Goal: Task Accomplishment & Management: Manage account settings

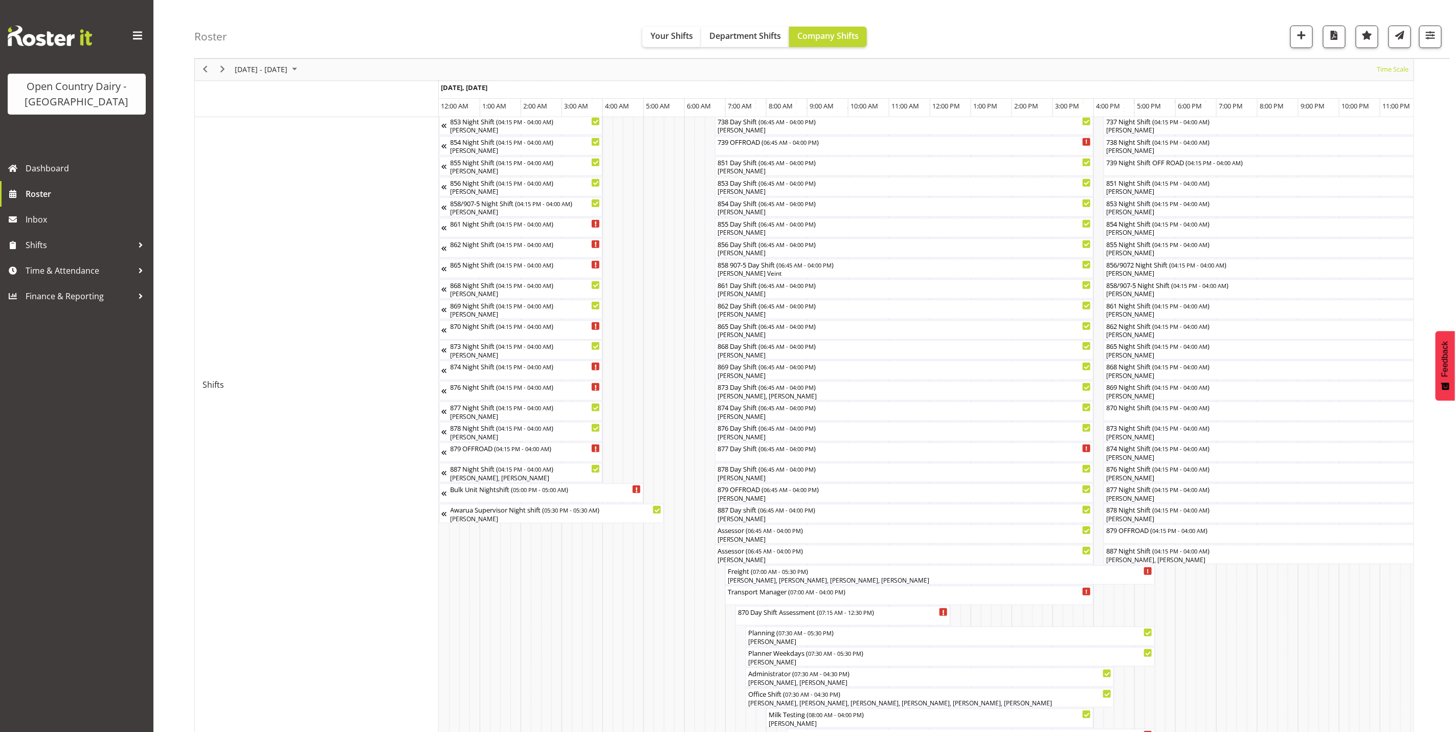
scroll to position [0, 1149]
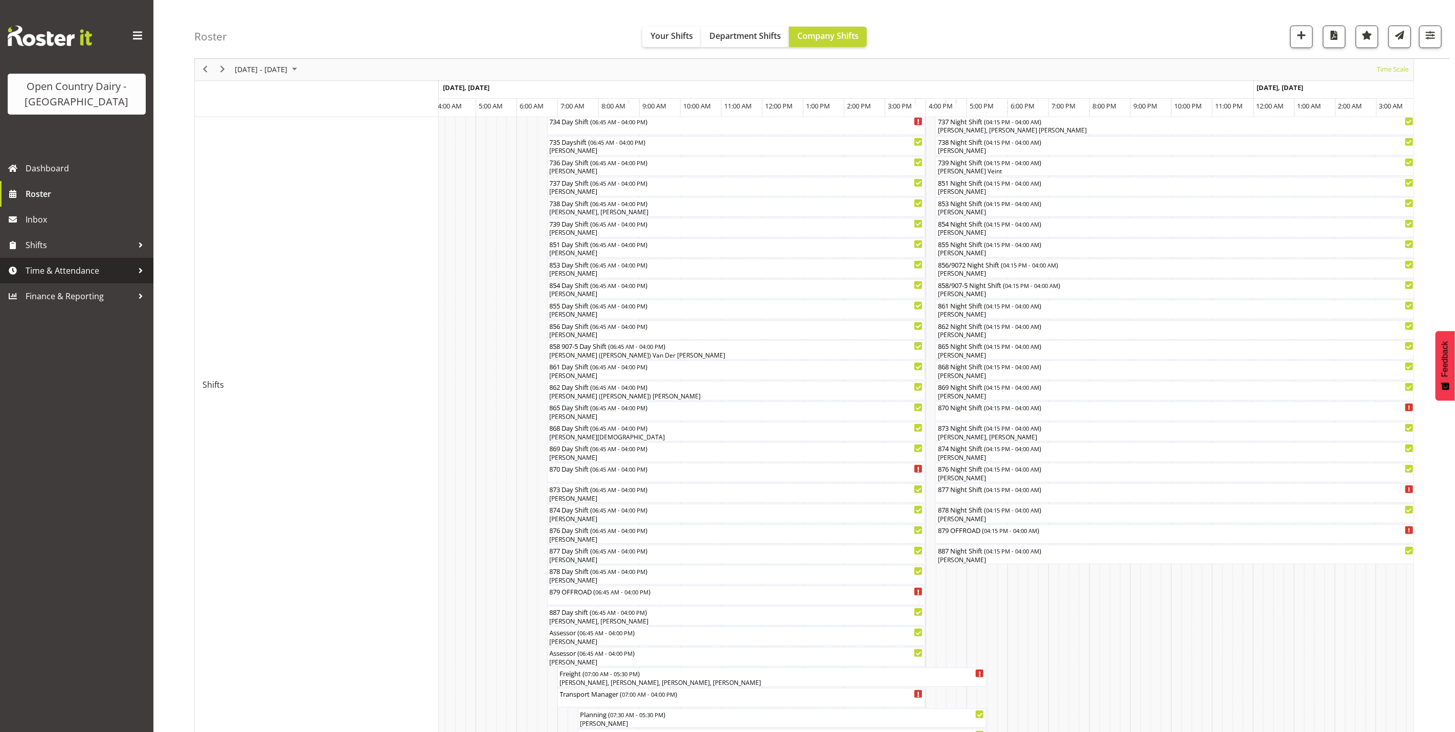
click at [57, 277] on span "Time & Attendance" at bounding box center [79, 270] width 107 height 15
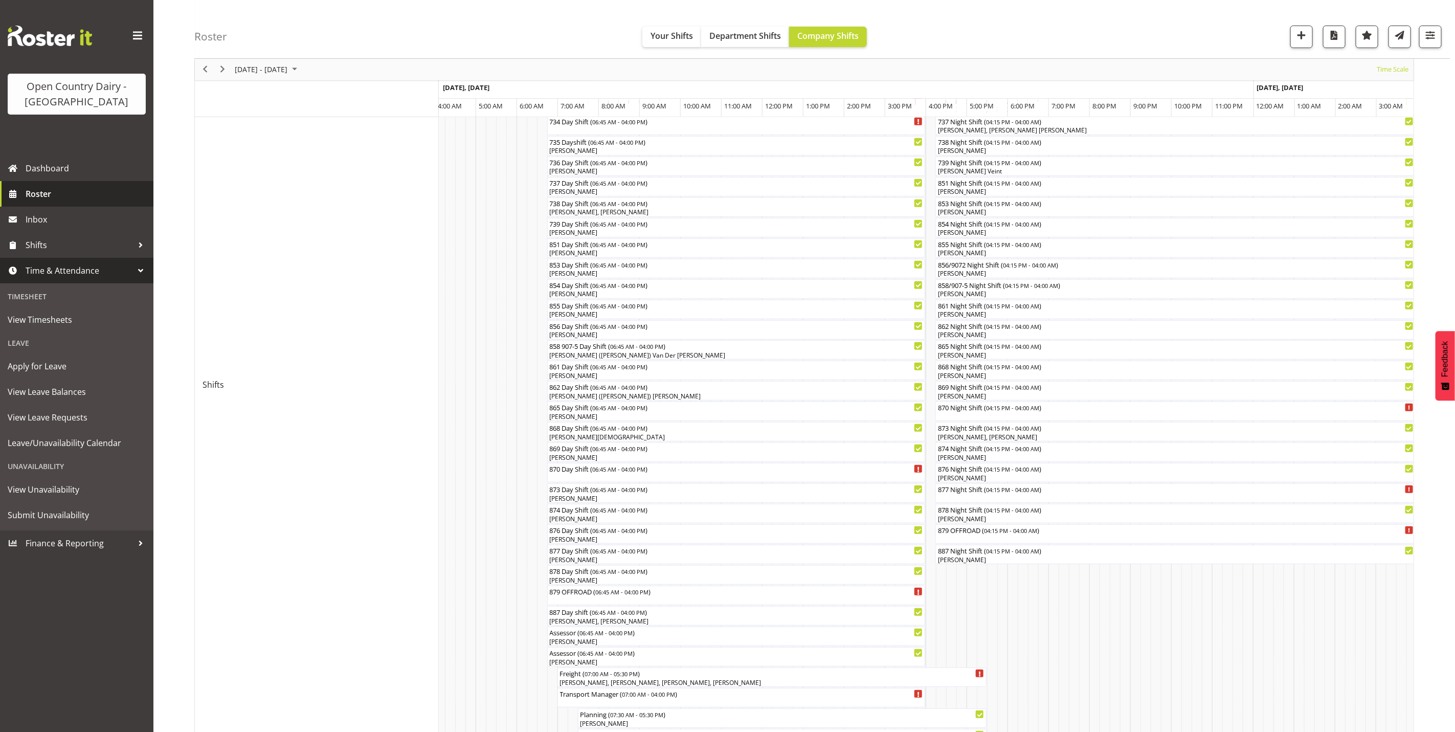
click at [33, 194] on span "Roster" at bounding box center [87, 193] width 123 height 15
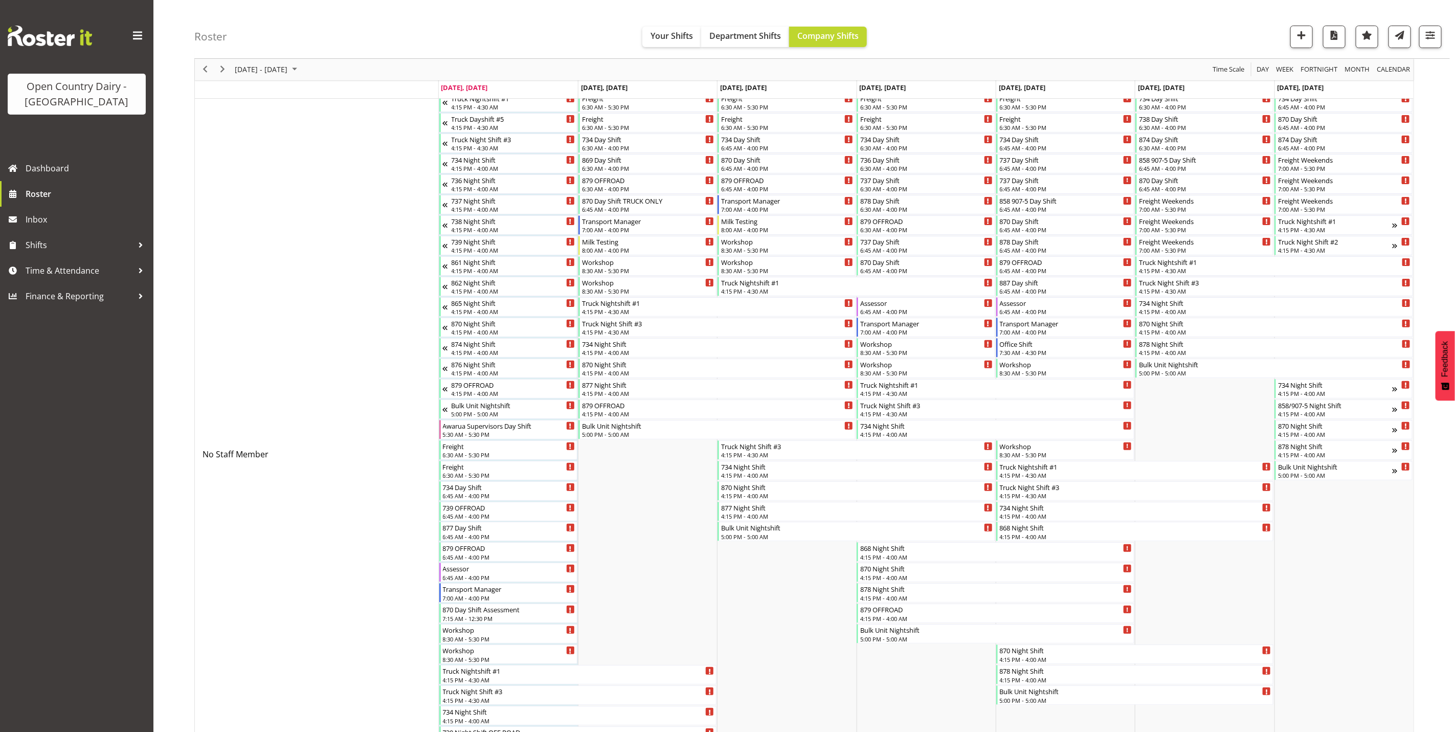
scroll to position [77, 0]
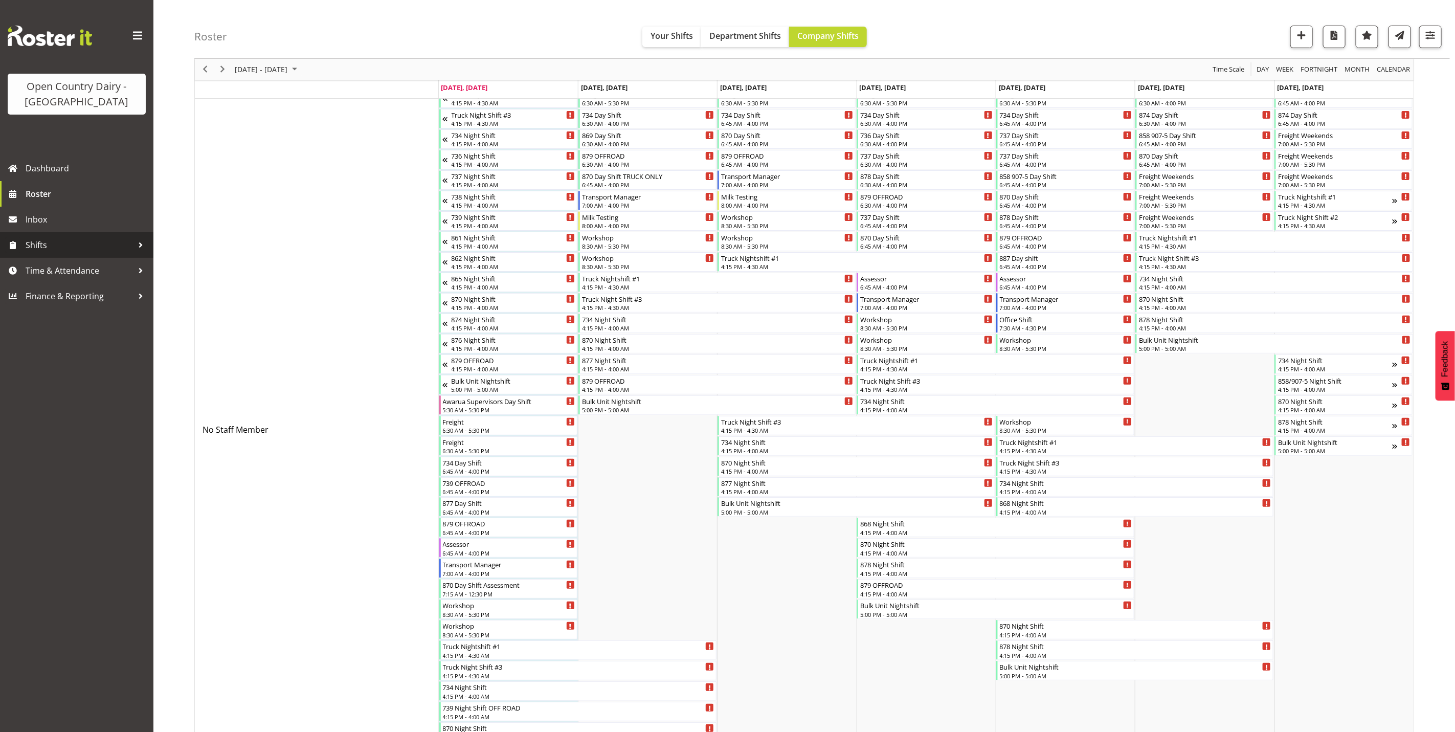
click at [46, 249] on span "Shifts" at bounding box center [79, 244] width 107 height 15
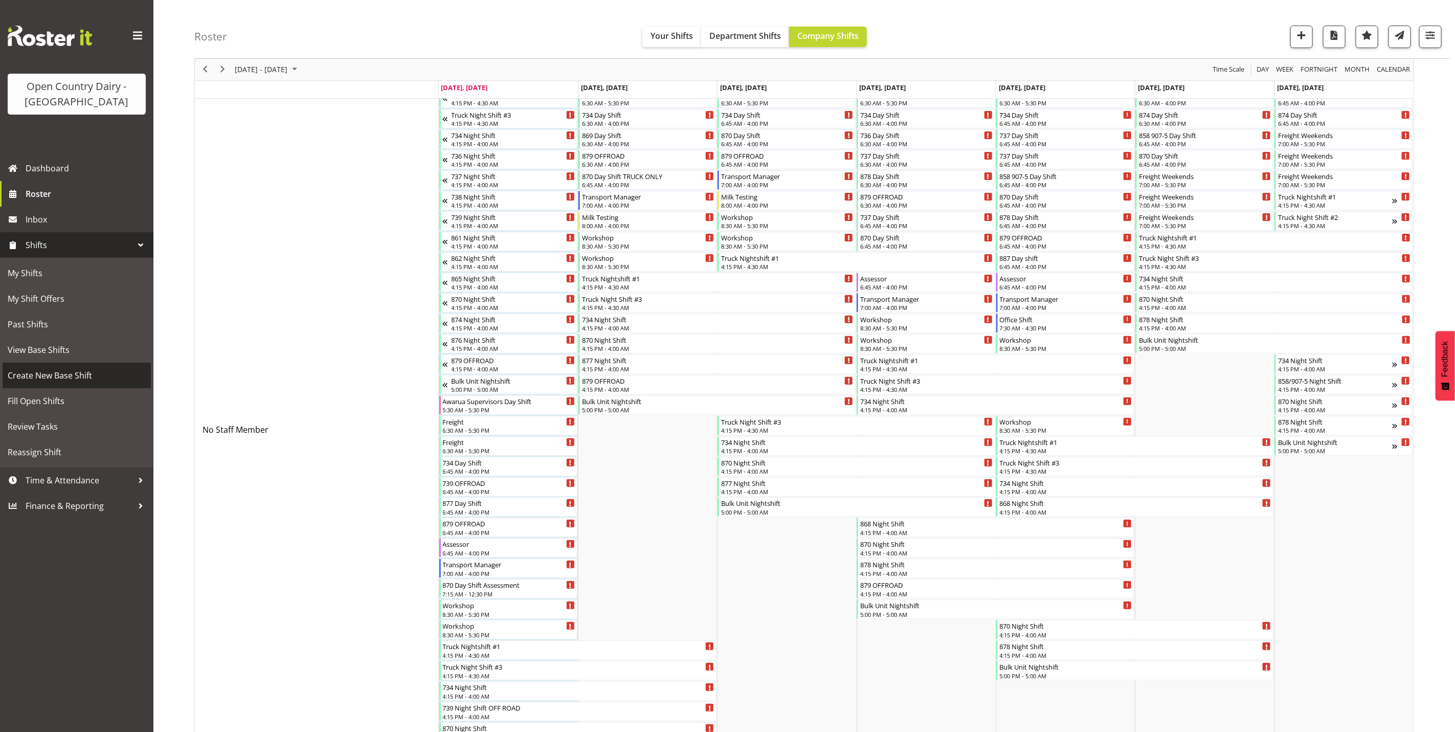
click at [57, 377] on span "Create New Base Shift" at bounding box center [77, 375] width 138 height 15
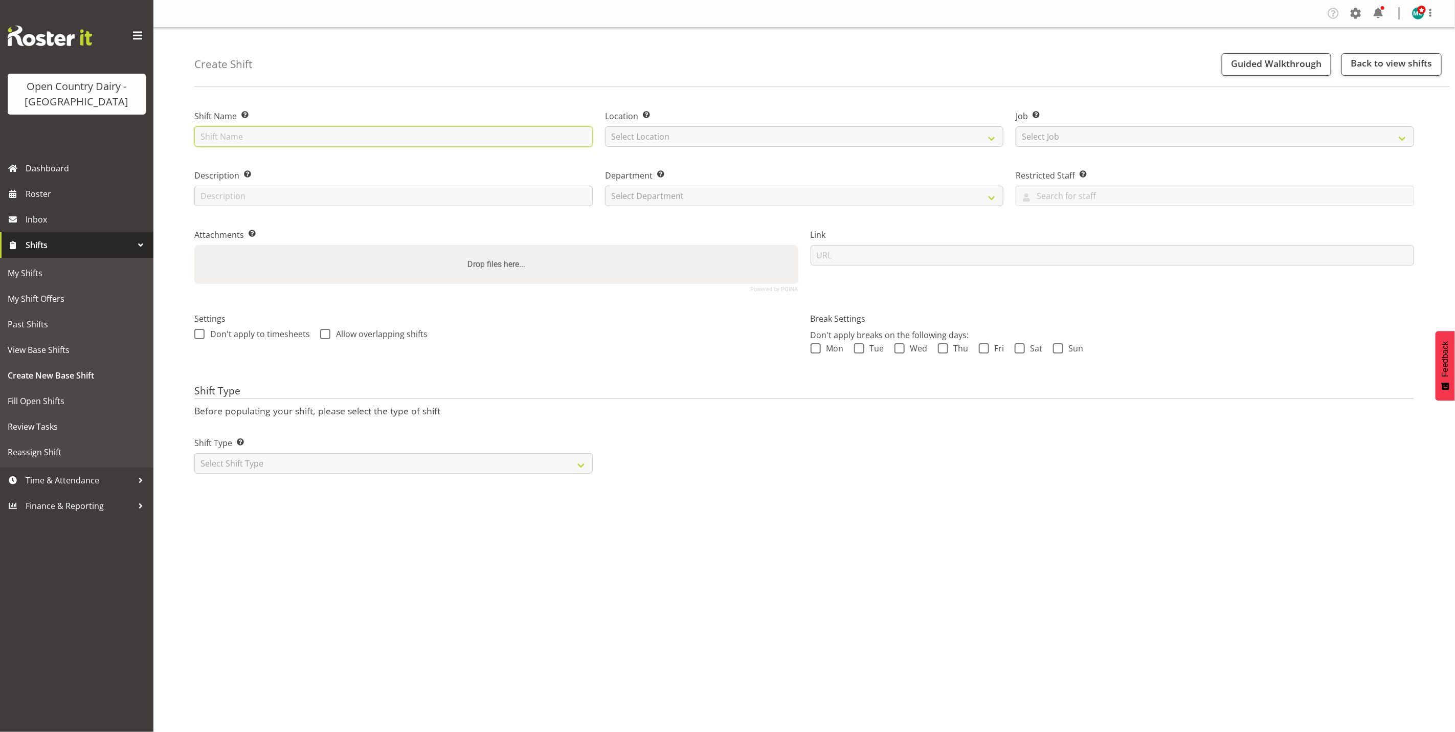
click at [285, 138] on input "text" at bounding box center [393, 136] width 398 height 20
click at [302, 141] on input "text" at bounding box center [393, 136] width 398 height 20
type input "Powder PT 1"
click at [821, 123] on div "Location Enter the location where the shift will occur. Select Location Awarua …" at bounding box center [804, 128] width 398 height 37
click at [818, 137] on select "Select Location Awarua Milk Awarua Office Freight Waharoa Office" at bounding box center [804, 136] width 398 height 20
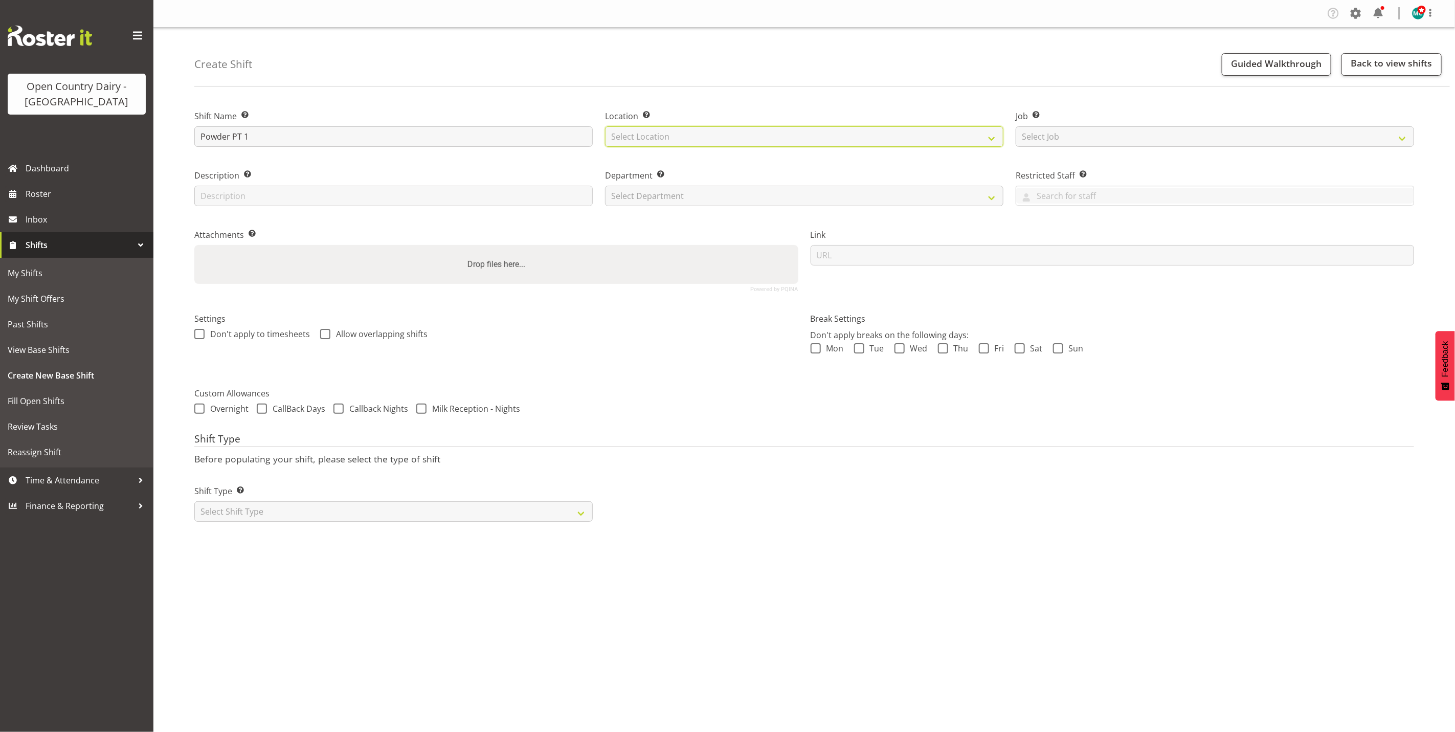
select select "988"
click at [605, 126] on select "Select Location Awarua Milk Awarua Office Freight Waharoa Office" at bounding box center [804, 136] width 398 height 20
click at [1137, 140] on select "Select Job Create new job Connecting /unconnecting Trailers" at bounding box center [1214, 136] width 398 height 20
click at [747, 194] on select "Select Department 731 734 735 736 737 738 739 850 851 852 853 854 855 856 857 8…" at bounding box center [804, 196] width 398 height 20
click at [240, 189] on input "text" at bounding box center [393, 196] width 398 height 20
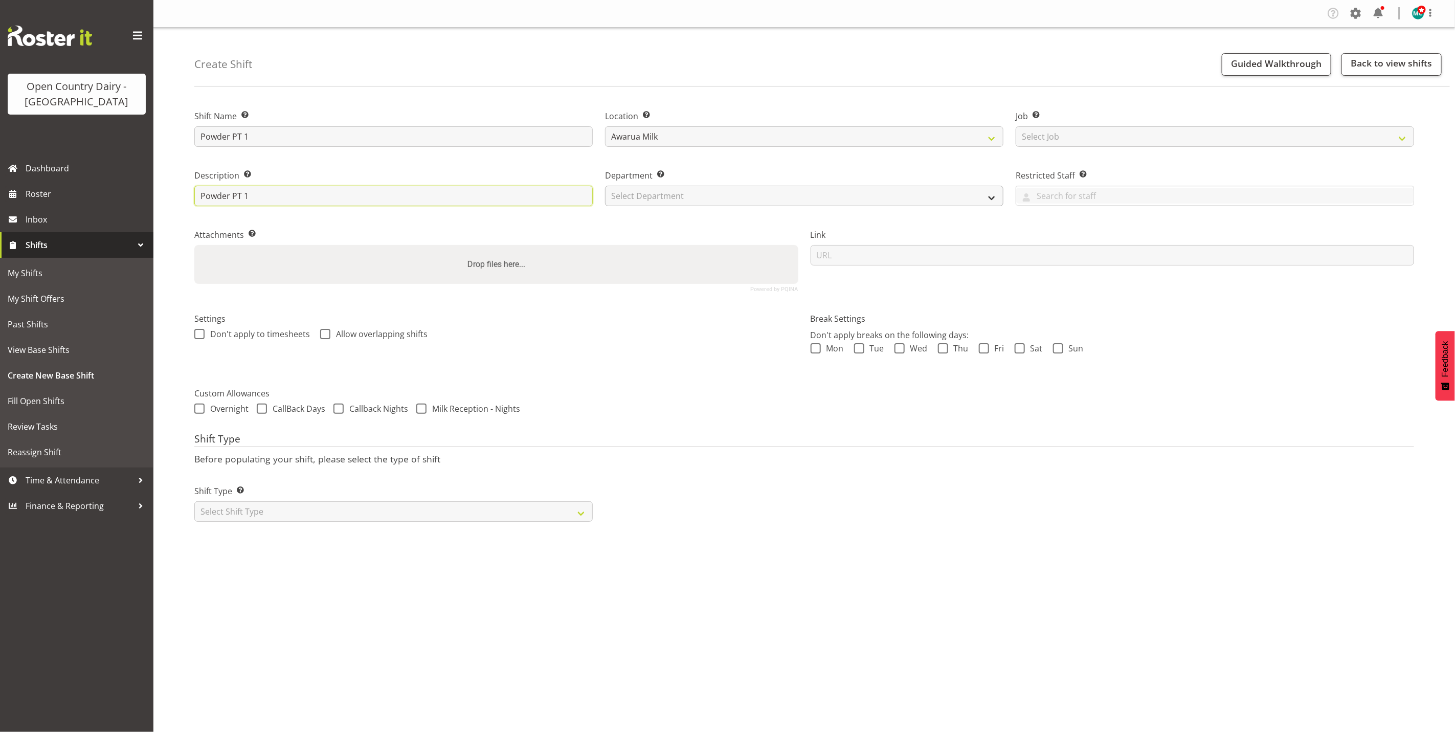
type input "Powder PT 1"
click at [844, 191] on select "Select Department 731 734 735 736 737 738 739 850 851 852 853 854 855 856 857 8…" at bounding box center [804, 196] width 398 height 20
select select "702"
click at [605, 186] on select "Select Department 731 734 735 736 737 738 739 850 851 852 853 854 855 856 857 8…" at bounding box center [804, 196] width 398 height 20
click at [402, 508] on select "Select Shift Type One Off Shift Recurring Shift Rotating Shift" at bounding box center [393, 511] width 398 height 20
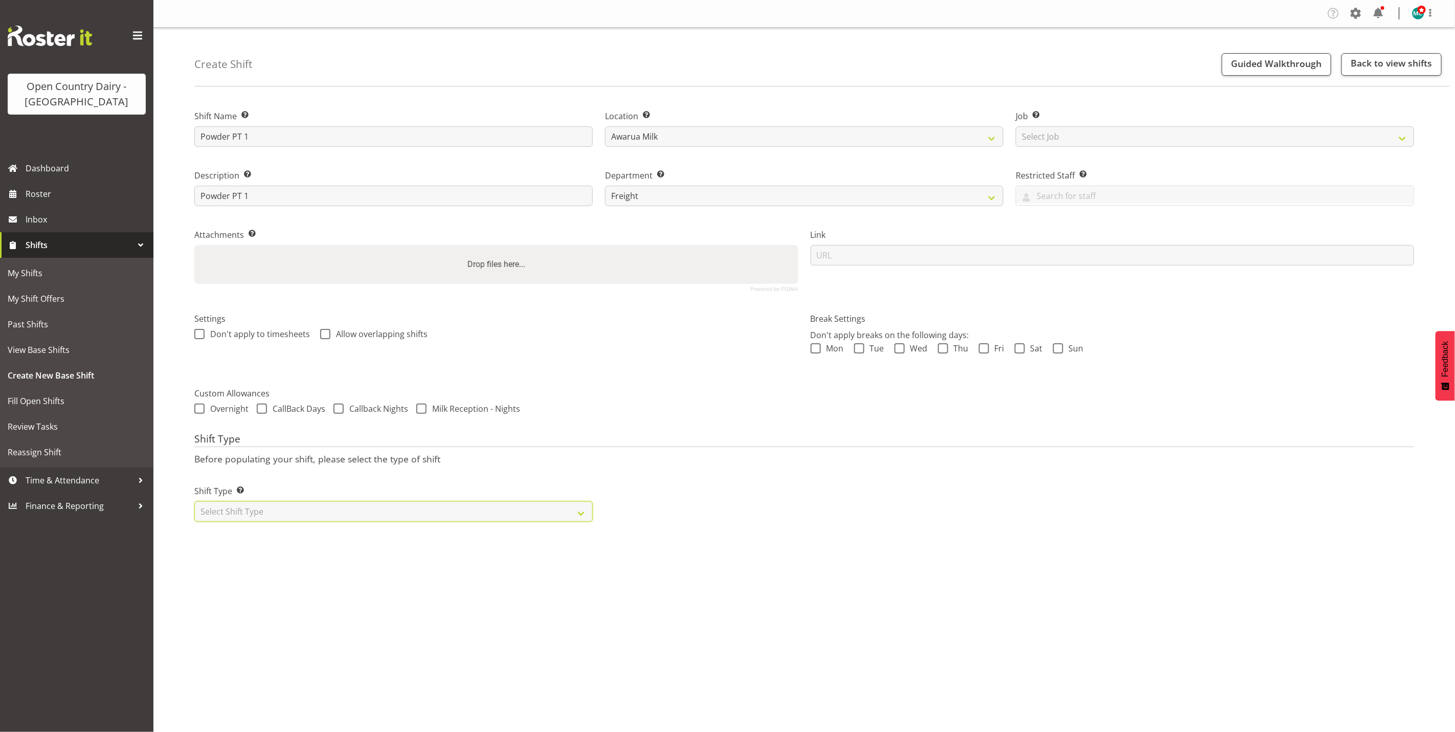
select select "rotating"
click at [194, 502] on select "Select Shift Type One Off Shift Recurring Shift Rotating Shift" at bounding box center [393, 511] width 398 height 20
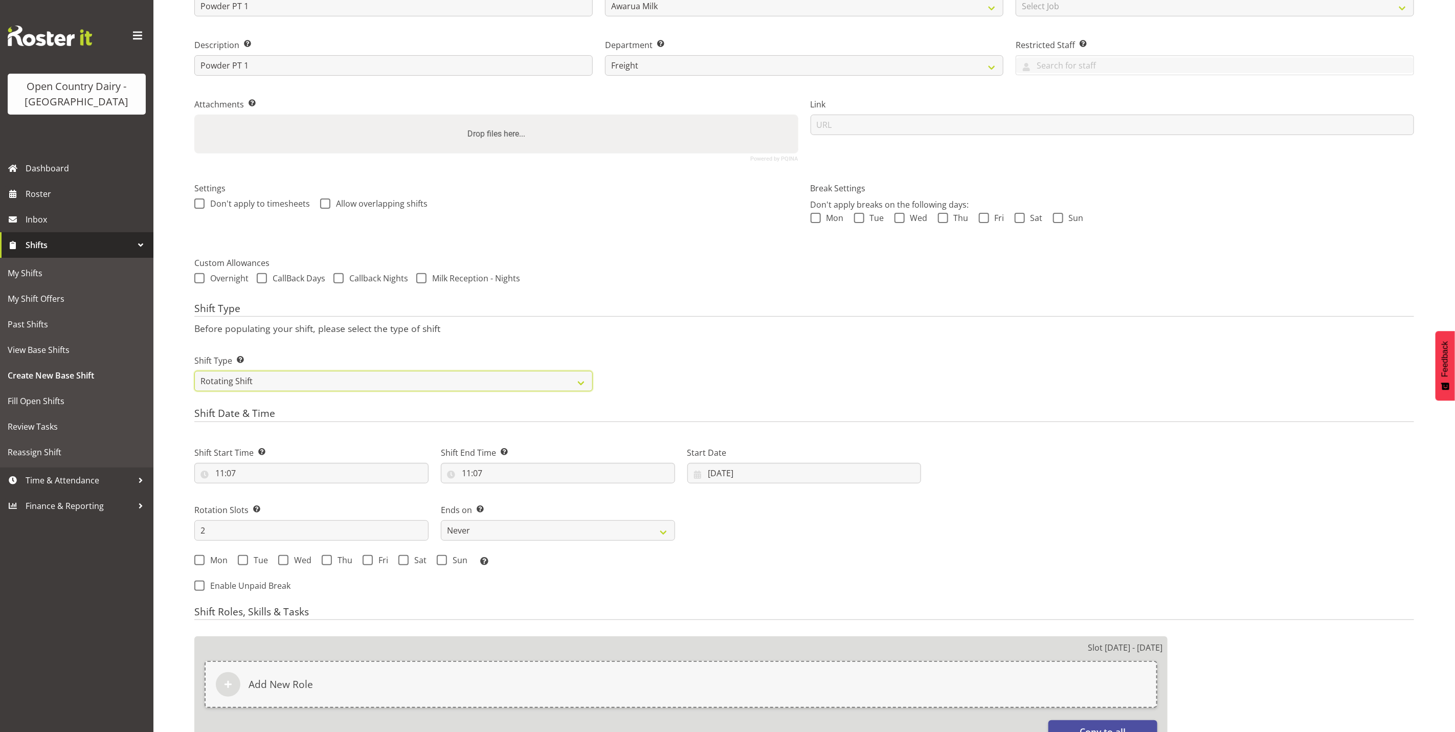
scroll to position [153, 0]
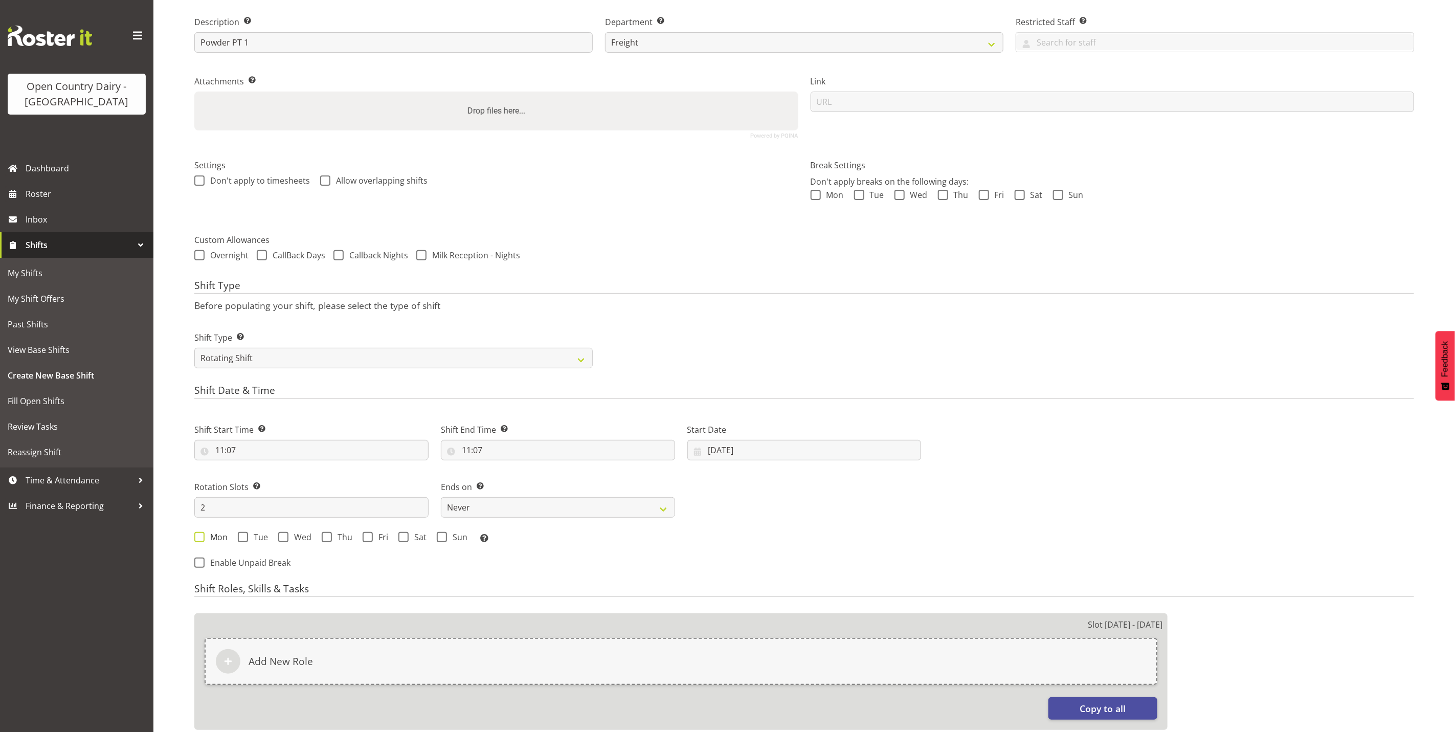
click at [205, 539] on span "Mon" at bounding box center [216, 537] width 23 height 10
click at [201, 539] on input "Mon" at bounding box center [197, 536] width 7 height 7
checkbox input "true"
click at [246, 540] on span at bounding box center [243, 537] width 10 height 10
click at [244, 540] on input "Tue" at bounding box center [241, 536] width 7 height 7
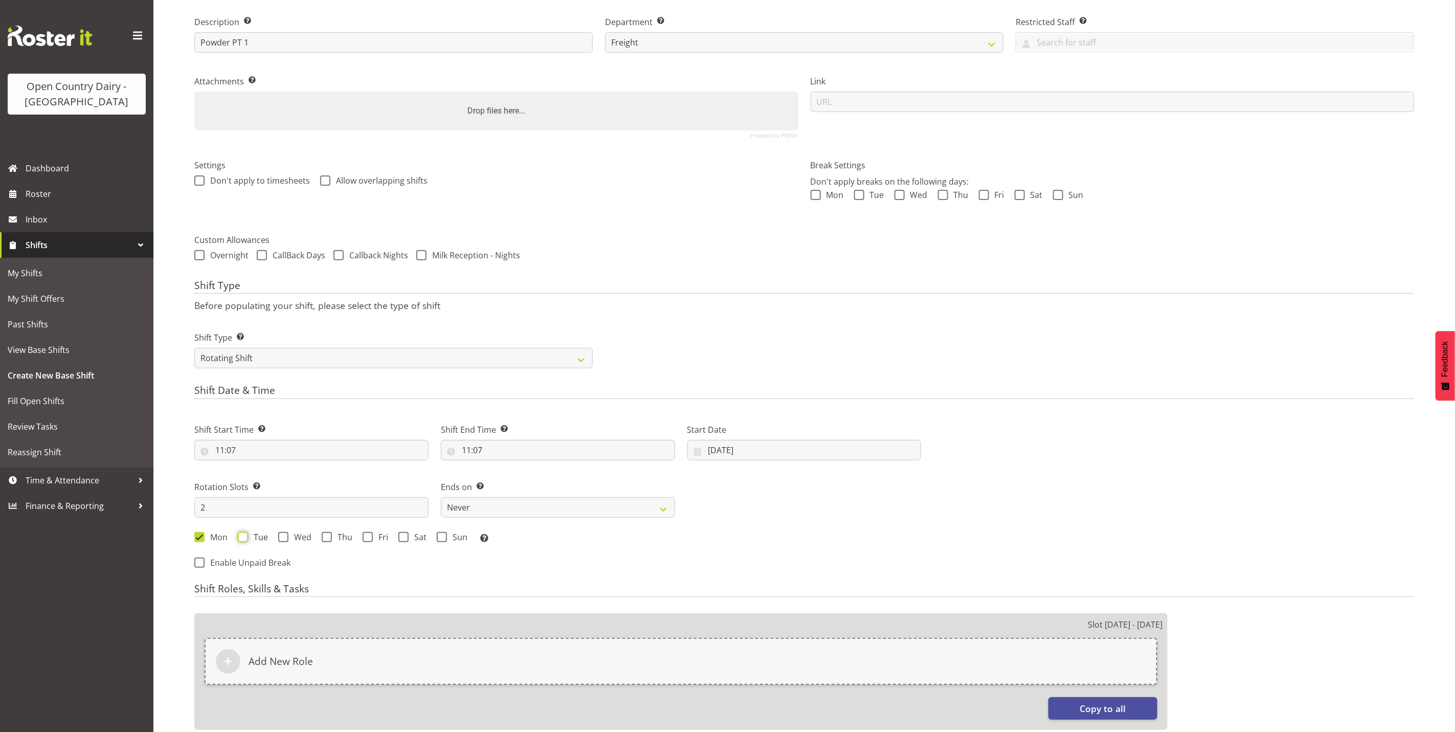
checkbox input "true"
click at [282, 537] on span at bounding box center [283, 537] width 10 height 10
click at [282, 537] on input "Wed" at bounding box center [281, 536] width 7 height 7
checkbox input "true"
click at [327, 540] on span at bounding box center [327, 537] width 10 height 10
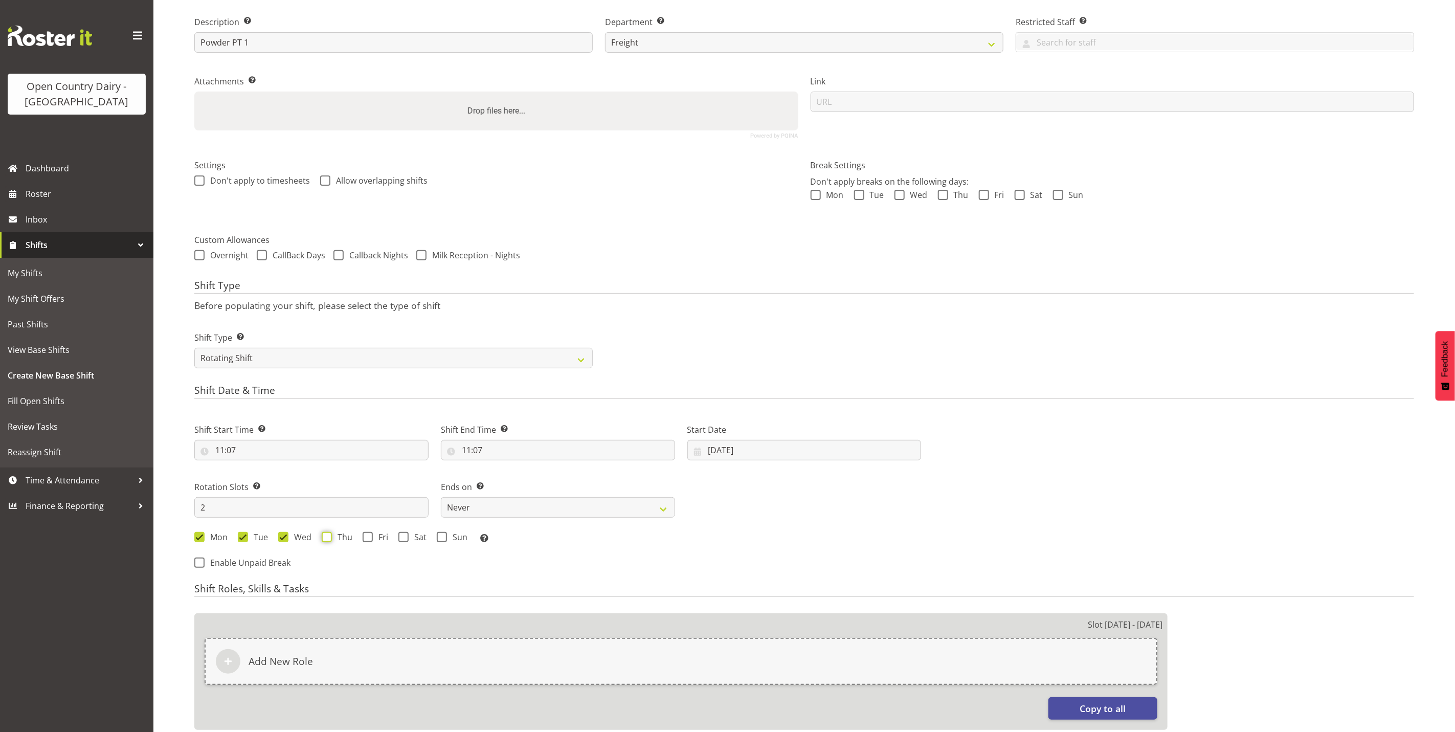
click at [327, 540] on input "Thu" at bounding box center [325, 536] width 7 height 7
checkbox input "true"
click at [371, 539] on span at bounding box center [367, 537] width 10 height 10
click at [369, 539] on input "Fri" at bounding box center [365, 536] width 7 height 7
checkbox input "true"
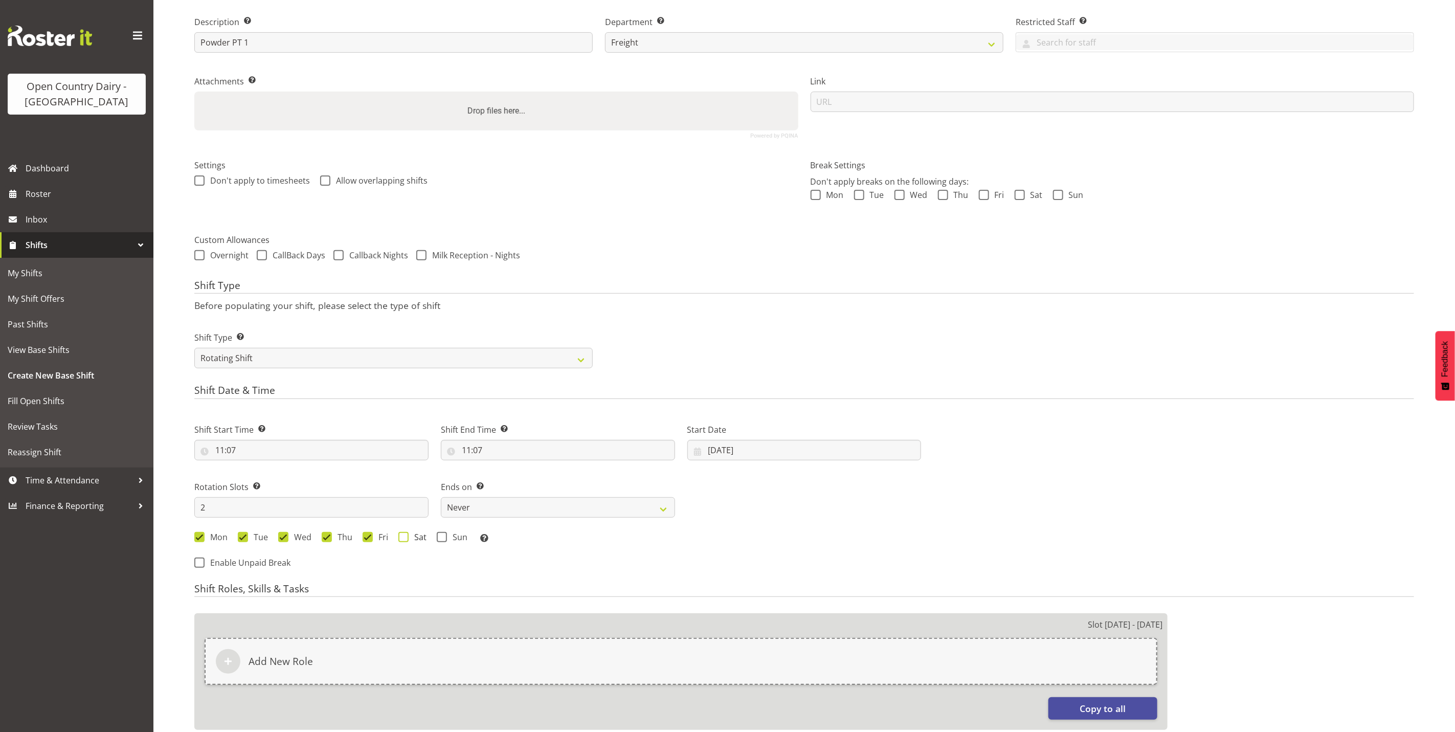
drag, startPoint x: 404, startPoint y: 540, endPoint x: 428, endPoint y: 543, distance: 24.2
click at [405, 540] on span at bounding box center [403, 537] width 10 height 10
click at [405, 540] on input "Sat" at bounding box center [401, 536] width 7 height 7
checkbox input "true"
click at [445, 543] on div "Mon Tue Wed Thu Fri Sat Sun Select the days of the week you wish to create this…" at bounding box center [557, 538] width 727 height 13
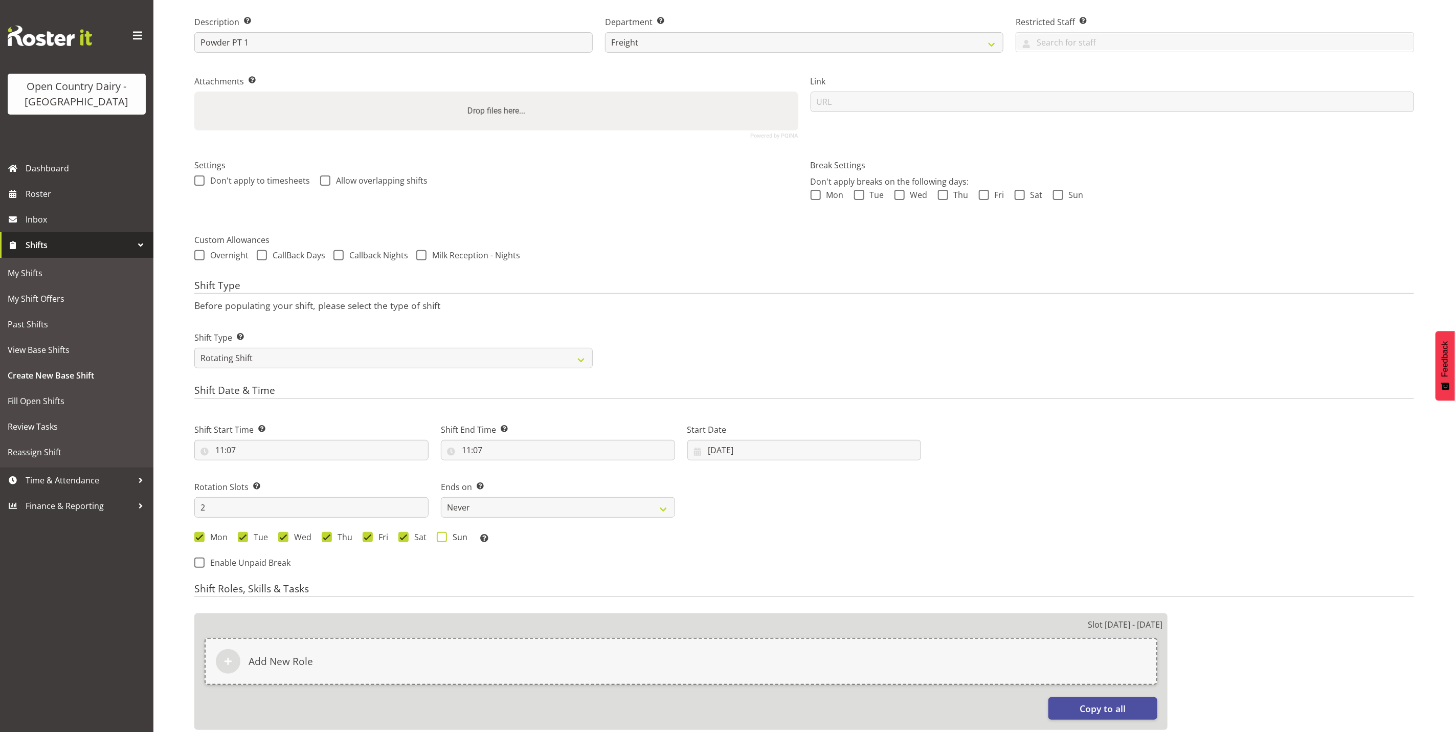
click at [443, 542] on span at bounding box center [442, 537] width 10 height 10
click at [443, 540] on input "Sun" at bounding box center [440, 536] width 7 height 7
checkbox input "true"
click at [229, 511] on input "2" at bounding box center [311, 507] width 234 height 20
type input "2"
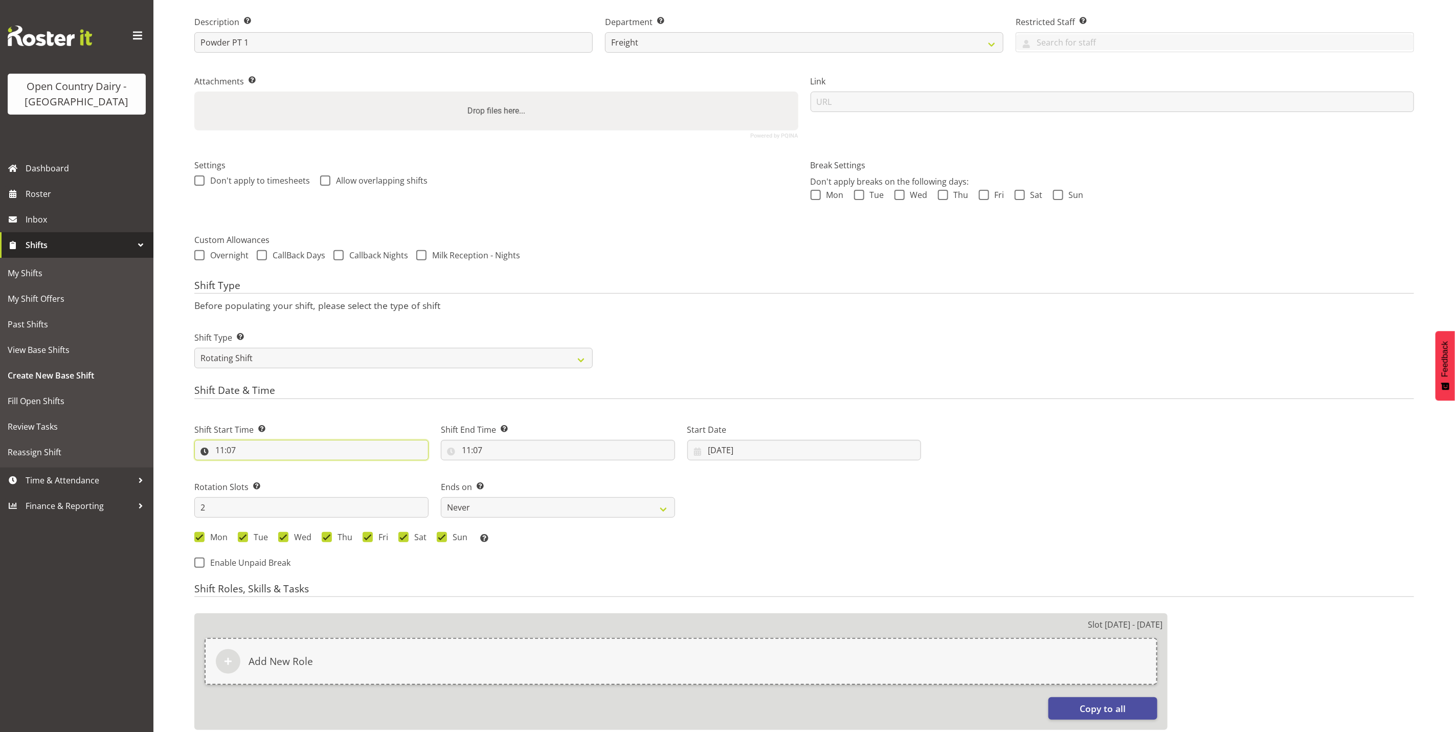
click at [221, 448] on input "11:07" at bounding box center [311, 450] width 234 height 20
click at [259, 476] on select "00 01 02 03 04 05 06 07 08 09 10 11 12 13 14 15 16 17 18 19 20 21 22 23" at bounding box center [264, 476] width 23 height 20
select select "5"
click at [253, 467] on select "00 01 02 03 04 05 06 07 08 09 10 11 12 13 14 15 16 17 18 19 20 21 22 23" at bounding box center [264, 476] width 23 height 20
type input "05:07"
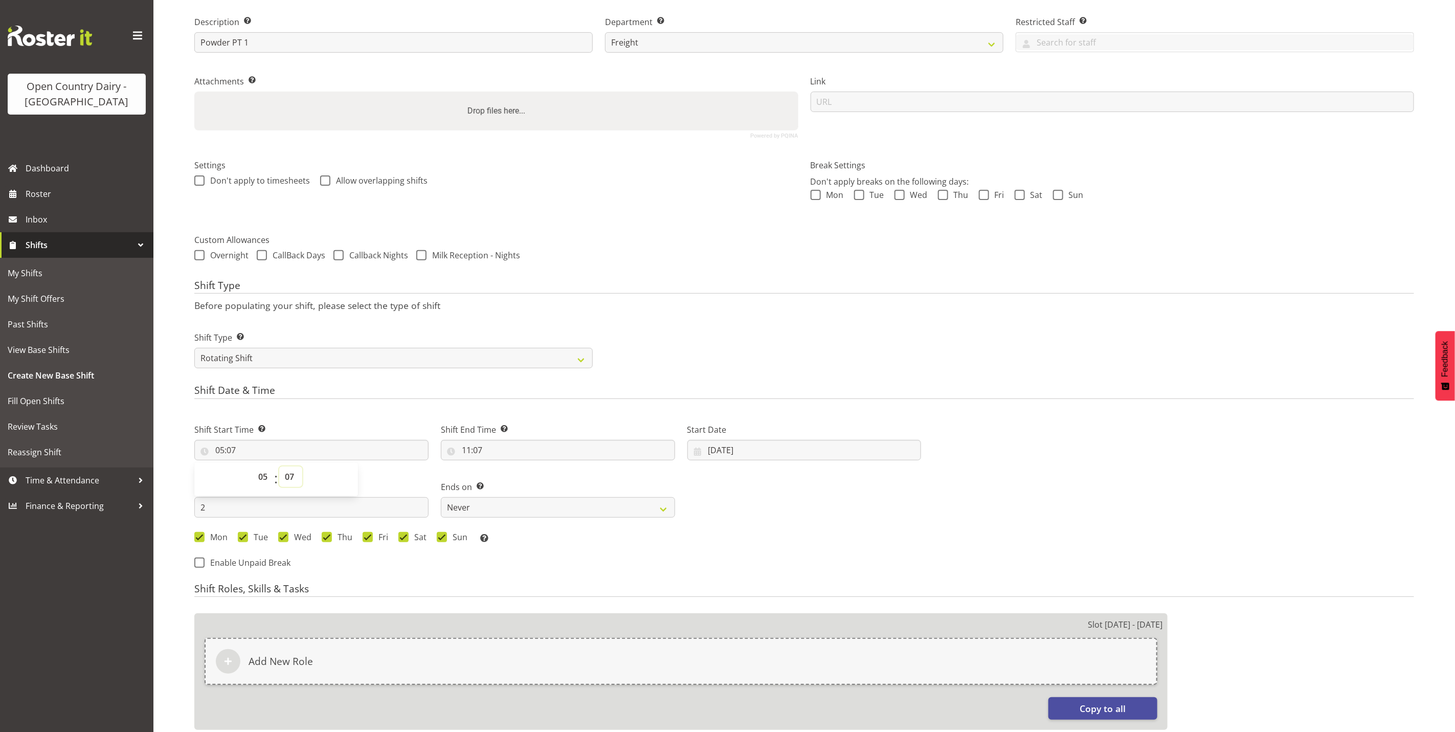
click at [290, 474] on select "00 01 02 03 04 05 06 07 08 09 10 11 12 13 14 15 16 17 18 19 20 21 22 23 24 25 2…" at bounding box center [290, 476] width 23 height 20
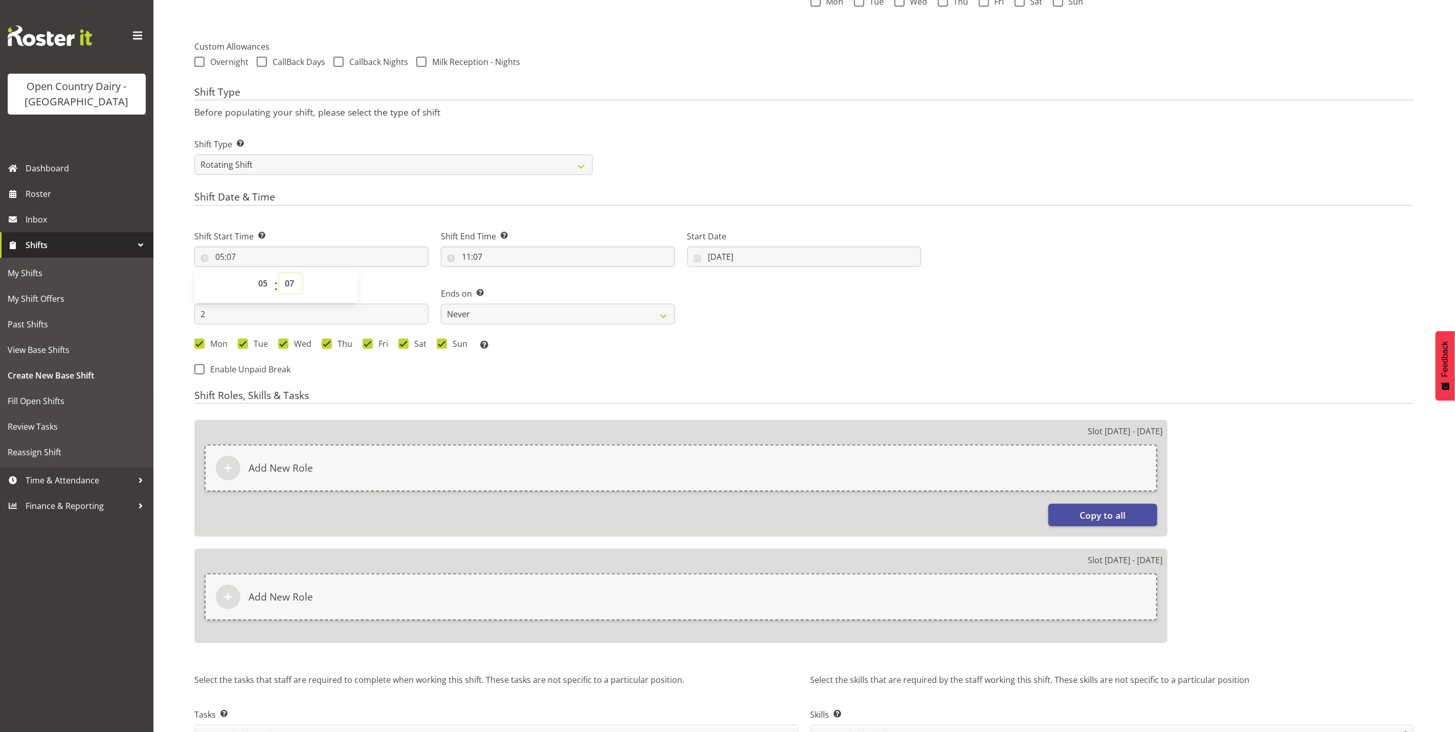
scroll to position [261, 0]
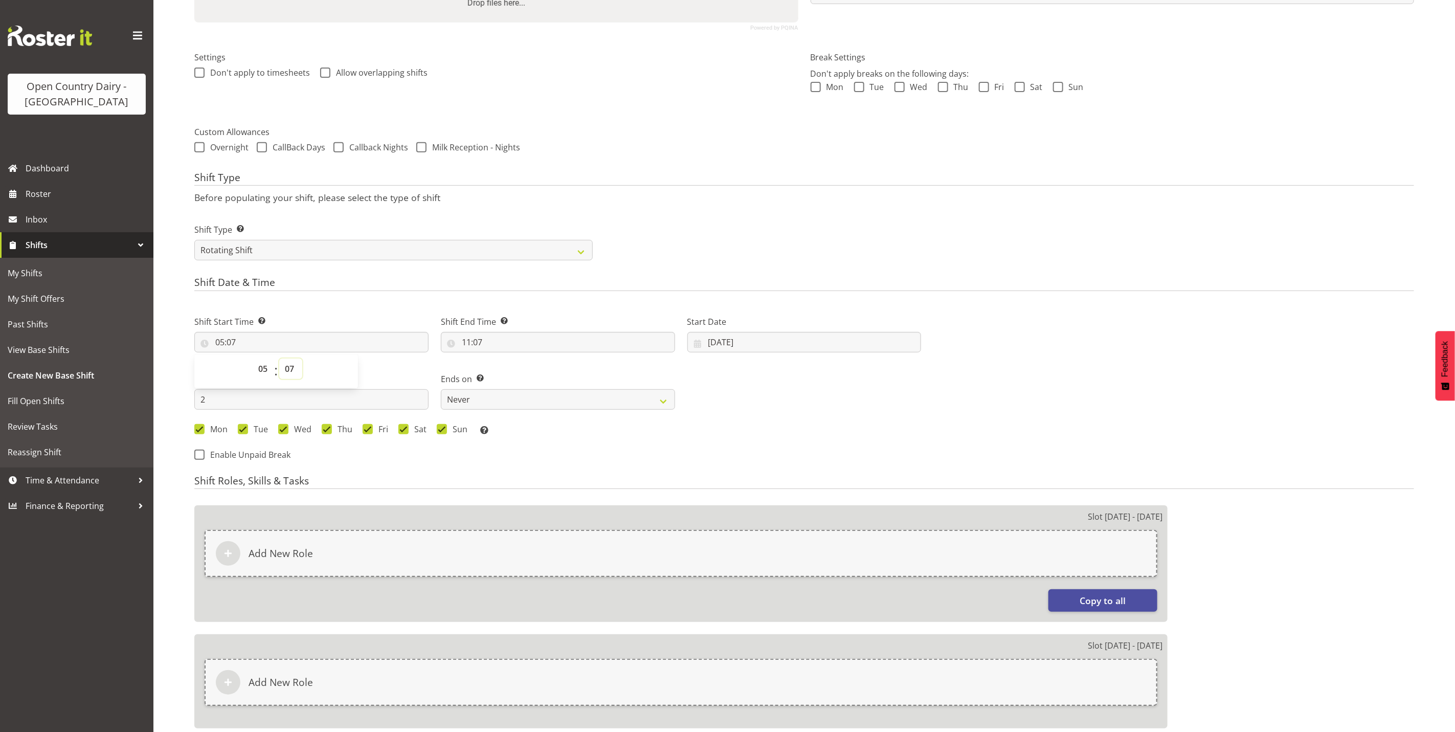
click at [295, 366] on select "00 01 02 03 04 05 06 07 08 09 10 11 12 13 14 15 16 17 18 19 20 21 22 23 24 25 2…" at bounding box center [290, 368] width 23 height 20
select select "30"
click at [279, 358] on select "00 01 02 03 04 05 06 07 08 09 10 11 12 13 14 15 16 17 18 19 20 21 22 23 24 25 2…" at bounding box center [290, 368] width 23 height 20
type input "05:30"
click at [468, 339] on input "11:07" at bounding box center [558, 342] width 234 height 20
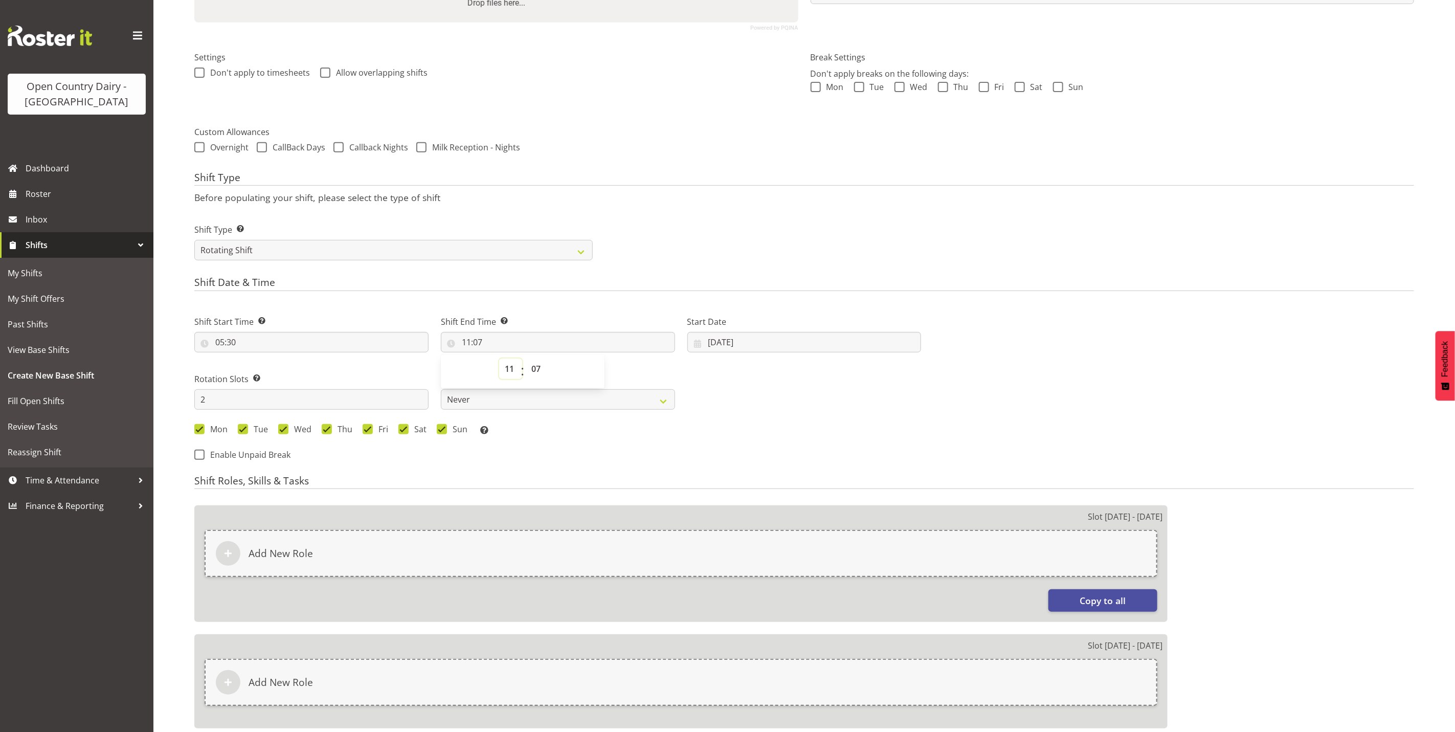
click at [506, 365] on select "00 01 02 03 04 05 06 07 08 09 10 11 12 13 14 15 16 17 18 19 20 21 22 23" at bounding box center [510, 368] width 23 height 20
select select "17"
click at [499, 358] on select "00 01 02 03 04 05 06 07 08 09 10 11 12 13 14 15 16 17 18 19 20 21 22 23" at bounding box center [510, 368] width 23 height 20
type input "17:07"
click at [534, 368] on select "00 01 02 03 04 05 06 07 08 09 10 11 12 13 14 15 16 17 18 19 20 21 22 23 24 25 2…" at bounding box center [537, 368] width 23 height 20
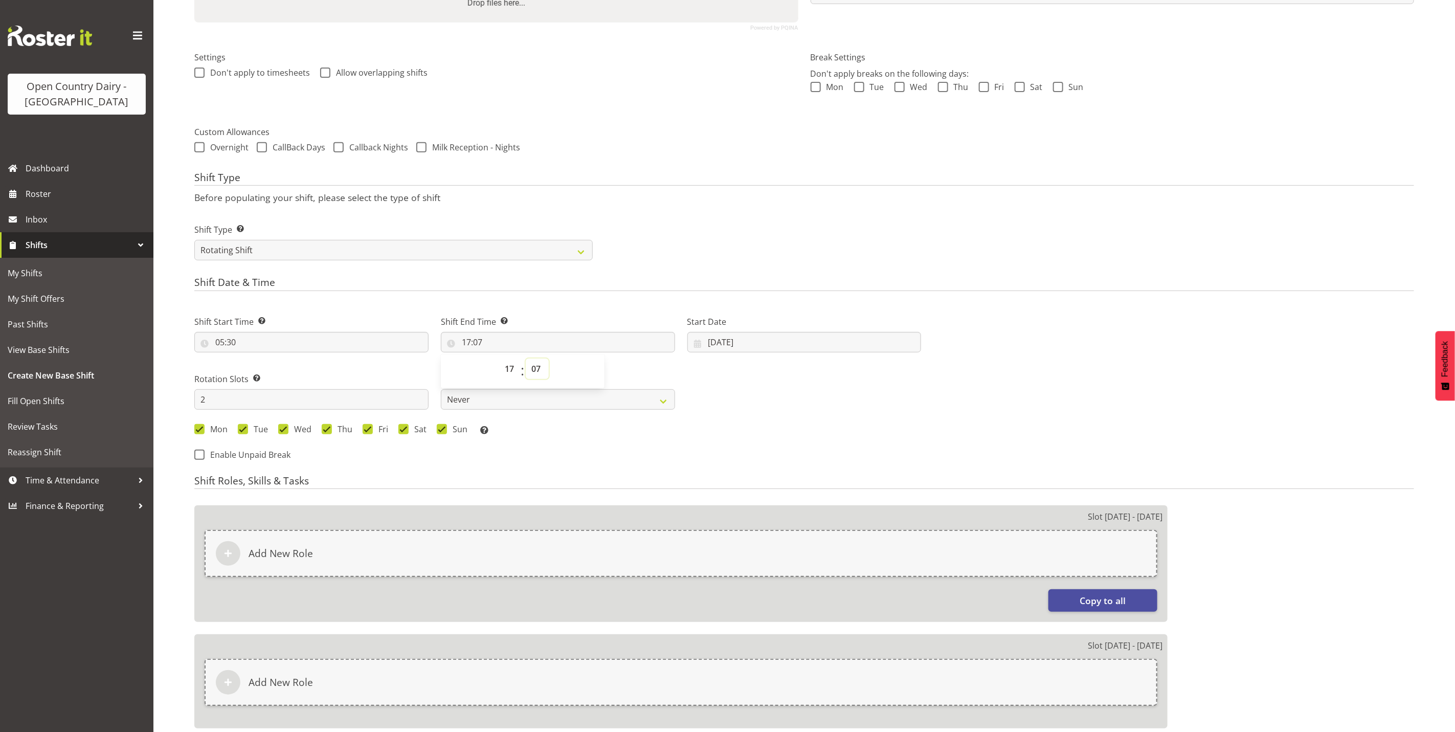
select select "30"
click at [526, 358] on select "00 01 02 03 04 05 06 07 08 09 10 11 12 13 14 15 16 17 18 19 20 21 22 23 24 25 2…" at bounding box center [537, 368] width 23 height 20
type input "17:30"
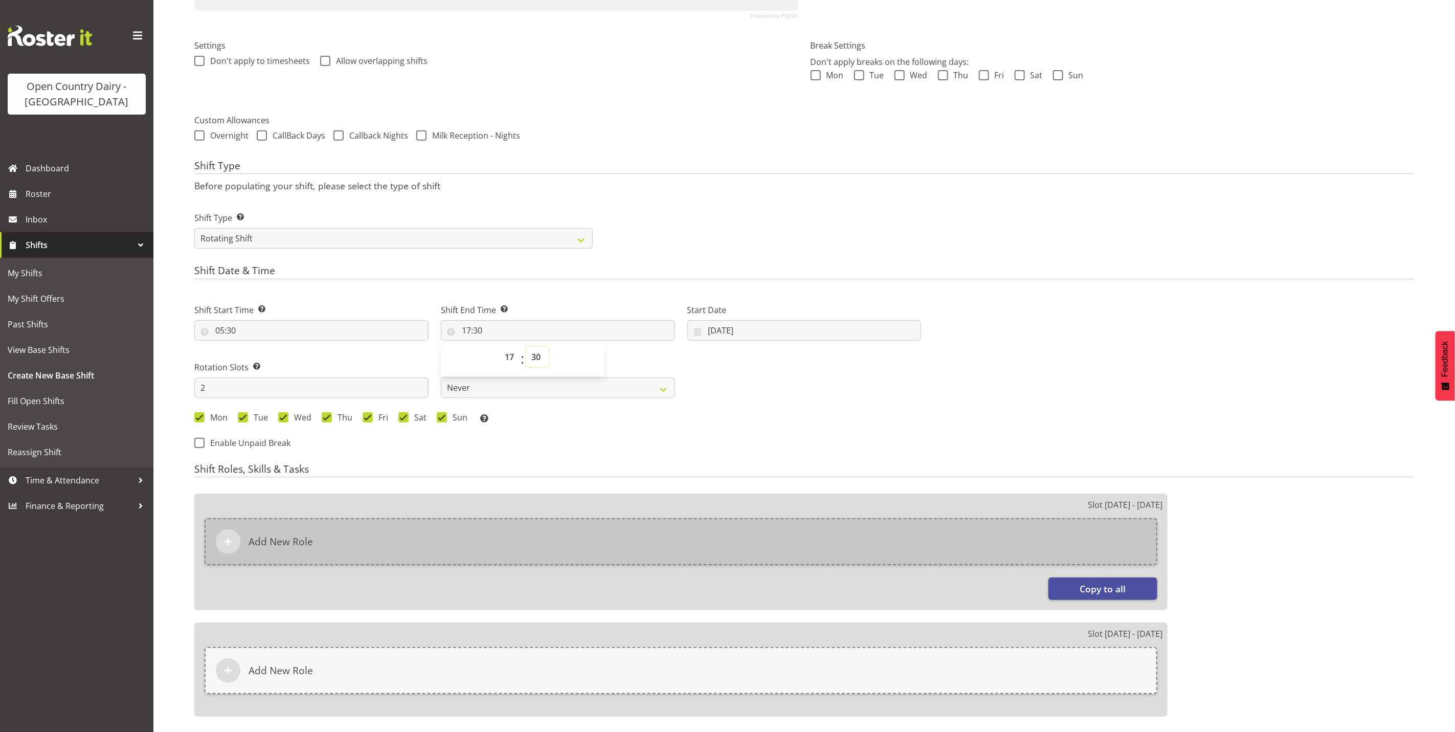
scroll to position [415, 0]
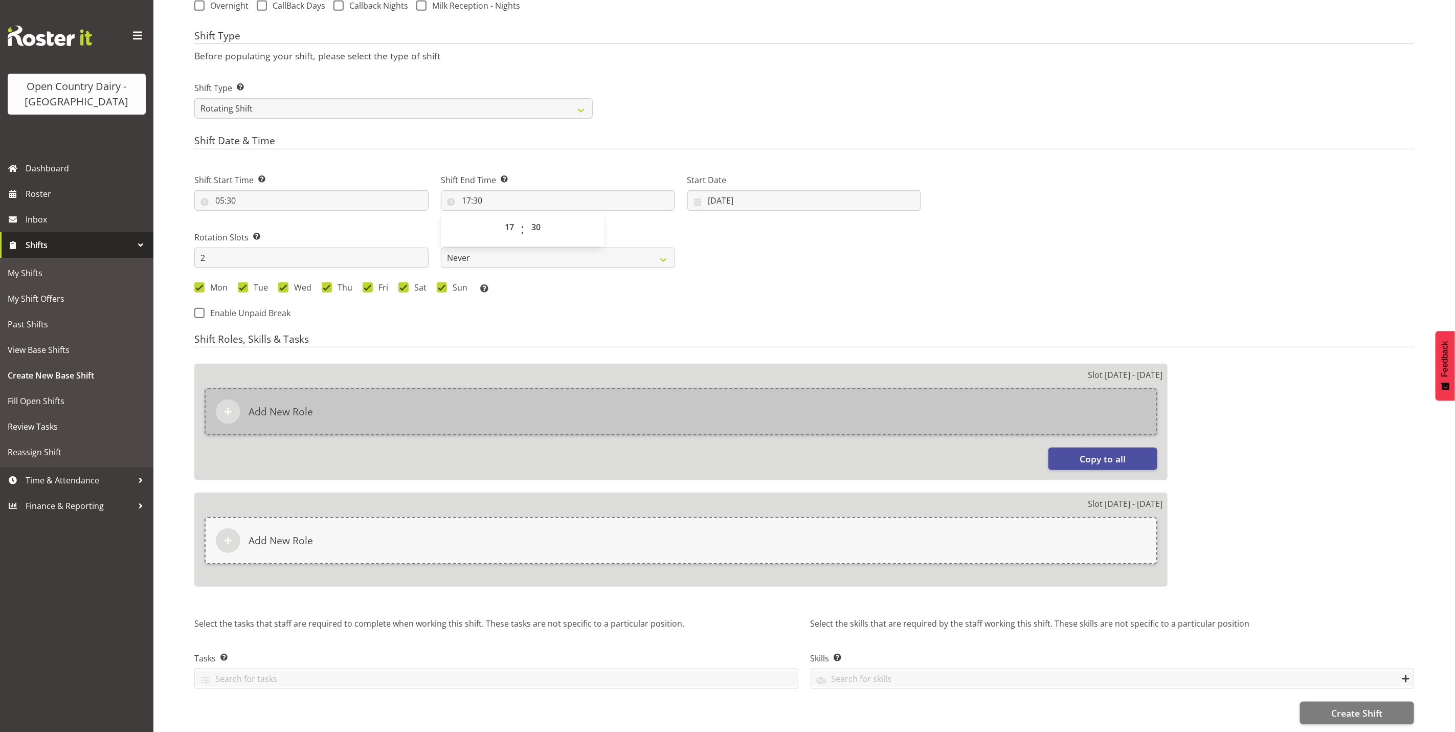
click at [335, 409] on div "Add New Role" at bounding box center [681, 411] width 953 height 47
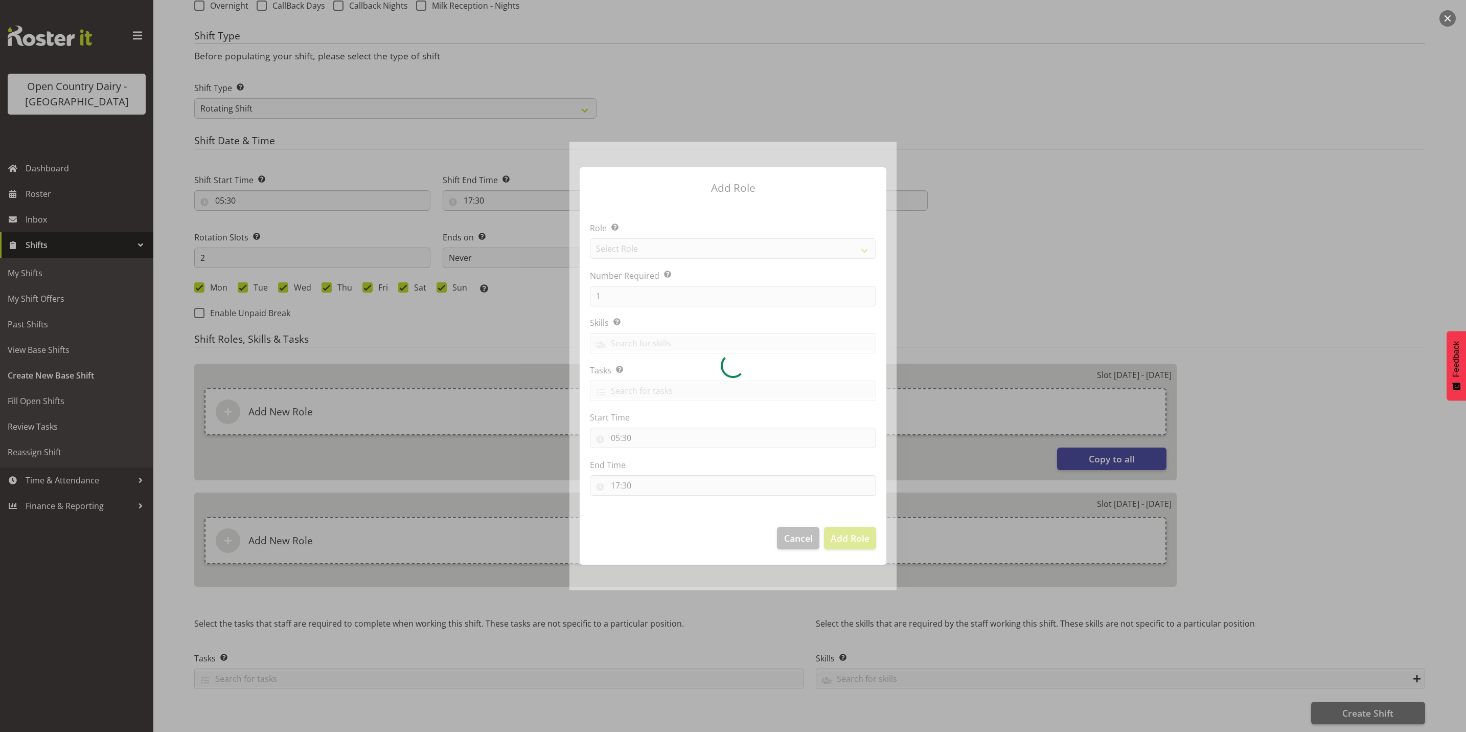
click at [666, 247] on div at bounding box center [733, 366] width 327 height 448
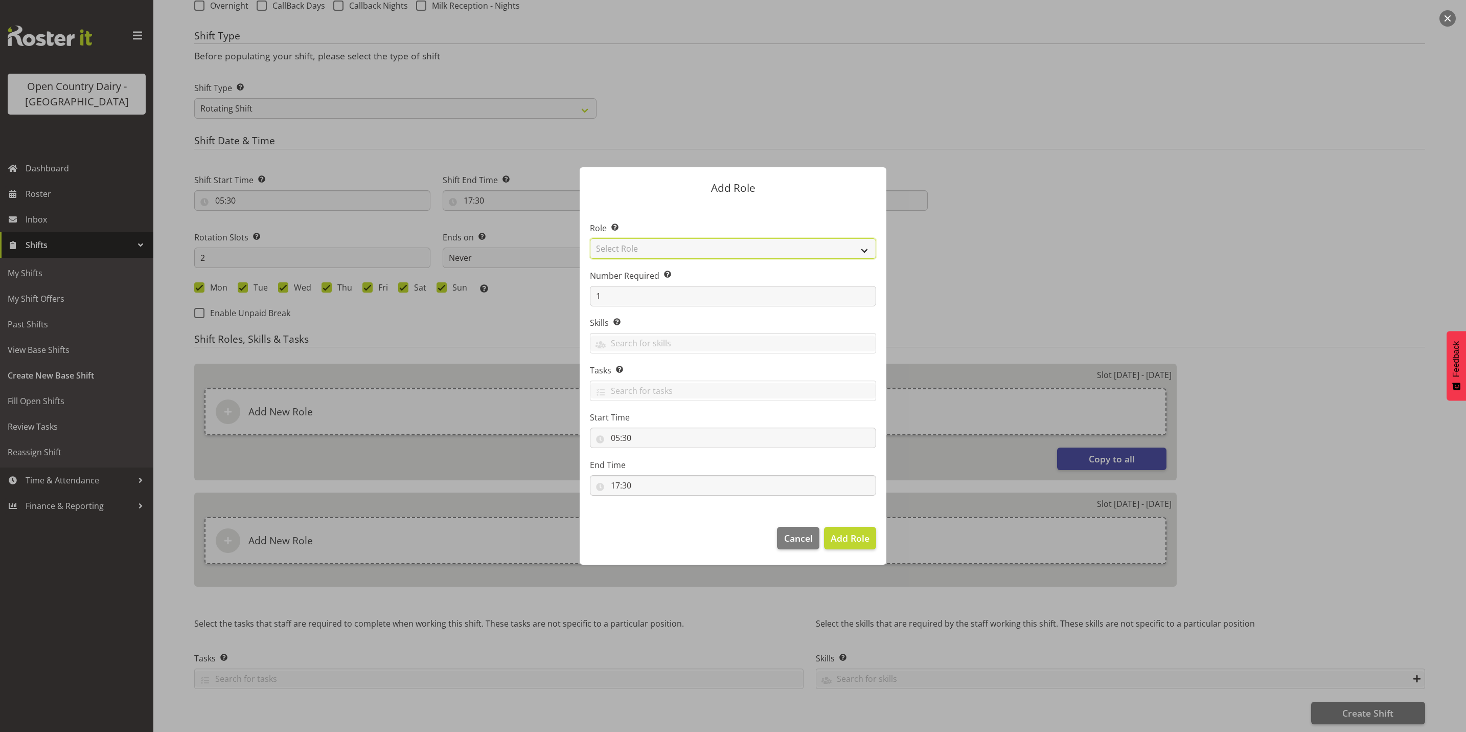
click at [688, 251] on select "Select Role Crew Leader Driver Driver Assessor Dayshift Driver Assessor Nightsh…" at bounding box center [733, 248] width 286 height 20
select select "1154"
click at [590, 238] on select "Select Role Crew Leader Driver Driver Assessor Dayshift Driver Assessor Nightsh…" at bounding box center [733, 248] width 286 height 20
click at [852, 539] on span "Add Role" at bounding box center [850, 538] width 39 height 12
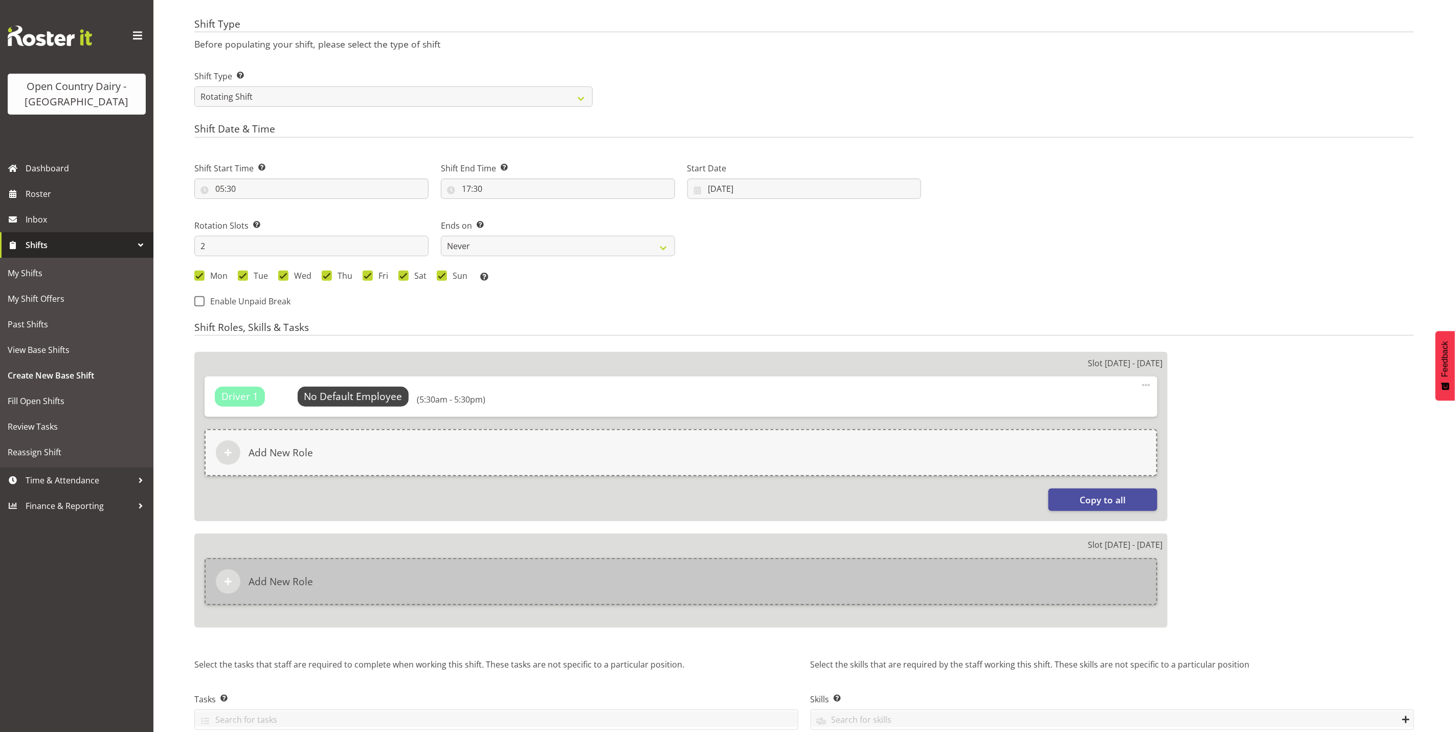
click at [298, 582] on h6 "Add New Role" at bounding box center [280, 581] width 64 height 12
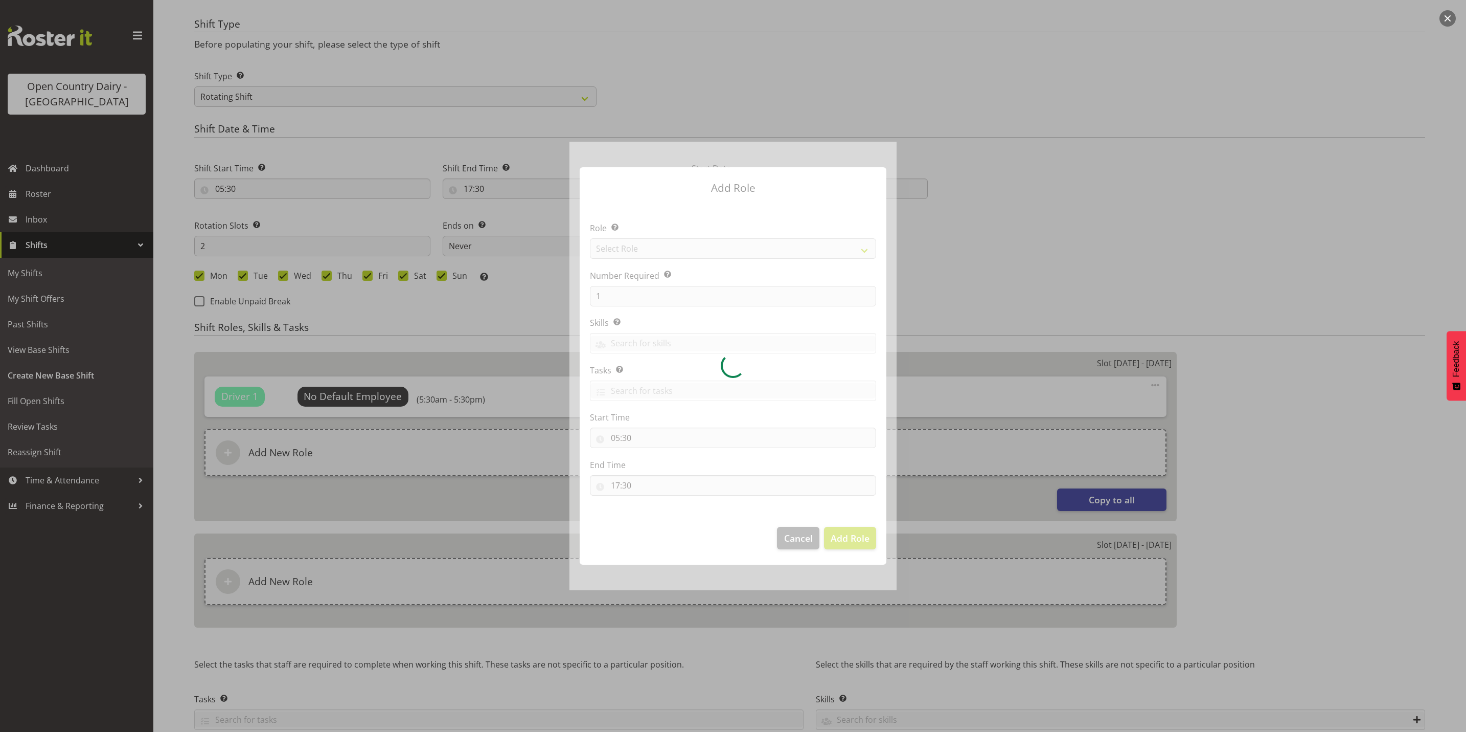
click at [661, 250] on div at bounding box center [733, 366] width 327 height 448
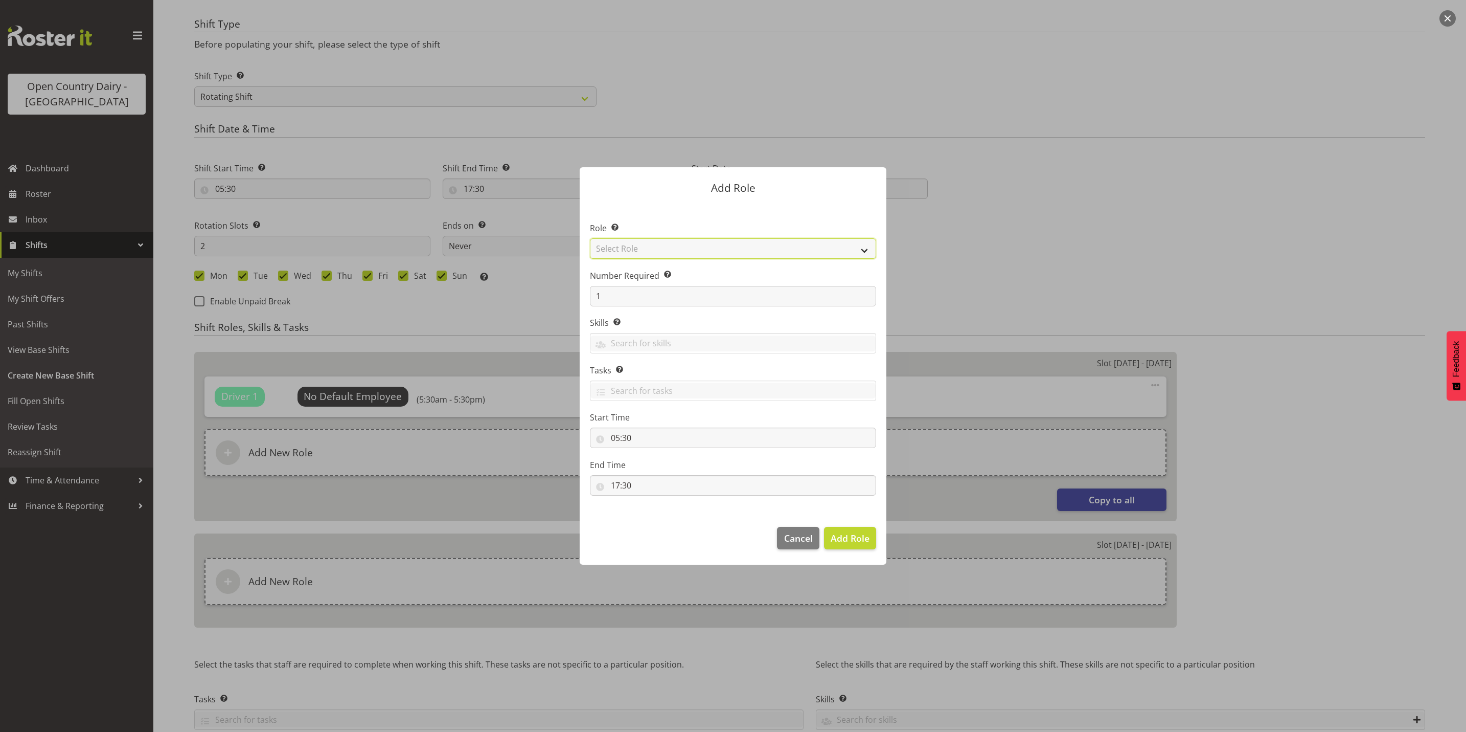
click at [661, 250] on select "Select Role Crew Leader Driver Driver Assessor Dayshift Driver Assessor Nightsh…" at bounding box center [733, 248] width 286 height 20
select select "1154"
click at [590, 238] on select "Select Role Crew Leader Driver Driver Assessor Dayshift Driver Assessor Nightsh…" at bounding box center [733, 248] width 286 height 20
click at [639, 291] on input "1" at bounding box center [733, 296] width 286 height 20
click at [848, 538] on span "Add Role" at bounding box center [850, 538] width 39 height 12
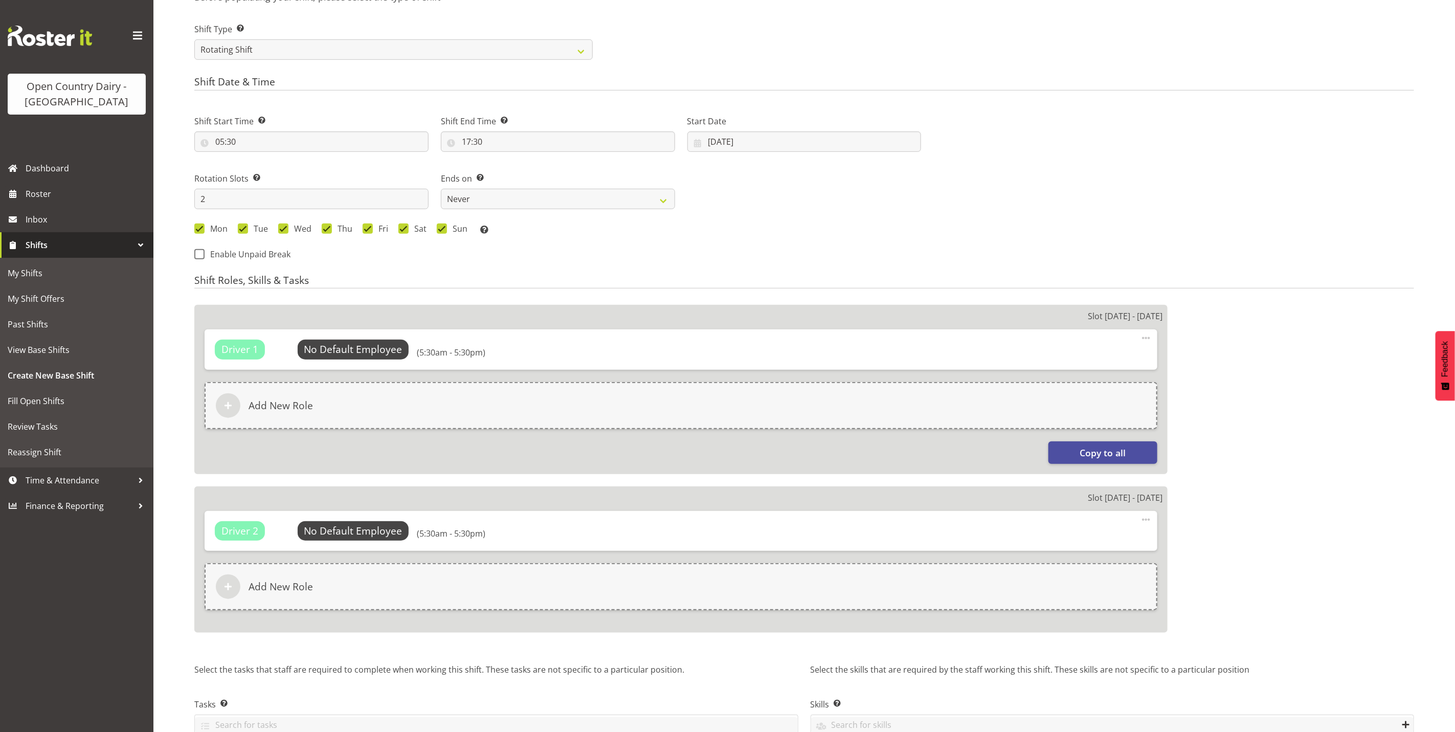
scroll to position [491, 0]
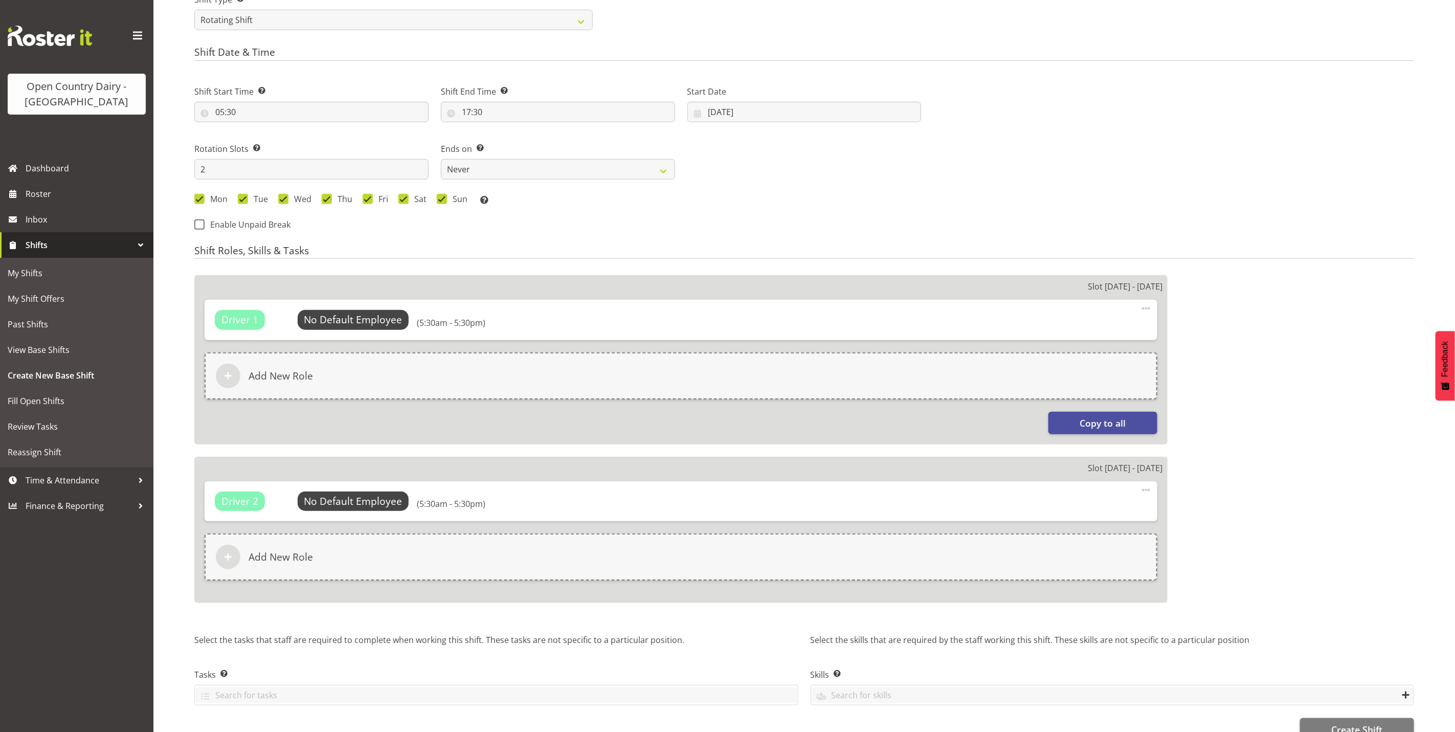
click at [1148, 491] on span at bounding box center [1146, 490] width 12 height 12
click at [1100, 530] on link "Delete" at bounding box center [1103, 531] width 98 height 18
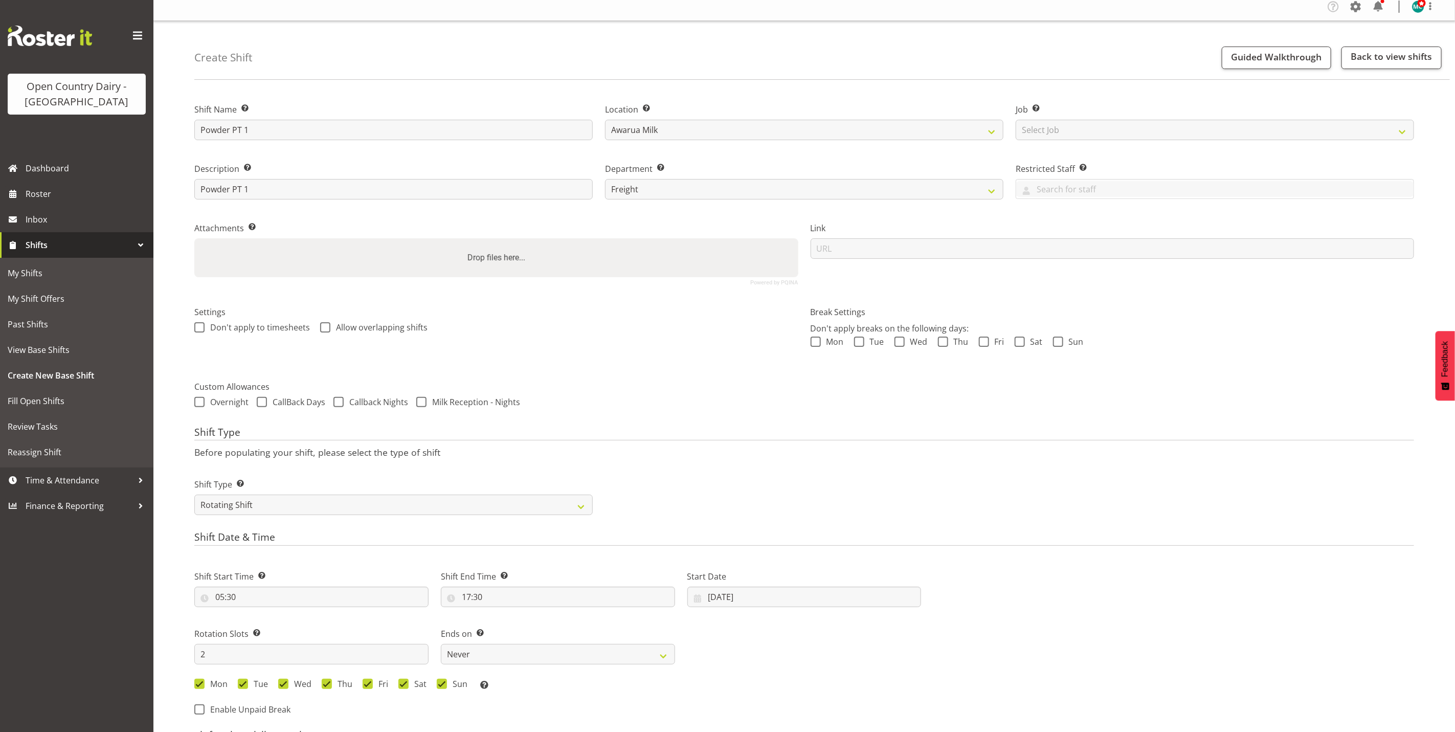
scroll to position [0, 0]
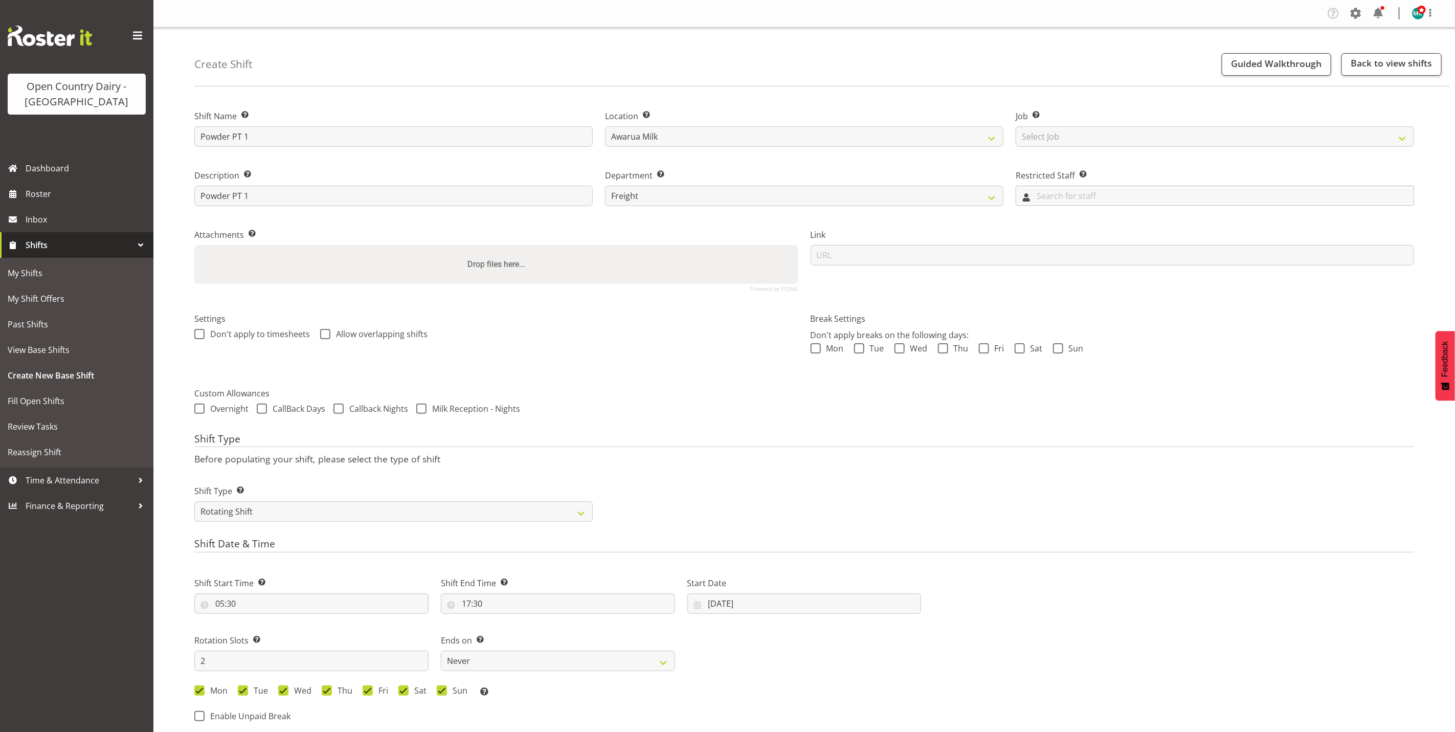
click at [1109, 189] on input "text" at bounding box center [1214, 196] width 397 height 16
click at [917, 213] on div "Department Set the department that the shift relates to. 731 734 735 736 737 73…" at bounding box center [804, 184] width 411 height 59
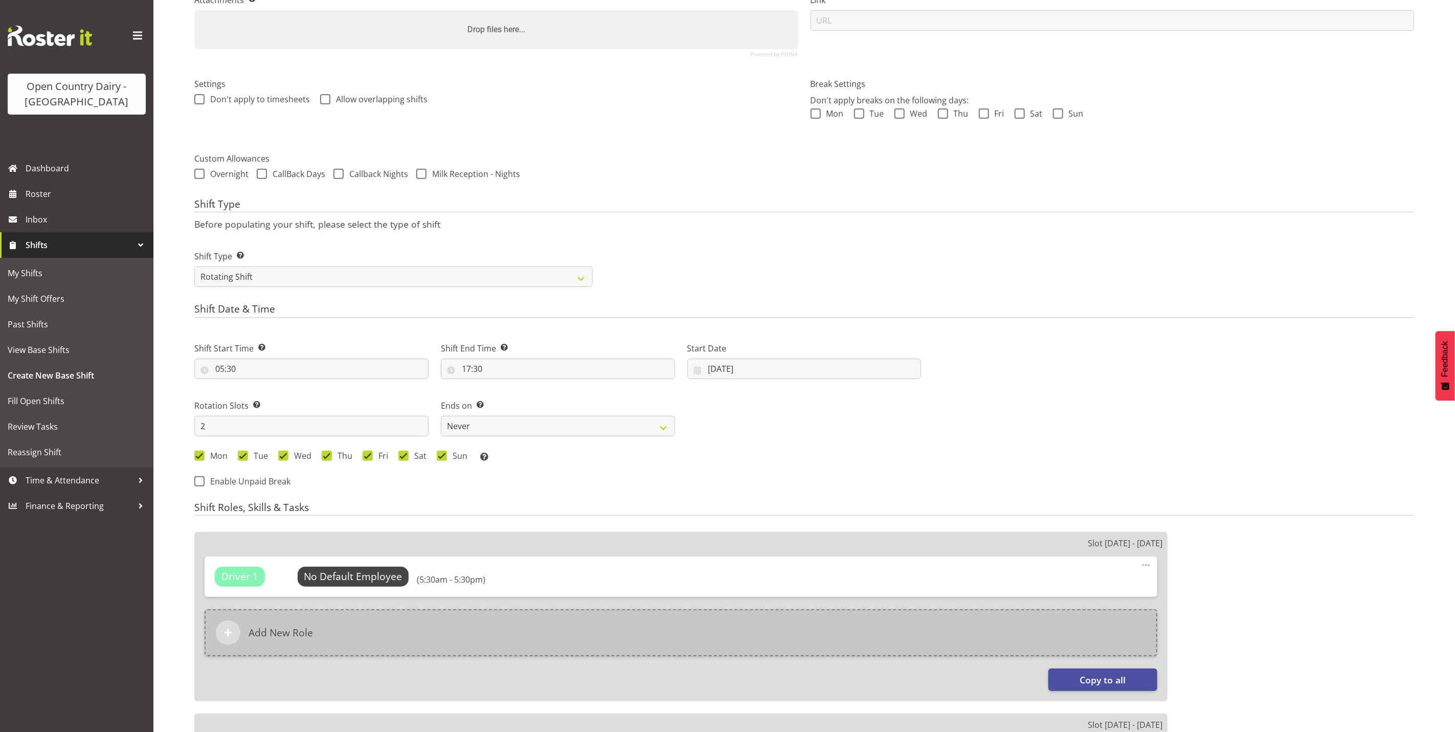
scroll to position [467, 0]
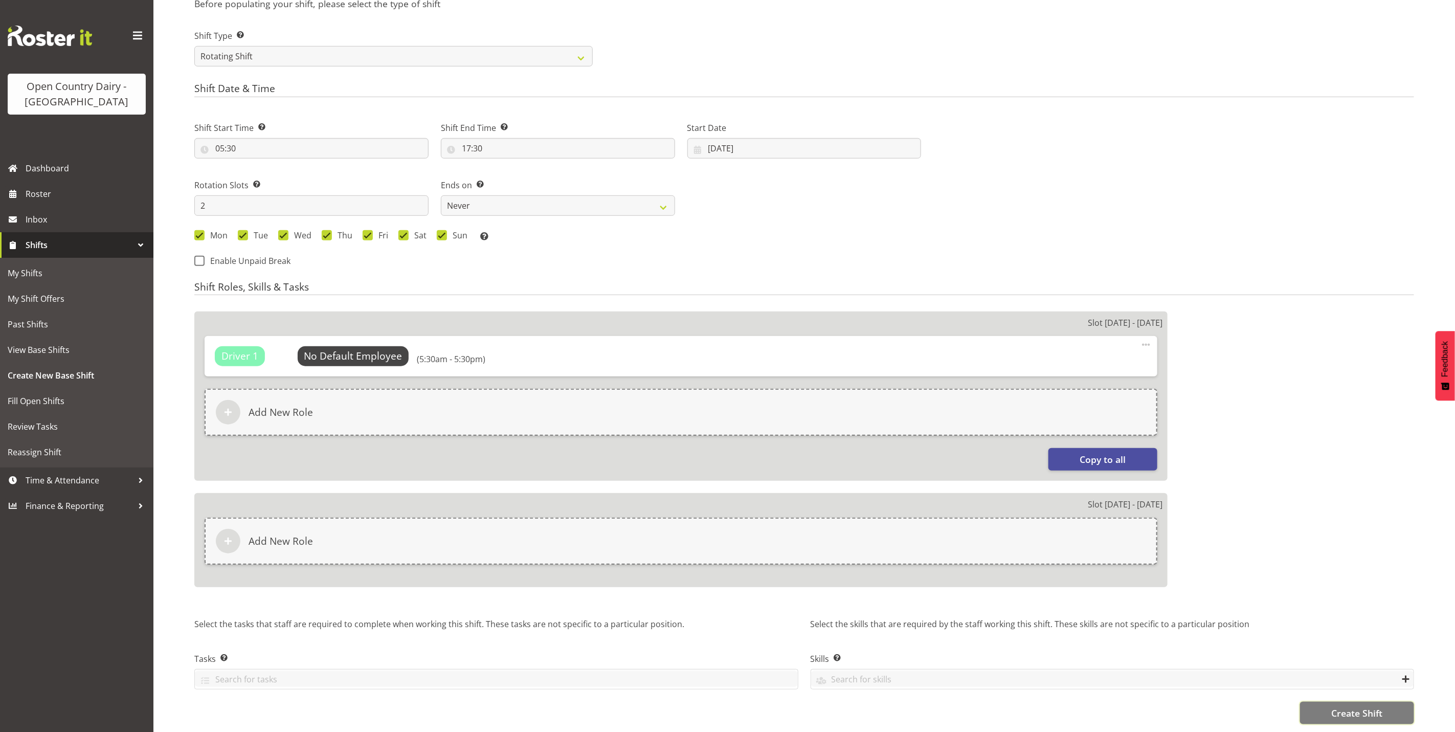
click at [1344, 706] on span "Create Shift" at bounding box center [1356, 712] width 51 height 13
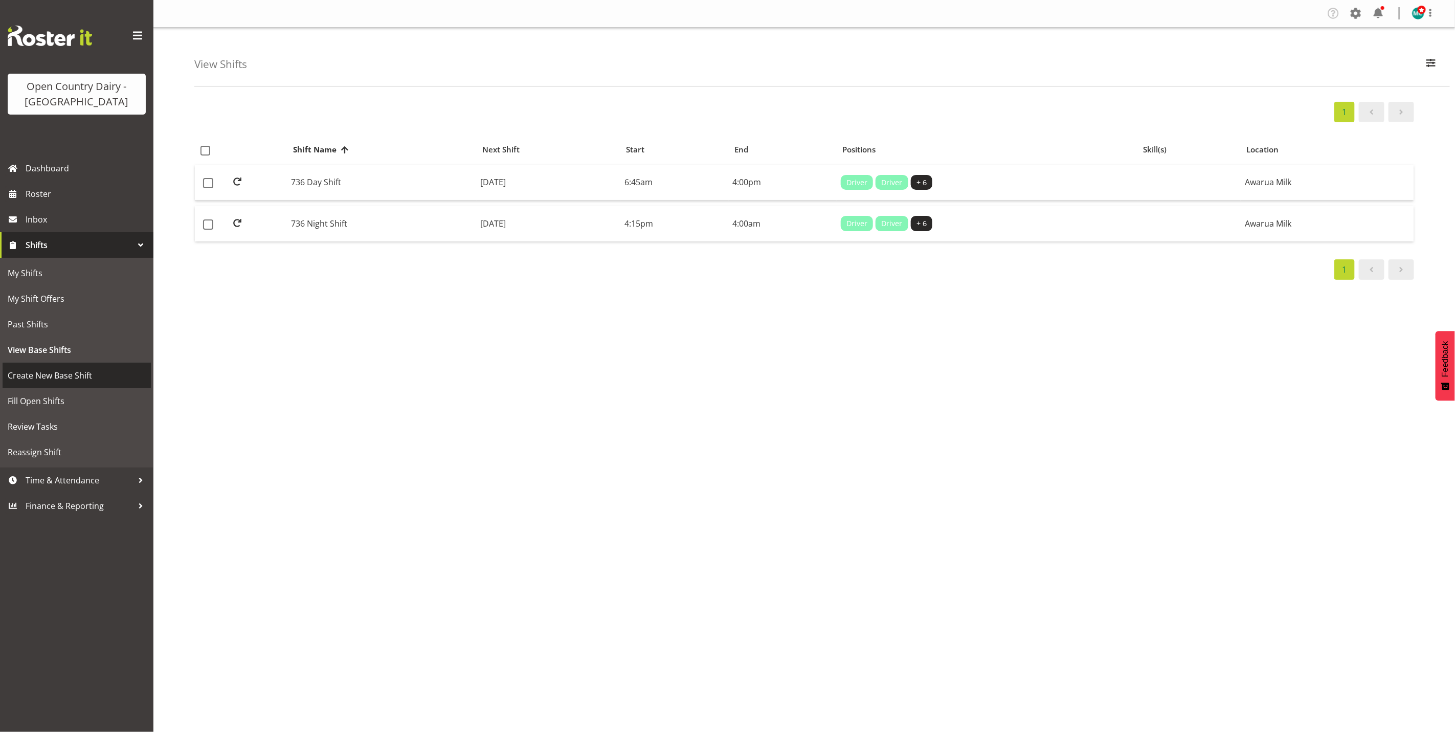
click at [44, 380] on span "Create New Base Shift" at bounding box center [77, 375] width 138 height 15
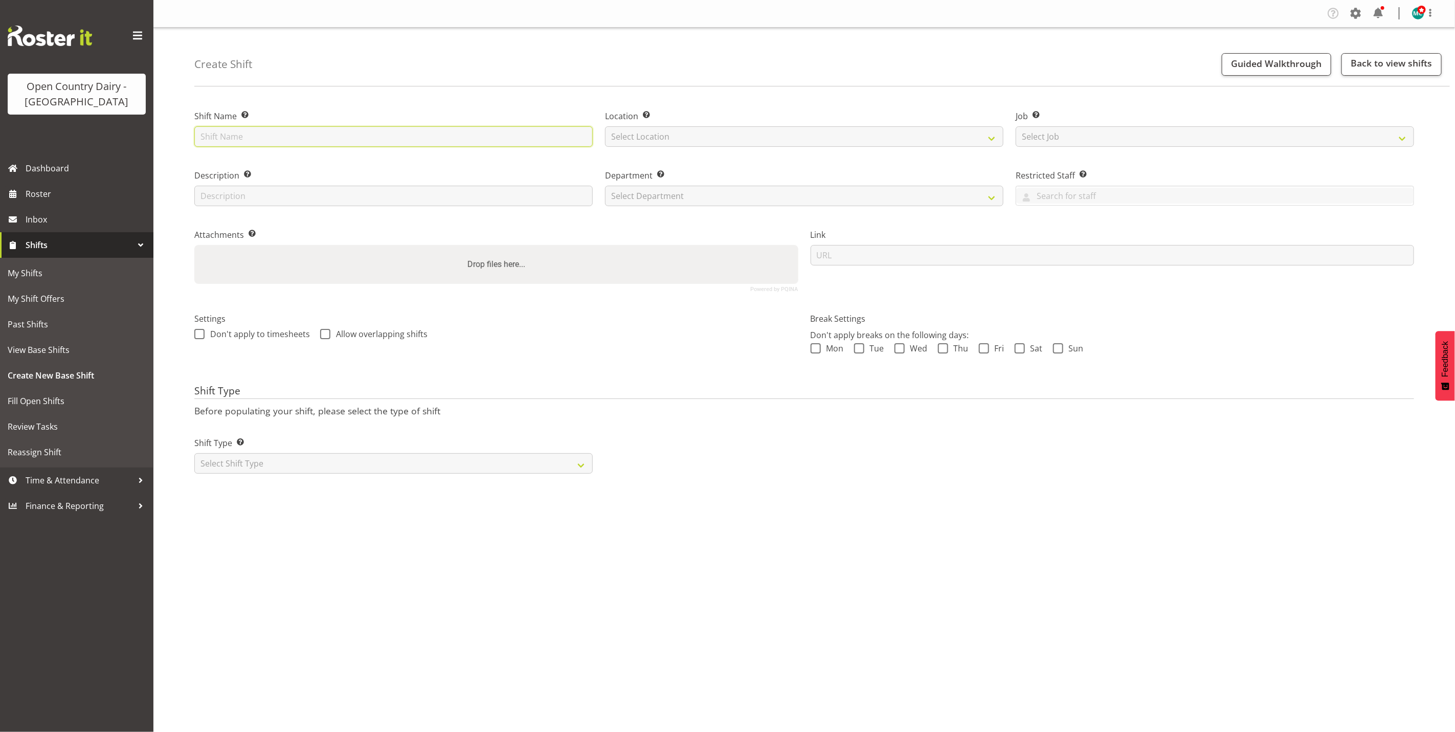
click at [263, 137] on input "text" at bounding box center [393, 136] width 398 height 20
type input "Powder PT 2"
click at [245, 194] on input "text" at bounding box center [393, 196] width 398 height 20
type input "Powder PT 1"
select select "988"
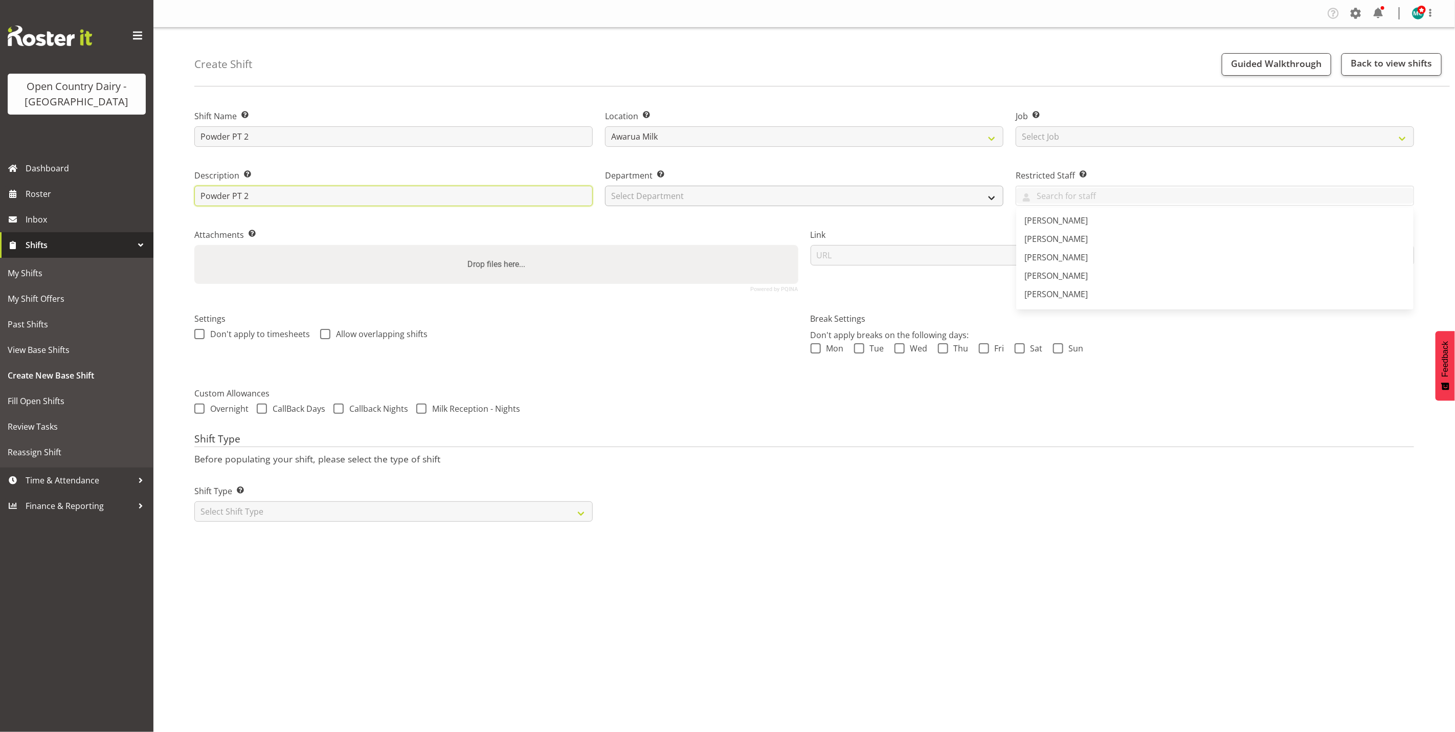
type input "Powder PT 2"
click at [759, 199] on select "Select Department 731 734 735 736 737 738 739 850 851 852 853 854 855 856 857 8…" at bounding box center [804, 196] width 398 height 20
select select "702"
click at [605, 186] on select "Select Department 731 734 735 736 737 738 739 850 851 852 853 854 855 856 857 8…" at bounding box center [804, 196] width 398 height 20
drag, startPoint x: 500, startPoint y: 517, endPoint x: 494, endPoint y: 520, distance: 6.4
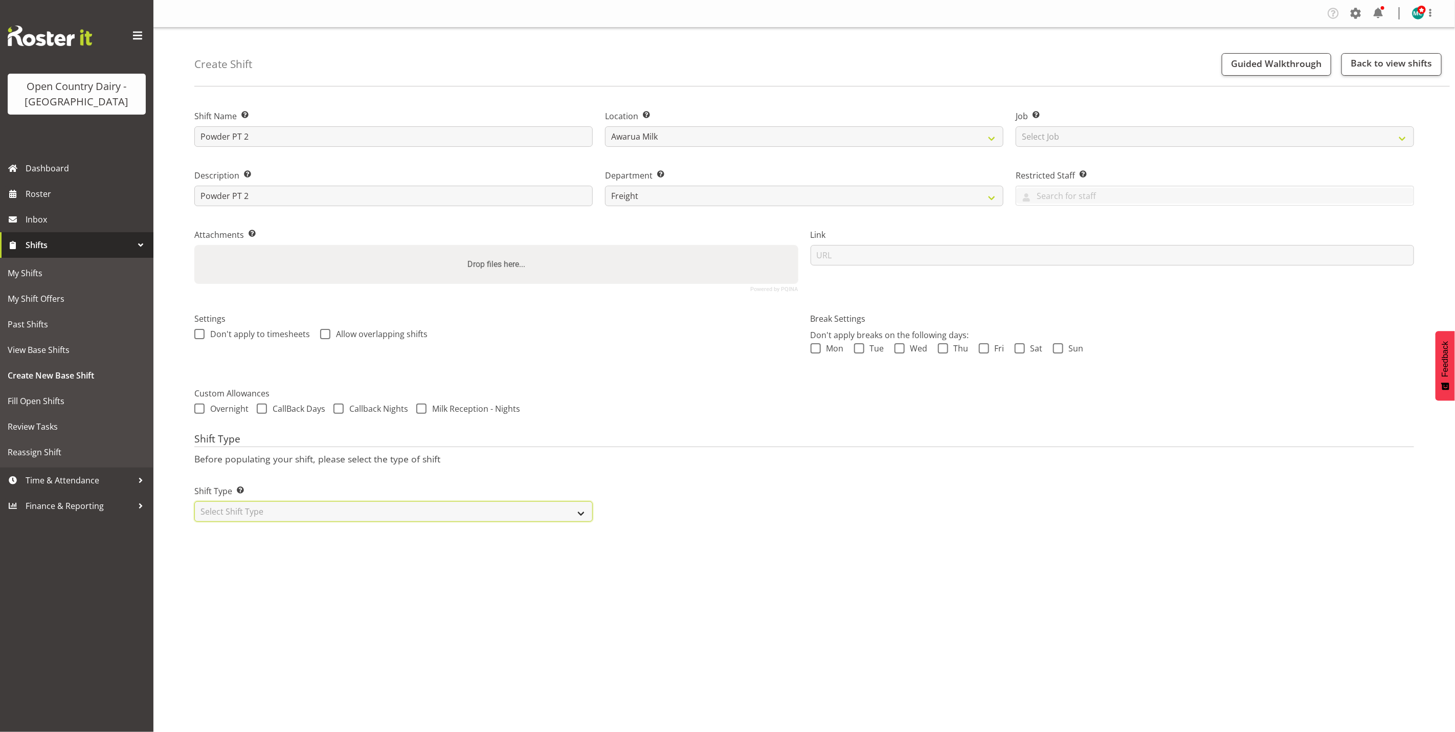
click at [499, 517] on select "Select Shift Type One Off Shift Recurring Shift Rotating Shift" at bounding box center [393, 511] width 398 height 20
select select "rotating"
click at [194, 502] on select "Select Shift Type One Off Shift Recurring Shift Rotating Shift" at bounding box center [393, 511] width 398 height 20
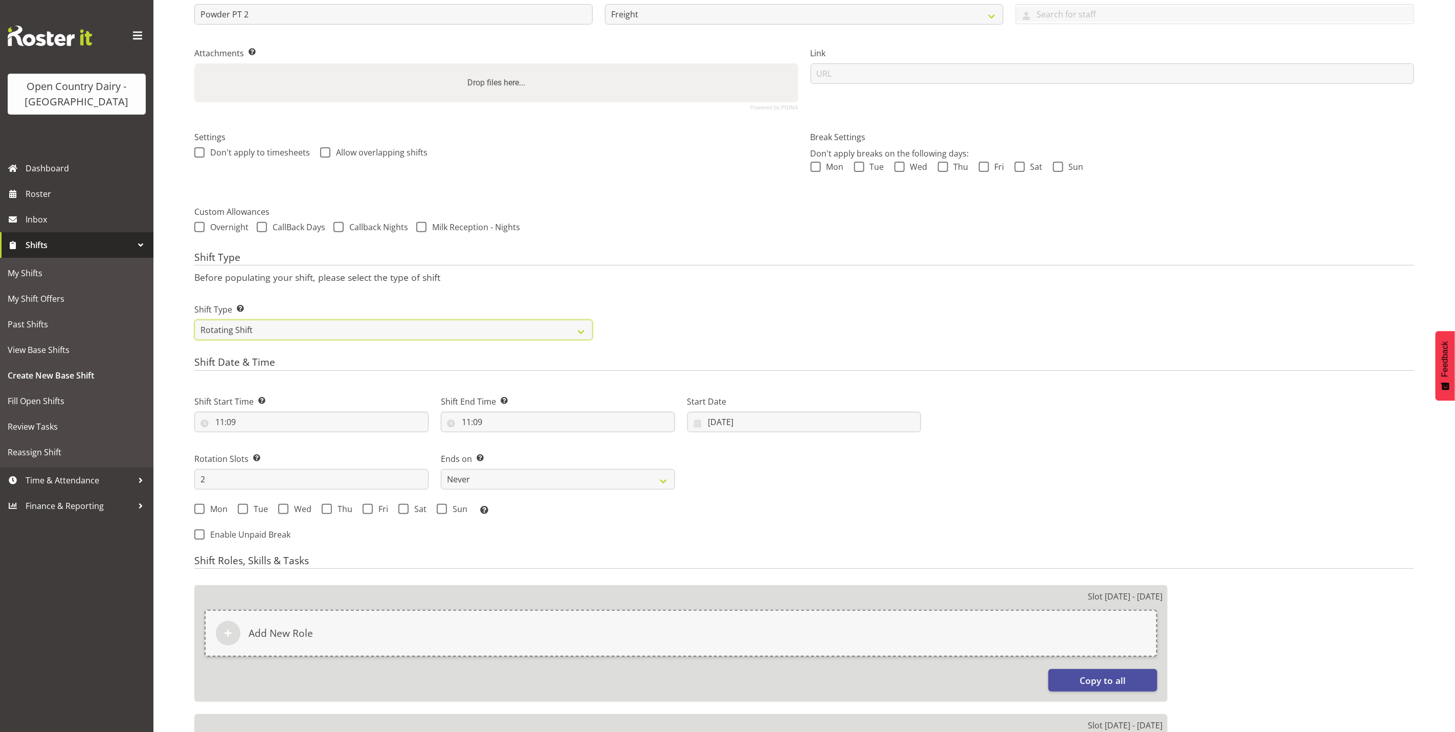
scroll to position [230, 0]
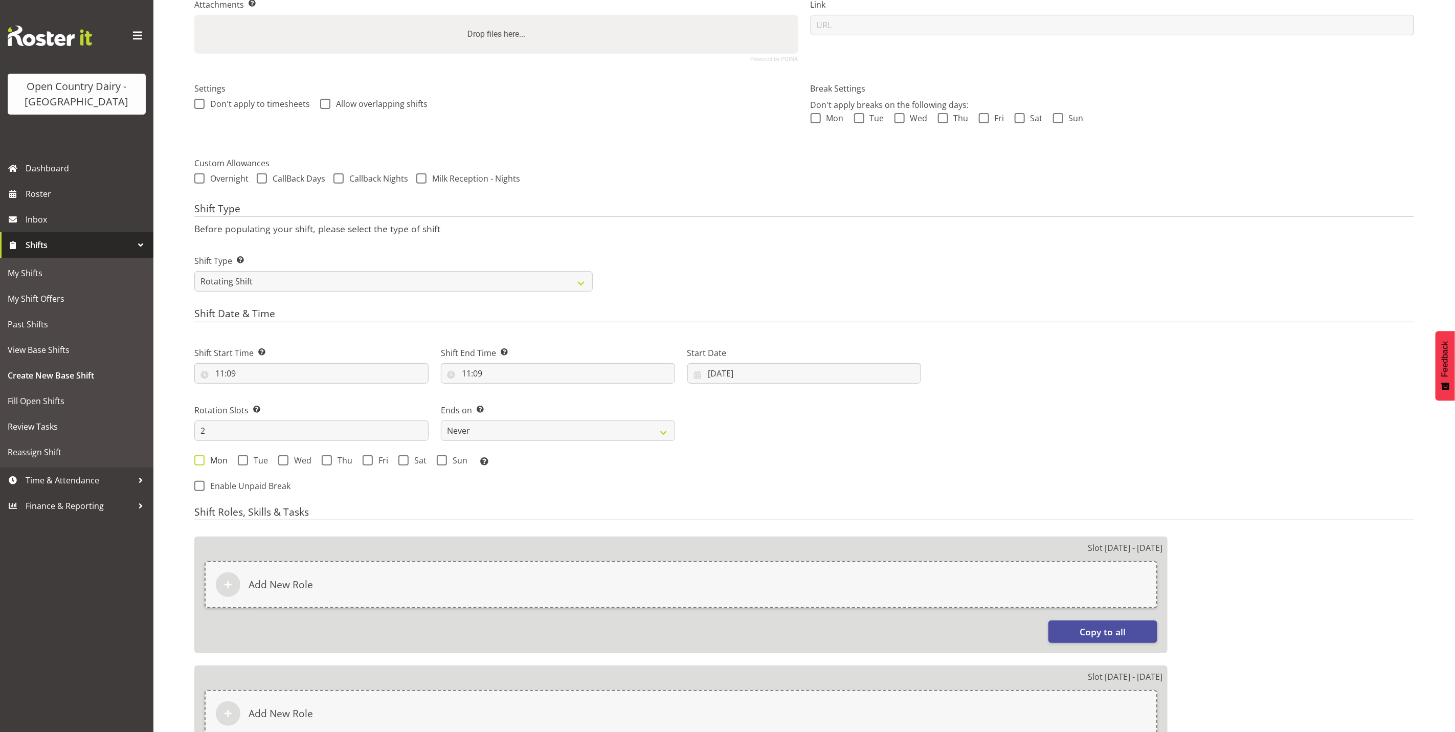
click at [201, 462] on span at bounding box center [199, 460] width 10 height 10
click at [201, 462] on input "Mon" at bounding box center [197, 460] width 7 height 7
checkbox input "true"
click at [244, 464] on span at bounding box center [243, 460] width 10 height 10
click at [244, 463] on input "Tue" at bounding box center [241, 460] width 7 height 7
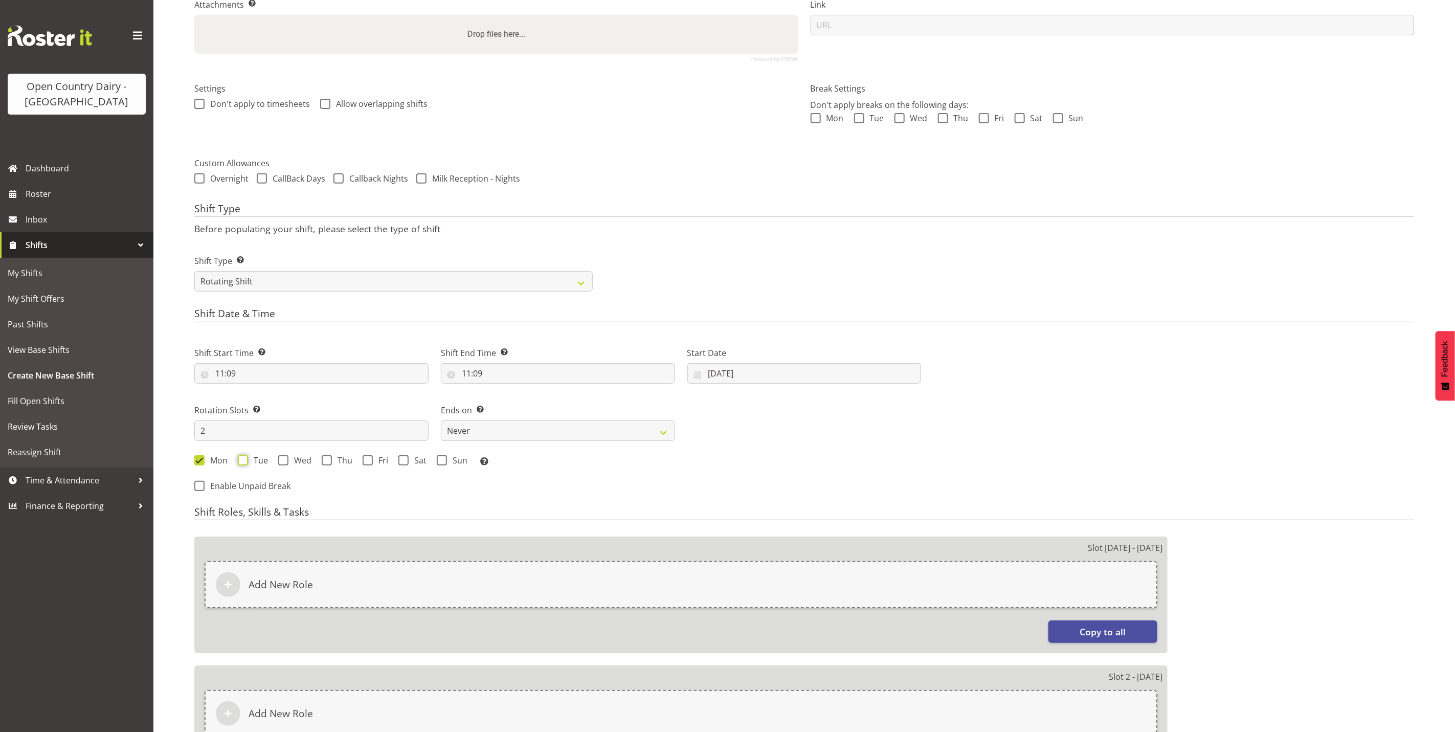
checkbox input "true"
click at [280, 459] on span at bounding box center [283, 460] width 10 height 10
click at [280, 459] on input "Wed" at bounding box center [281, 460] width 7 height 7
checkbox input "true"
click at [326, 464] on span at bounding box center [327, 460] width 10 height 10
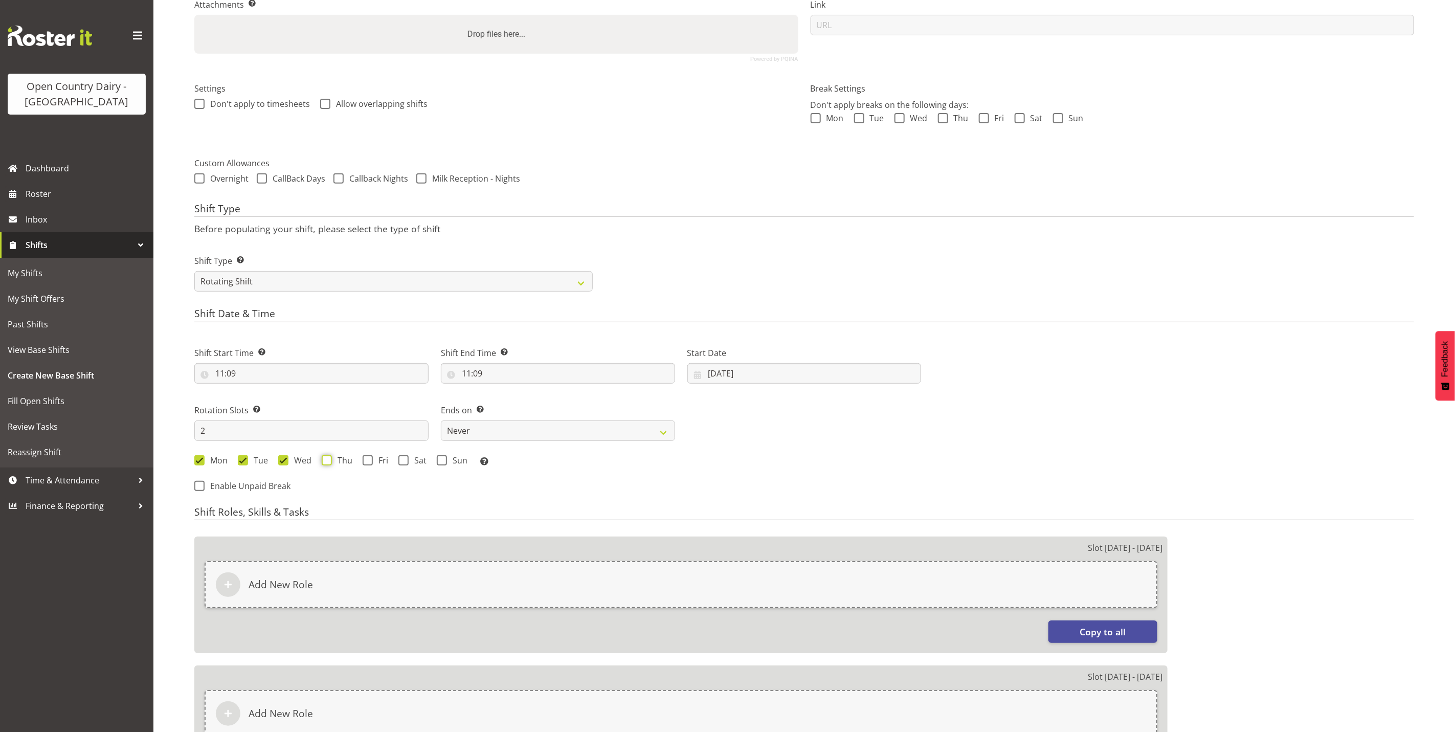
click at [326, 463] on input "Thu" at bounding box center [325, 460] width 7 height 7
checkbox input "true"
click at [370, 465] on span at bounding box center [367, 460] width 10 height 10
click at [369, 463] on input "Fri" at bounding box center [365, 460] width 7 height 7
checkbox input "true"
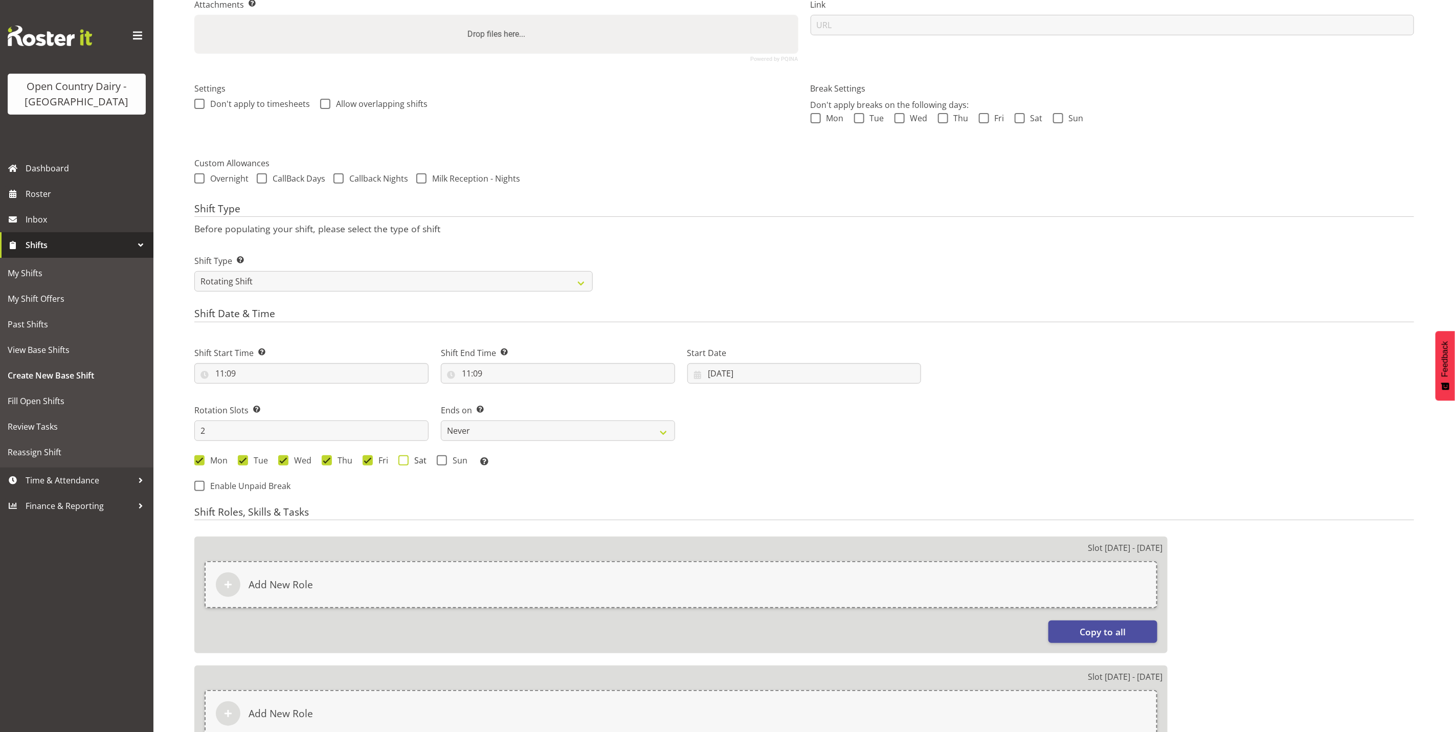
click at [405, 461] on span at bounding box center [403, 460] width 10 height 10
click at [405, 461] on input "Sat" at bounding box center [401, 460] width 7 height 7
checkbox input "true"
click at [448, 462] on span "Sun" at bounding box center [457, 460] width 20 height 10
click at [443, 462] on input "Sun" at bounding box center [440, 460] width 7 height 7
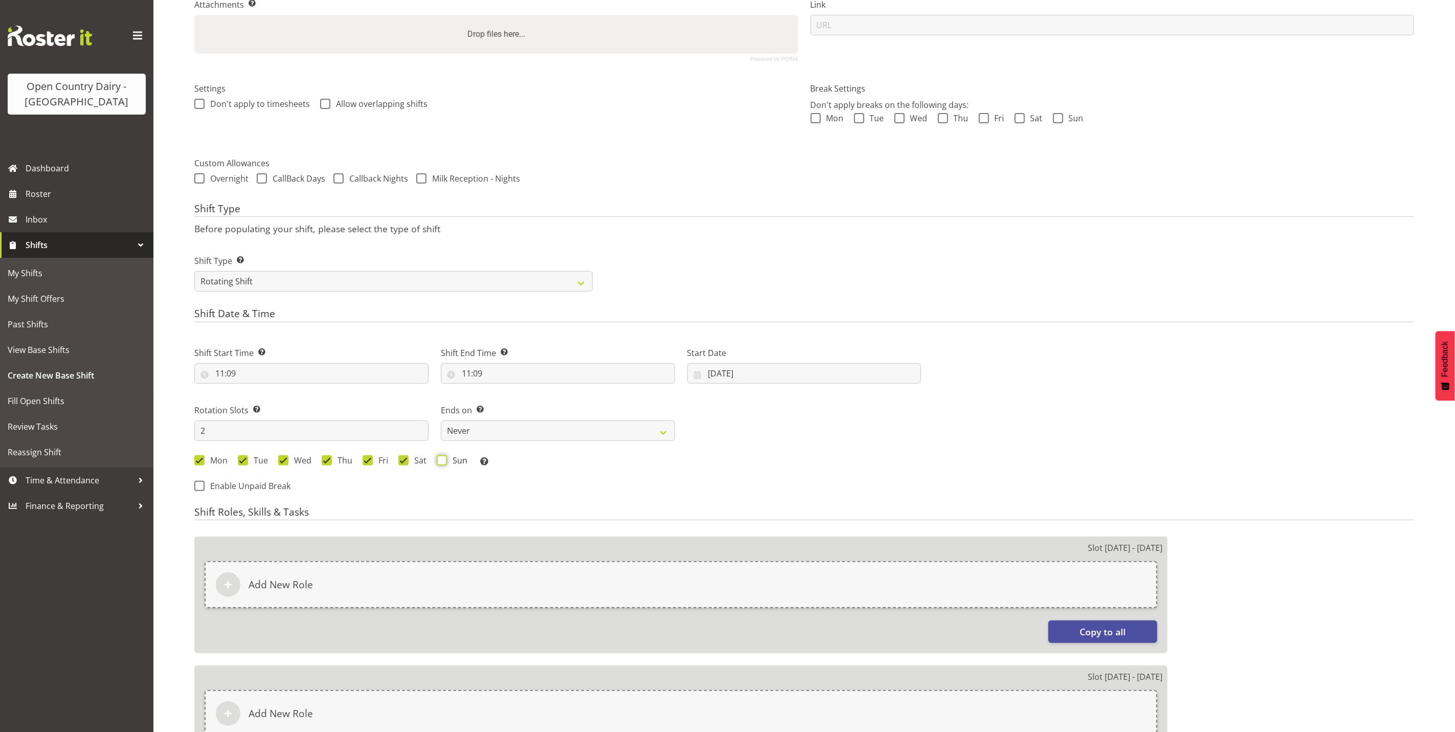
checkbox input "true"
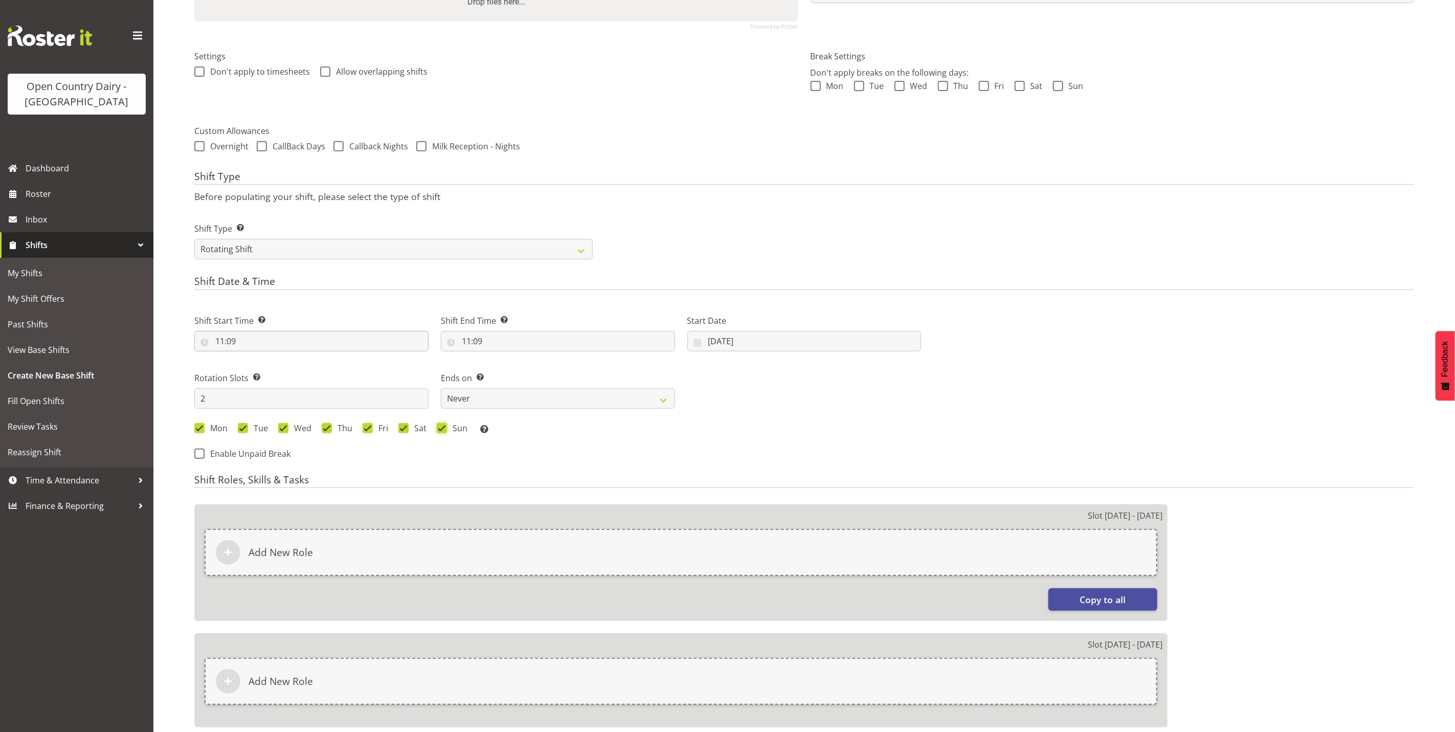
scroll to position [261, 0]
click at [245, 394] on input "2" at bounding box center [311, 399] width 234 height 20
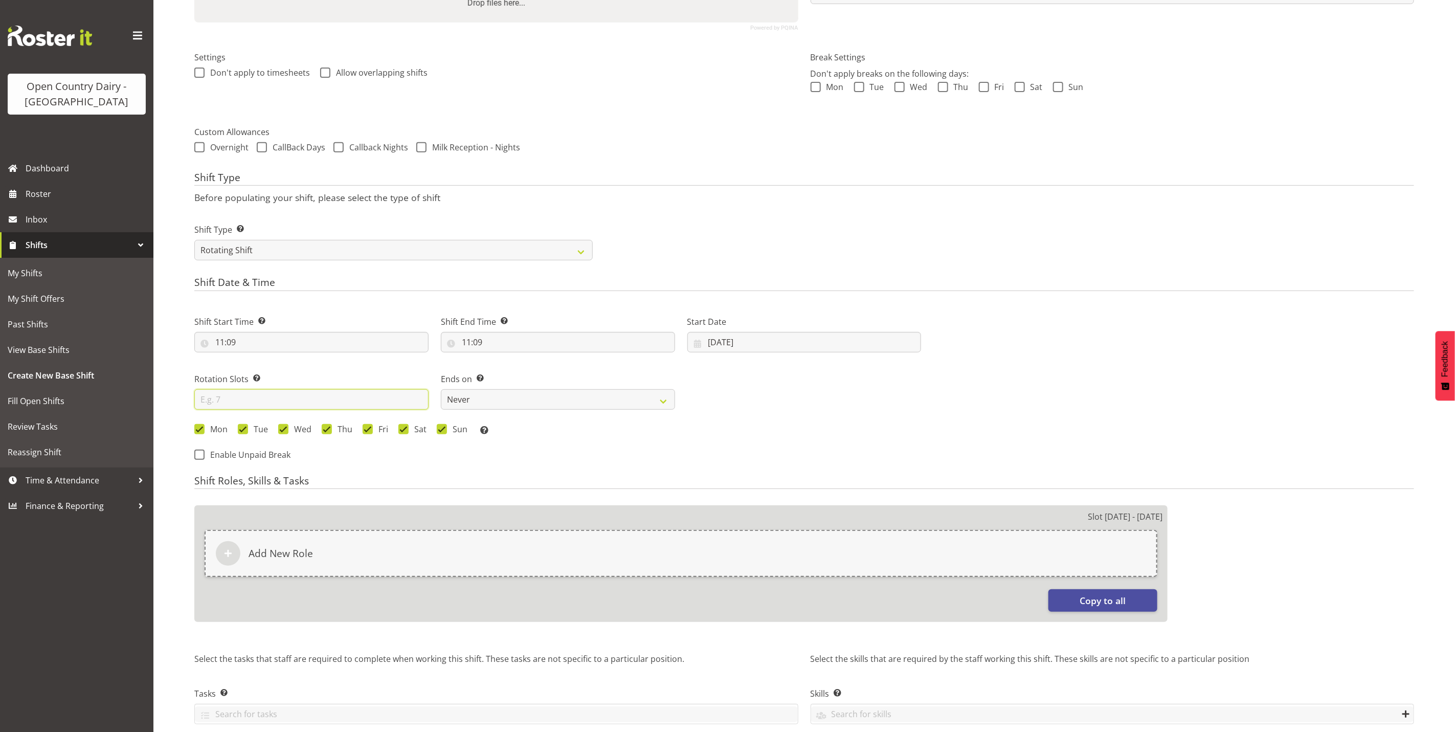
type input "1"
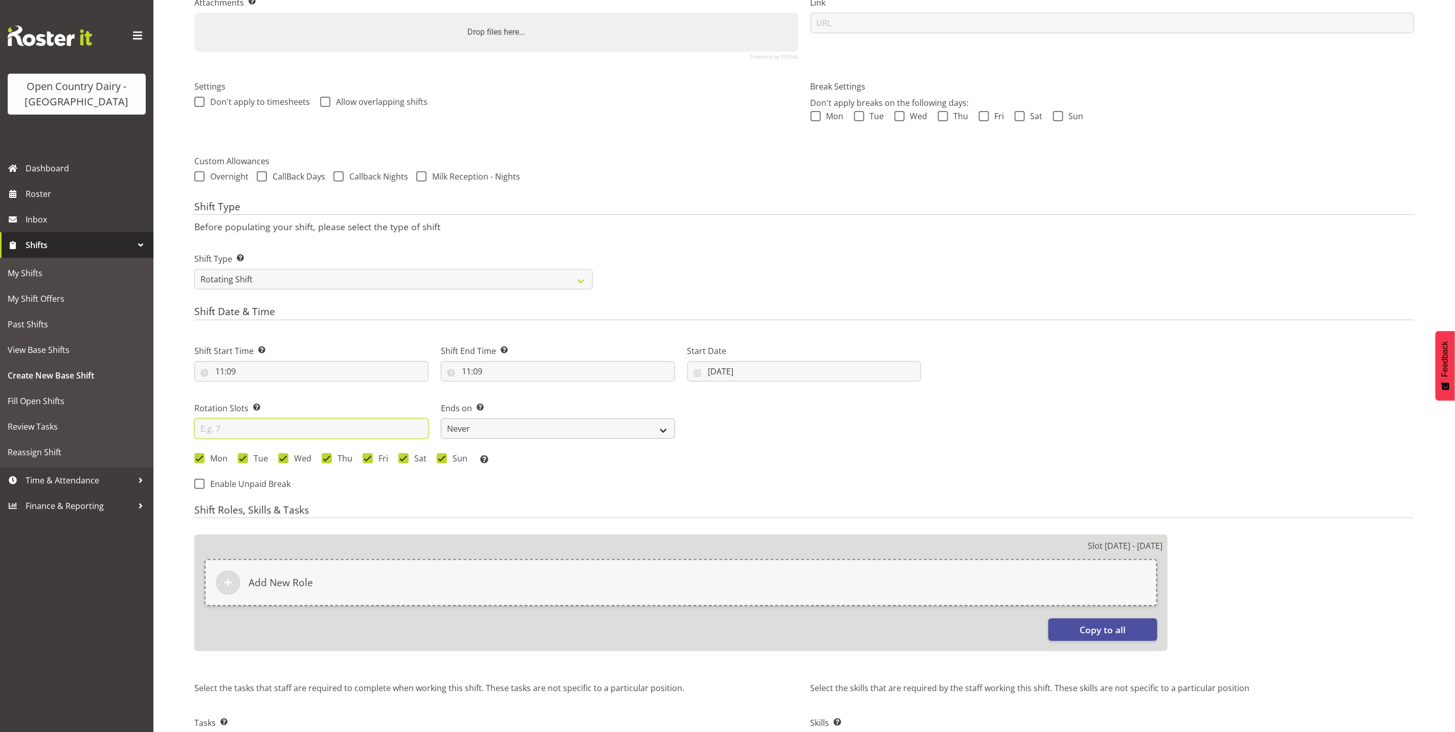
type input "2"
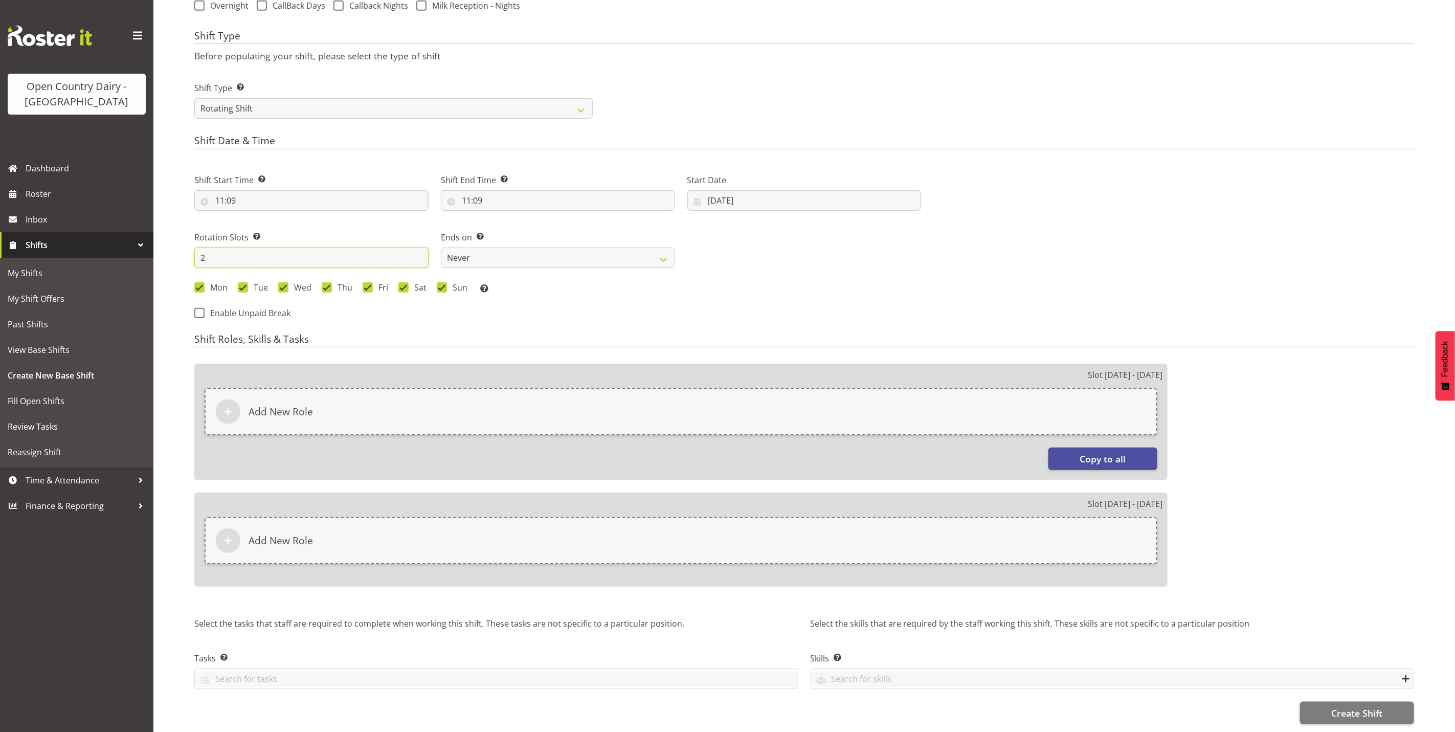
scroll to position [415, 0]
click at [1302, 507] on div "Slot 1 - Mon 25th Aug Add New Role Copy to all Slot 2 - Tue 26th Aug Add New Ro…" at bounding box center [804, 480] width 1232 height 247
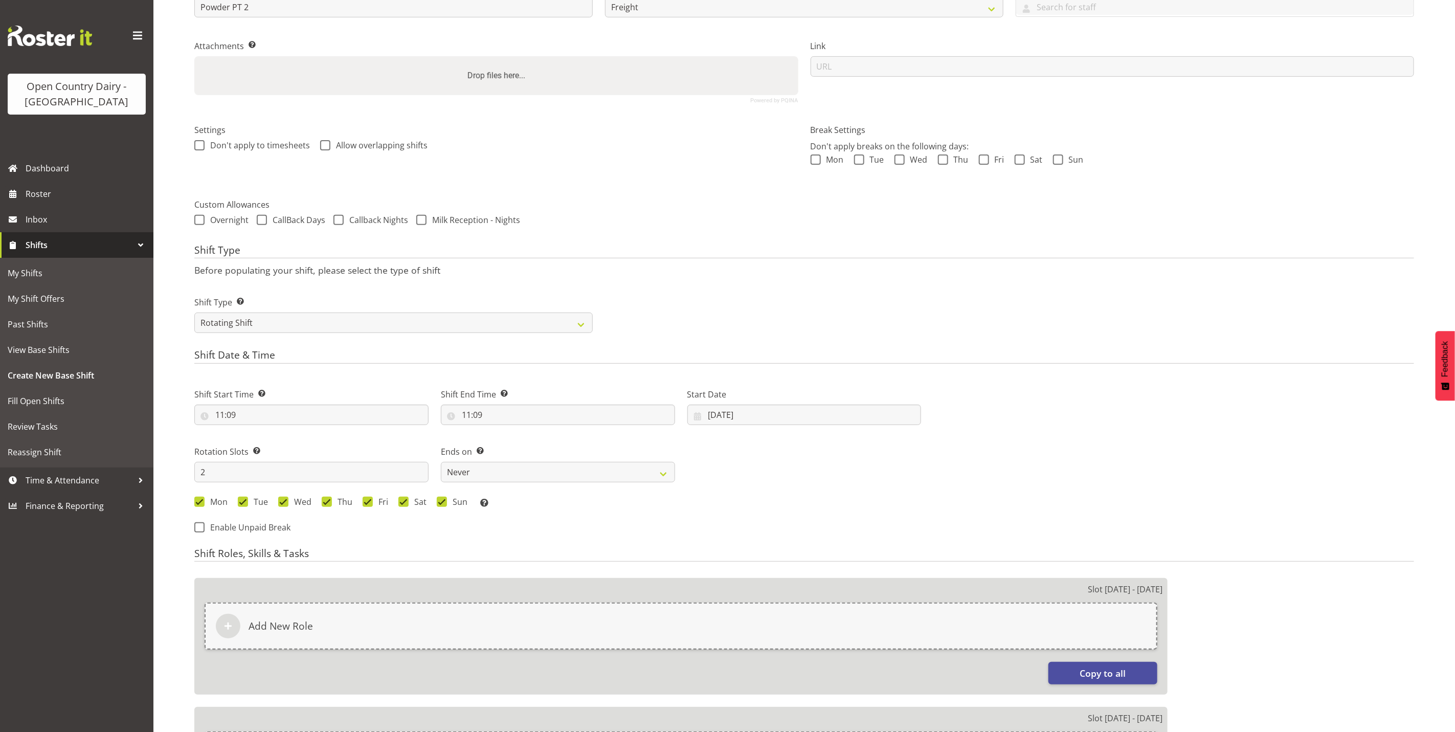
scroll to position [185, 0]
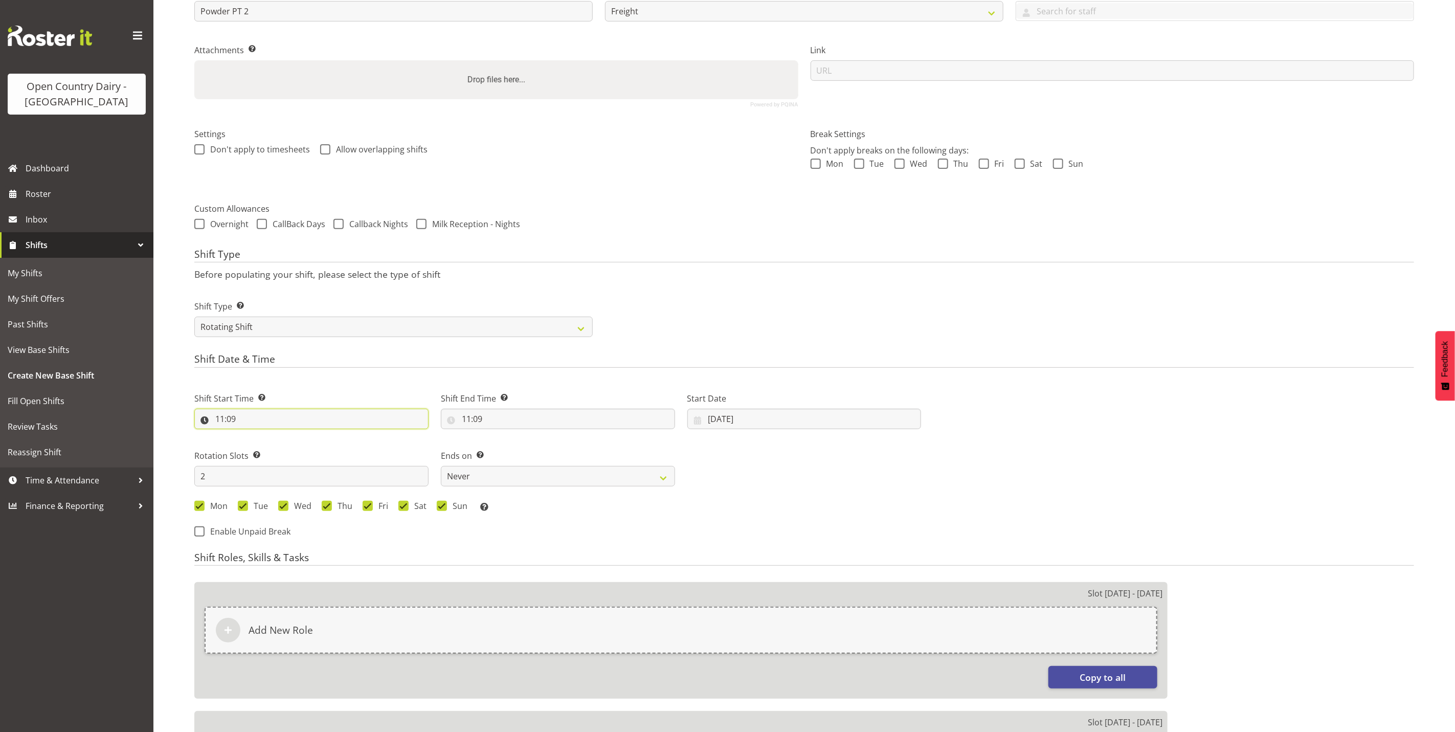
click at [220, 421] on input "11:09" at bounding box center [311, 419] width 234 height 20
click at [265, 447] on select "00 01 02 03 04 05 06 07 08 09 10 11 12 13 14 15 16 17 18 19 20 21 22 23" at bounding box center [264, 445] width 23 height 20
select select "17"
click at [253, 435] on select "00 01 02 03 04 05 06 07 08 09 10 11 12 13 14 15 16 17 18 19 20 21 22 23" at bounding box center [264, 445] width 23 height 20
type input "17:09"
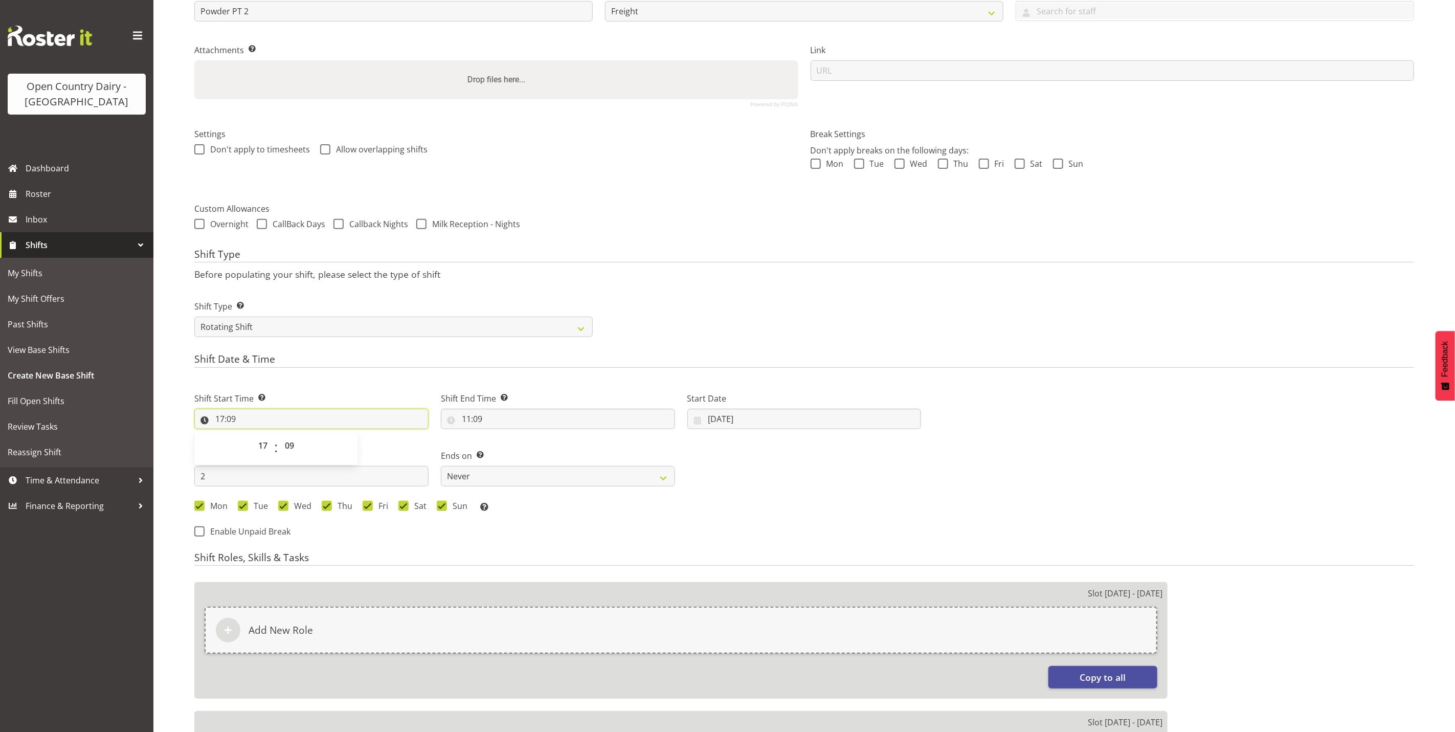
click at [224, 421] on input "17:09" at bounding box center [311, 419] width 234 height 20
click at [223, 425] on input "17:09" at bounding box center [311, 419] width 234 height 20
click at [266, 448] on select "00 01 02 03 04 05 06 07 08 09 10 11 12 13 14 15 16 17 18 19 20 21 22 23" at bounding box center [264, 445] width 23 height 20
select select "5"
click at [253, 435] on select "00 01 02 03 04 05 06 07 08 09 10 11 12 13 14 15 16 17 18 19 20 21 22 23" at bounding box center [264, 445] width 23 height 20
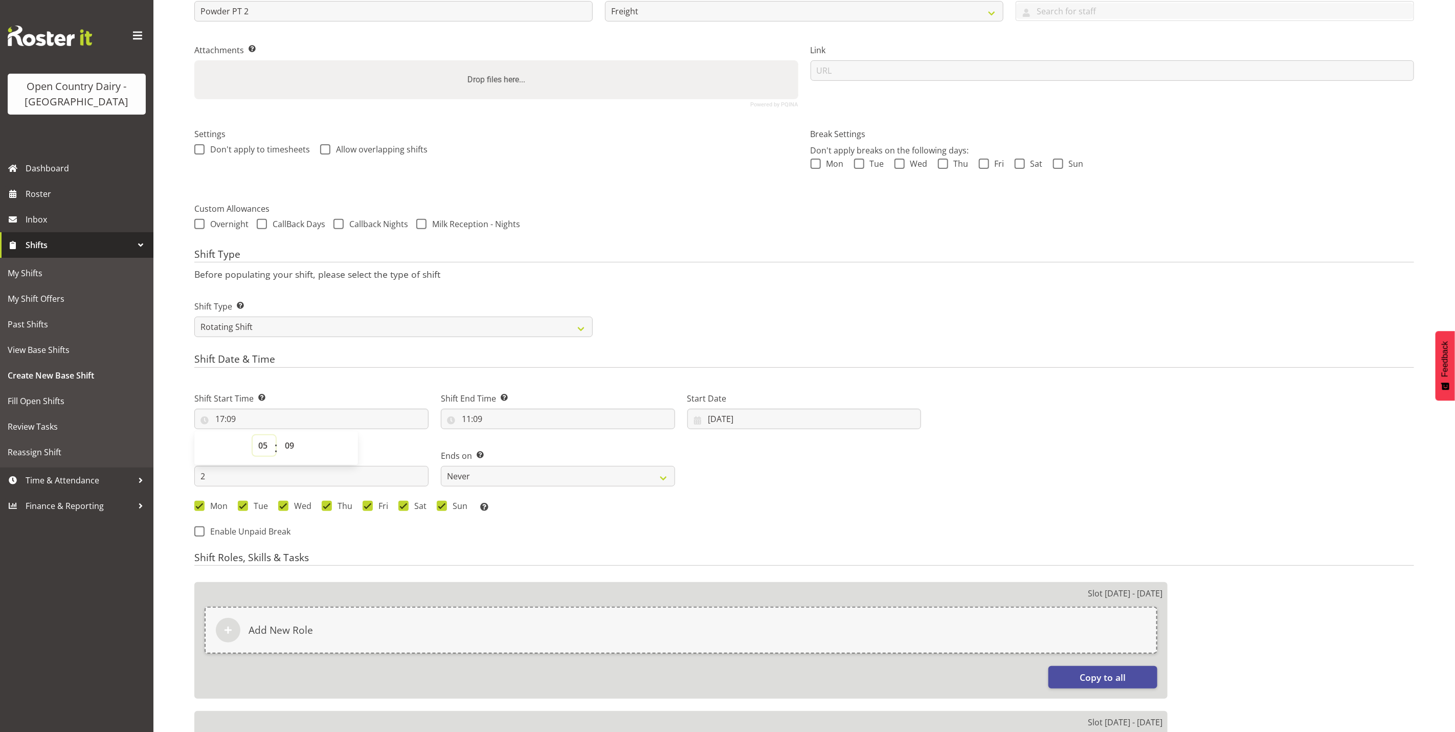
type input "05:09"
click at [292, 448] on select "00 01 02 03 04 05 06 07 08 09 10 11 12 13 14 15 16 17 18 19 20 21 22 23 24 25 2…" at bounding box center [290, 445] width 23 height 20
select select "30"
click at [279, 435] on select "00 01 02 03 04 05 06 07 08 09 10 11 12 13 14 15 16 17 18 19 20 21 22 23 24 25 2…" at bounding box center [290, 445] width 23 height 20
type input "05:30"
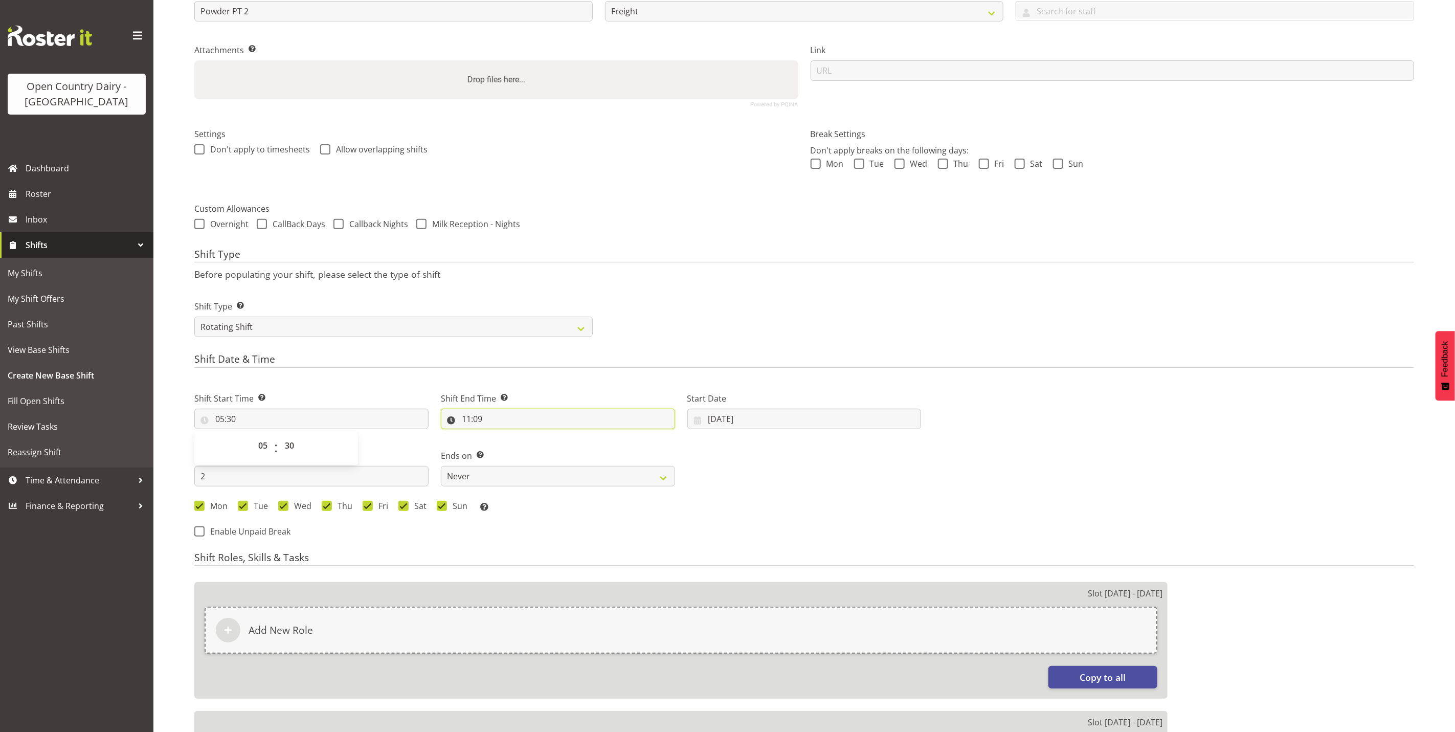
click at [465, 419] on input "11:09" at bounding box center [558, 419] width 234 height 20
drag, startPoint x: 465, startPoint y: 419, endPoint x: 508, endPoint y: 451, distance: 53.7
click at [506, 451] on select "00 01 02 03 04 05 06 07 08 09 10 11 12 13 14 15 16 17 18 19 20 21 22 23" at bounding box center [510, 445] width 23 height 20
select select "17"
click at [499, 435] on select "00 01 02 03 04 05 06 07 08 09 10 11 12 13 14 15 16 17 18 19 20 21 22 23" at bounding box center [510, 445] width 23 height 20
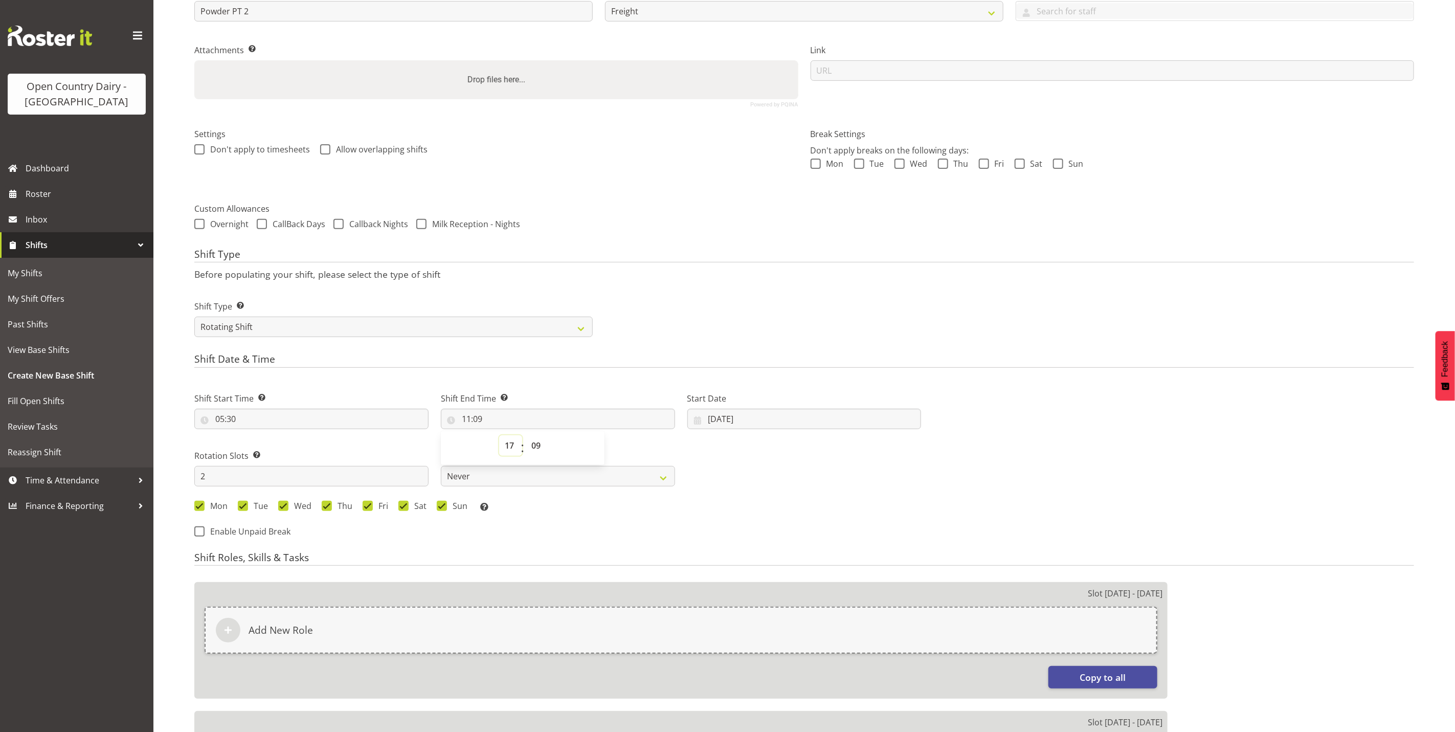
type input "17:09"
click at [537, 443] on select "00 01 02 03 04 05 06 07 08 09 10 11 12 13 14 15 16 17 18 19 20 21 22 23 24 25 2…" at bounding box center [537, 445] width 23 height 20
select select "30"
click at [526, 435] on select "00 01 02 03 04 05 06 07 08 09 10 11 12 13 14 15 16 17 18 19 20 21 22 23 24 25 2…" at bounding box center [537, 445] width 23 height 20
type input "17:30"
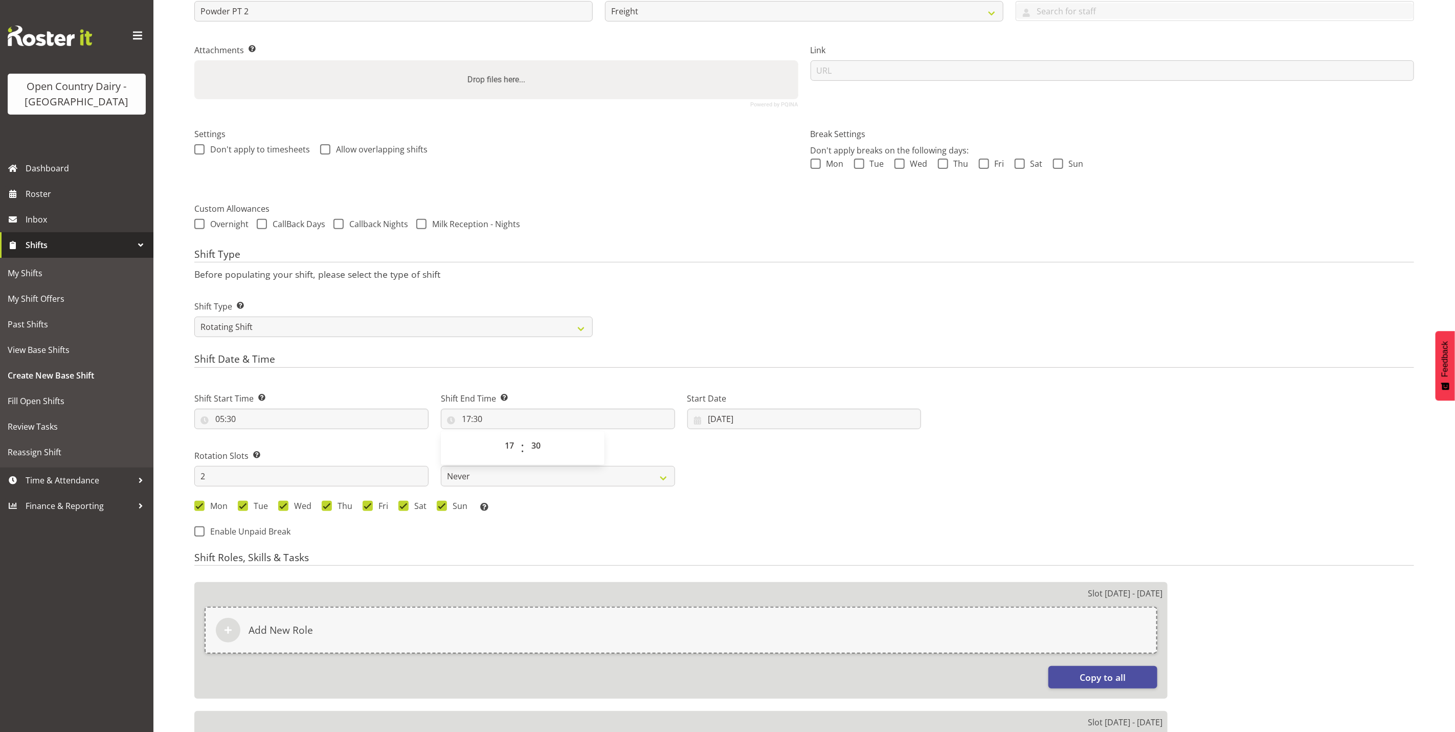
click at [1175, 436] on div "Next Shifts" at bounding box center [1173, 462] width 493 height 168
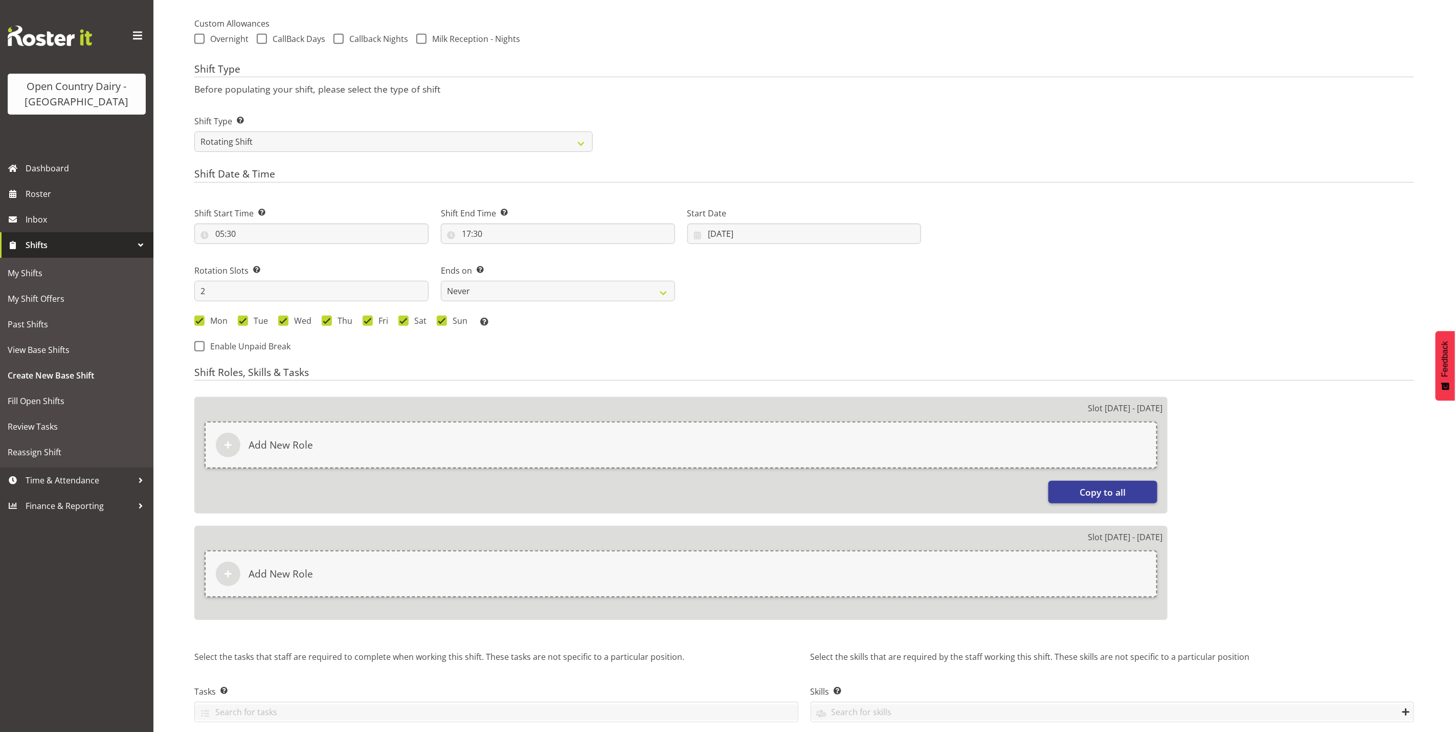
scroll to position [415, 0]
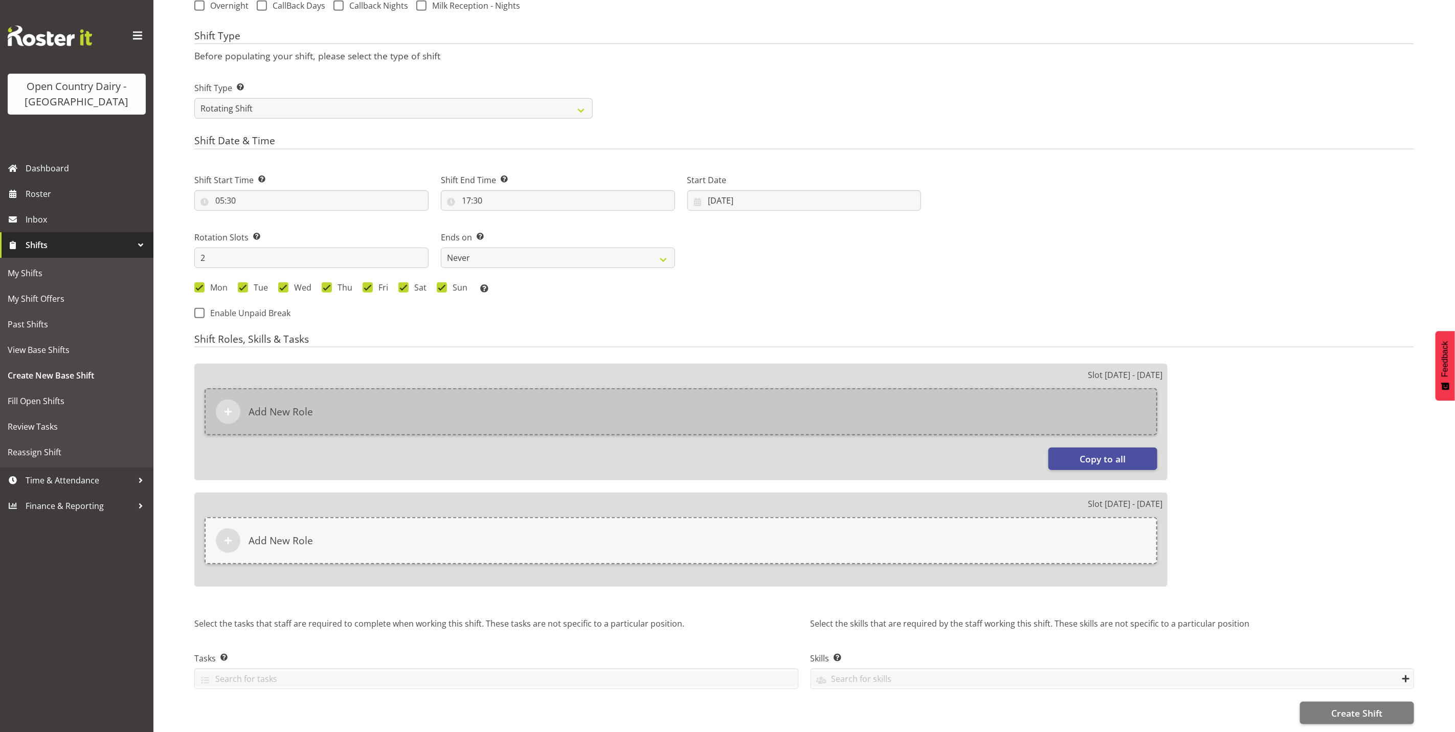
click at [361, 390] on div "Add New Role" at bounding box center [681, 411] width 953 height 47
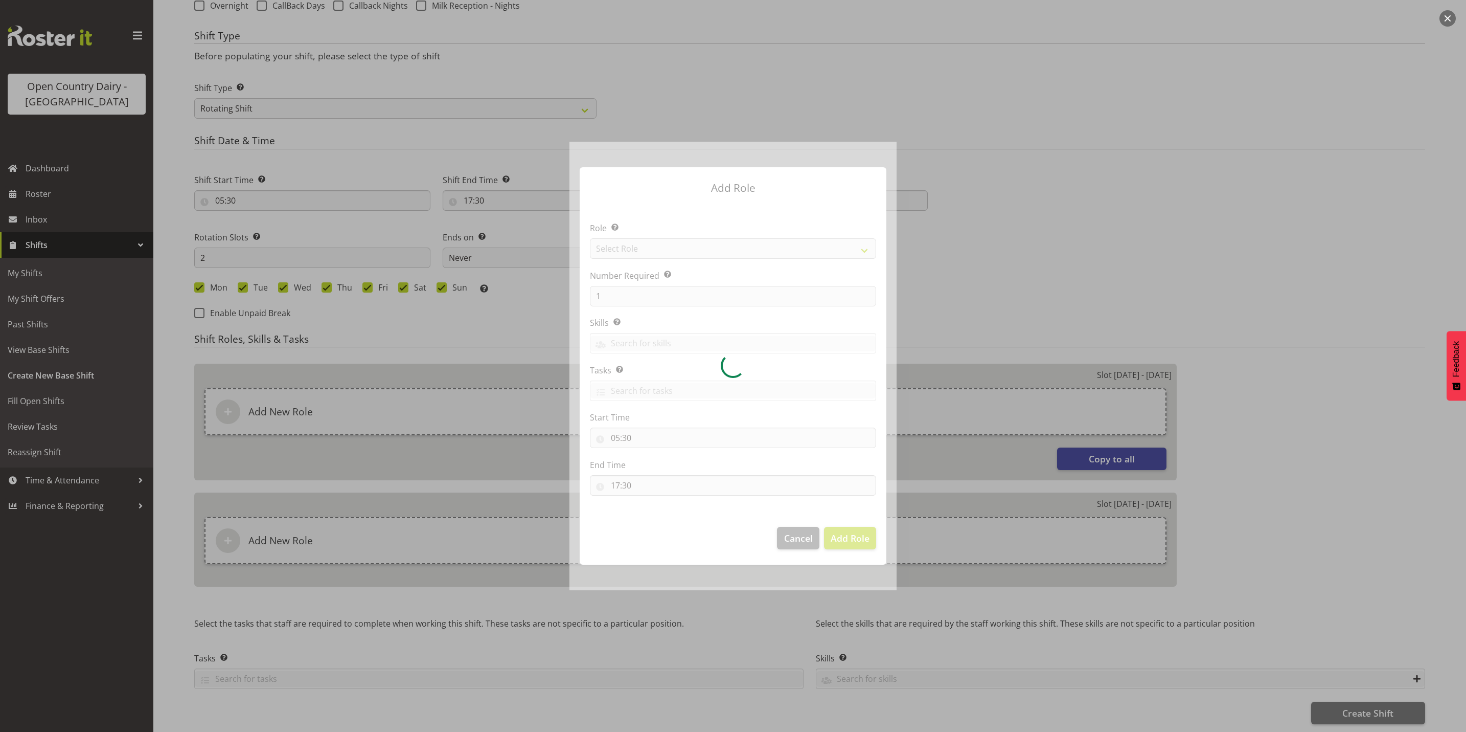
click at [614, 252] on div at bounding box center [733, 366] width 327 height 448
click at [622, 251] on div at bounding box center [733, 366] width 327 height 448
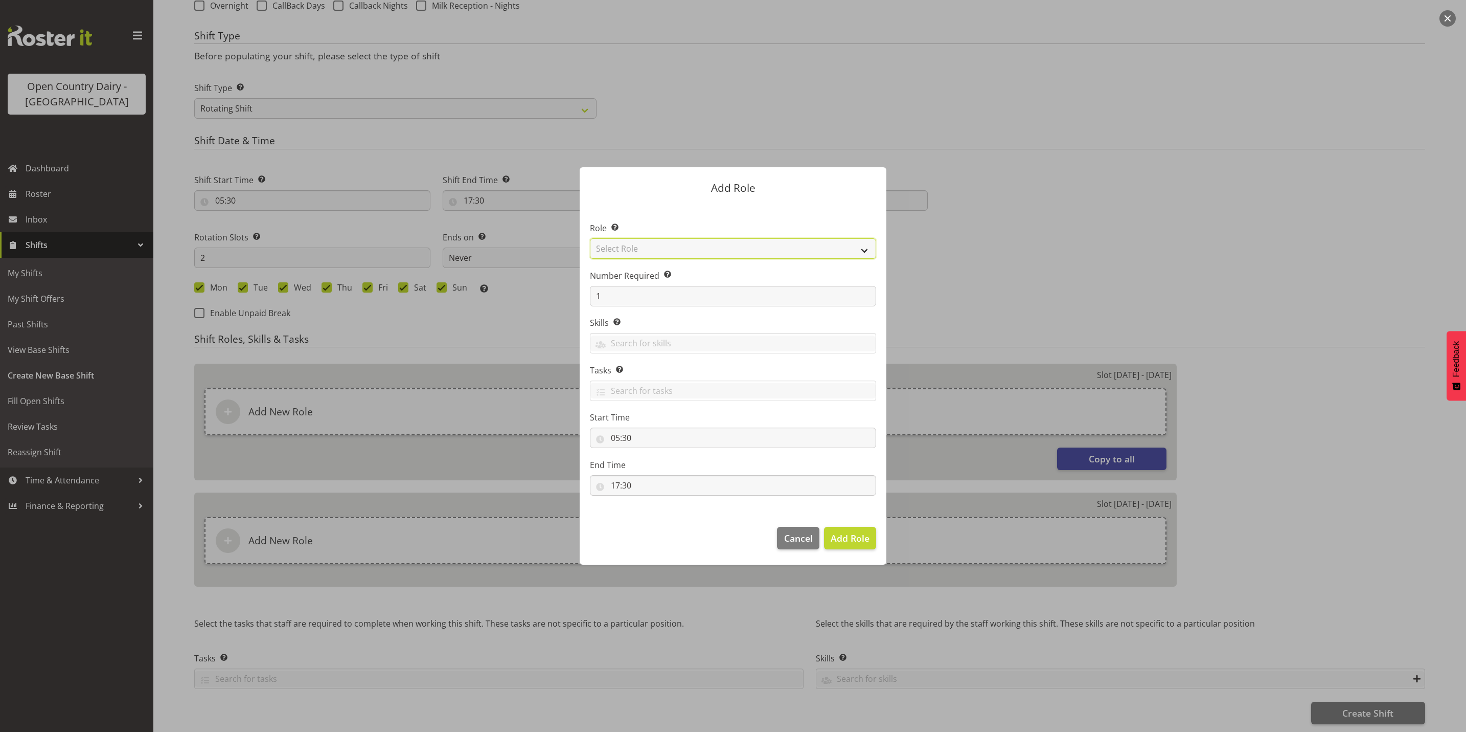
click at [622, 251] on select "Select Role Crew Leader Driver Driver Assessor Dayshift Driver Assessor Nightsh…" at bounding box center [733, 248] width 286 height 20
select select "1154"
click at [590, 238] on select "Select Role Crew Leader Driver Driver Assessor Dayshift Driver Assessor Nightsh…" at bounding box center [733, 248] width 286 height 20
click at [857, 541] on span "Add Role" at bounding box center [850, 538] width 39 height 12
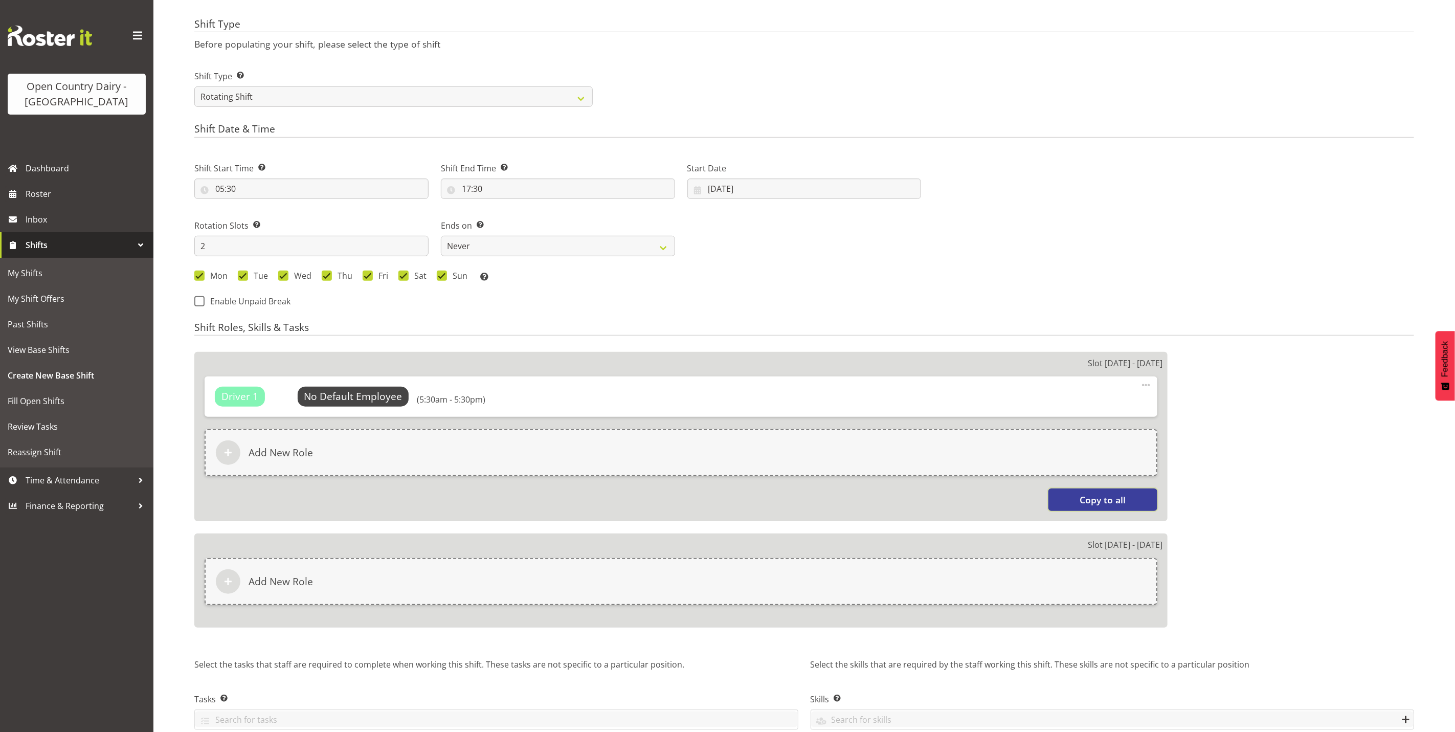
click at [1109, 499] on span "Copy to all" at bounding box center [1103, 499] width 46 height 13
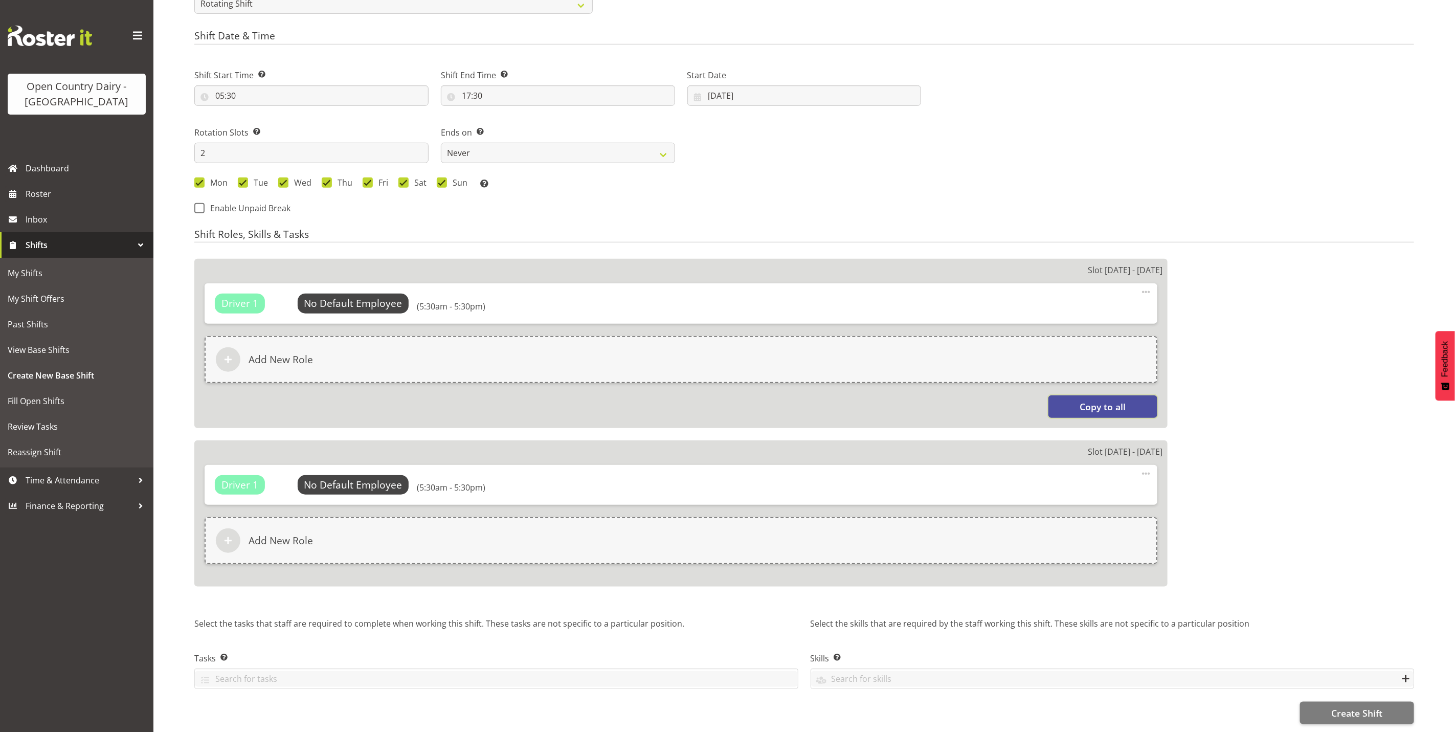
scroll to position [519, 0]
click at [1148, 467] on span at bounding box center [1146, 473] width 12 height 12
click at [1343, 706] on span "Create Shift" at bounding box center [1356, 712] width 51 height 13
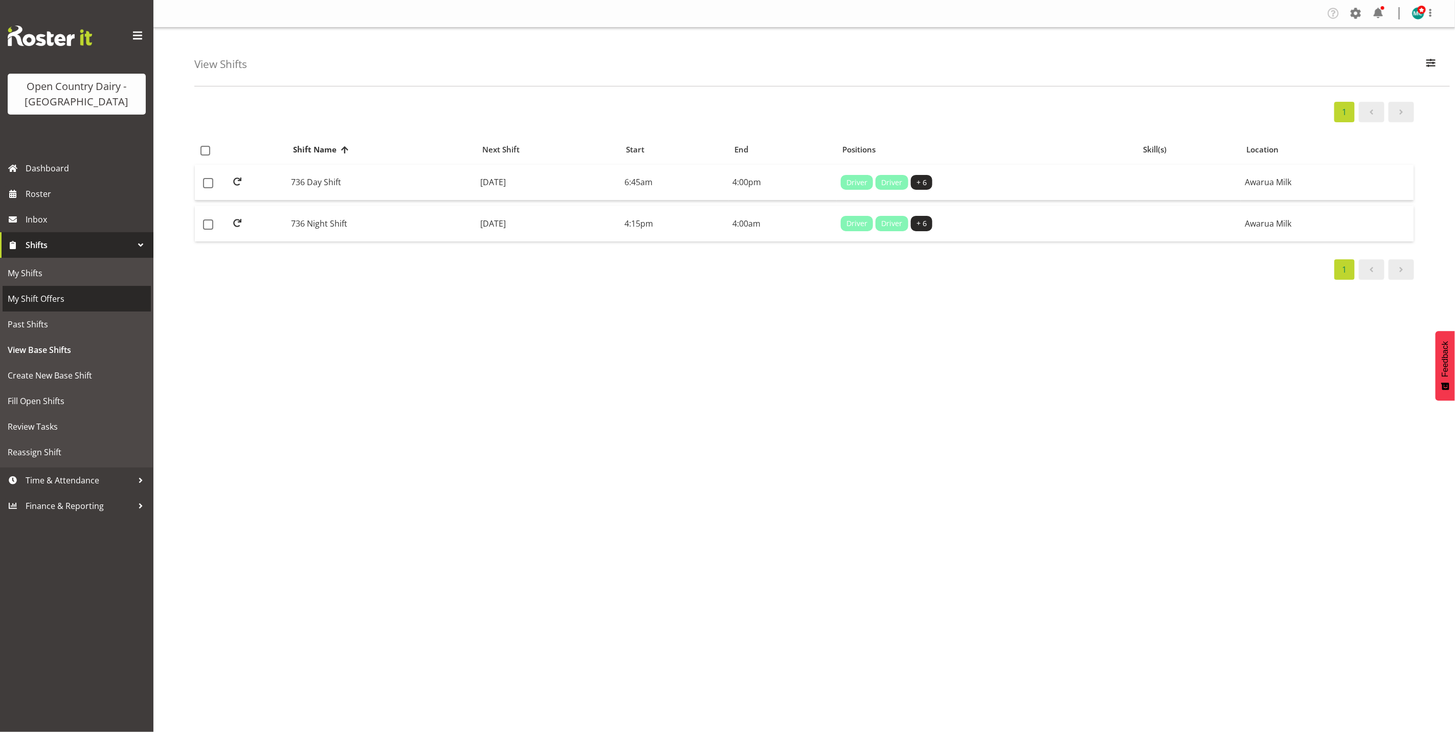
click at [37, 303] on span "My Shift Offers" at bounding box center [77, 298] width 138 height 15
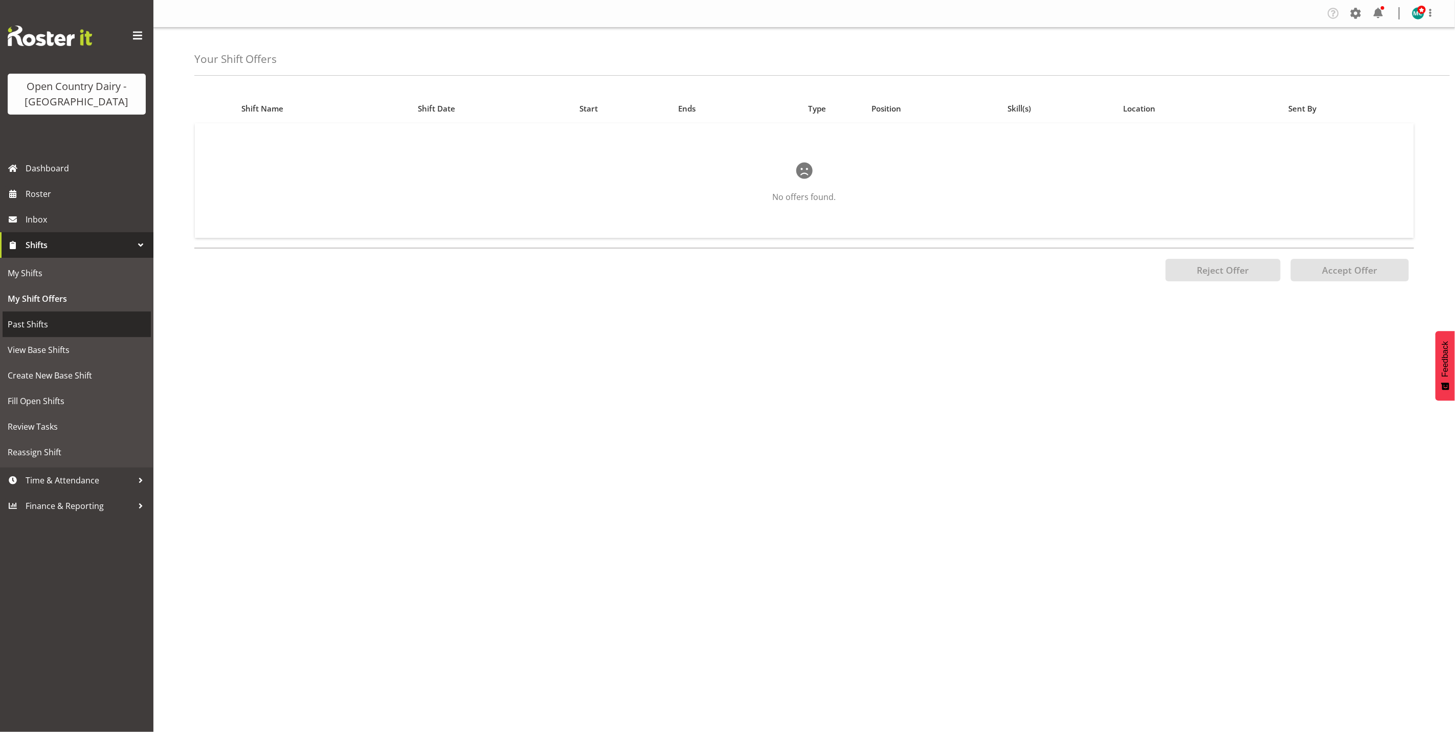
click at [35, 326] on span "Past Shifts" at bounding box center [77, 323] width 138 height 15
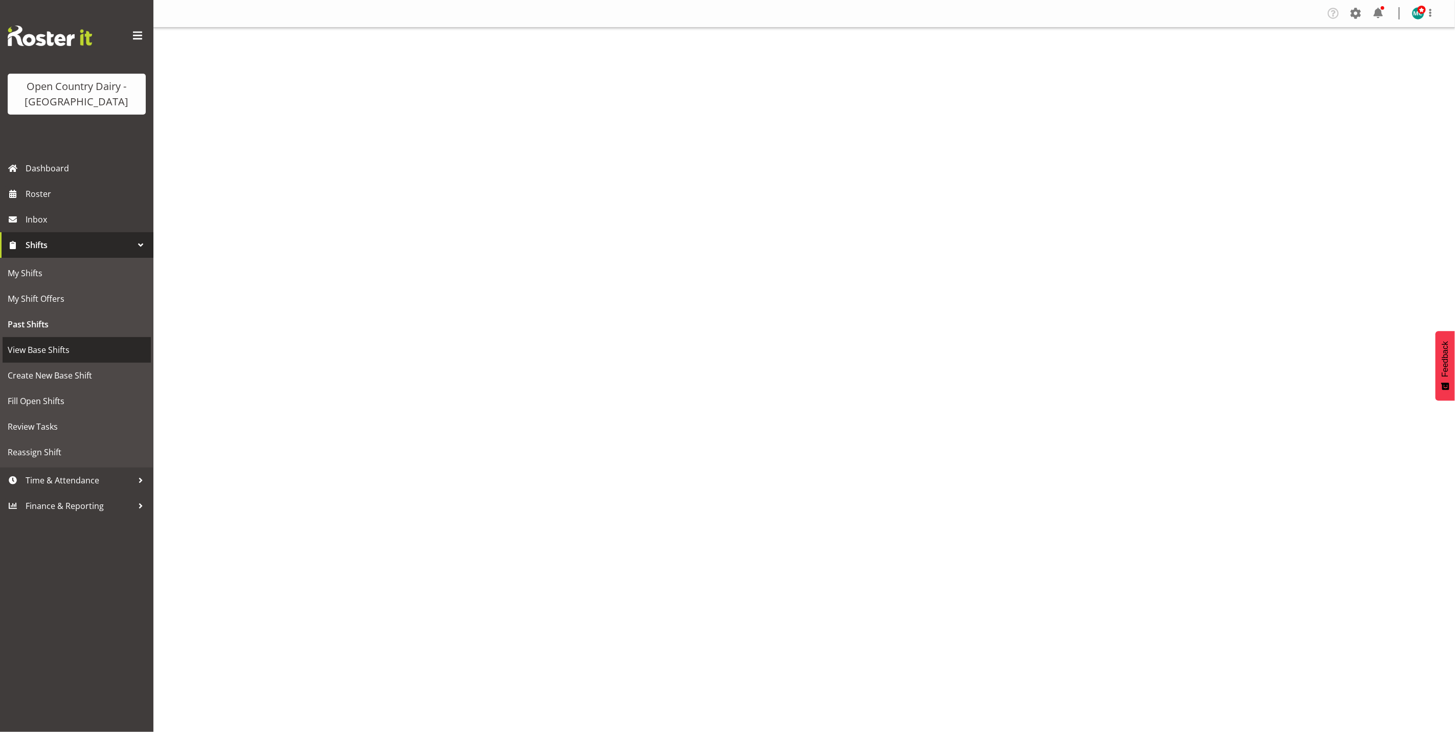
click at [34, 351] on span "View Base Shifts" at bounding box center [77, 349] width 138 height 15
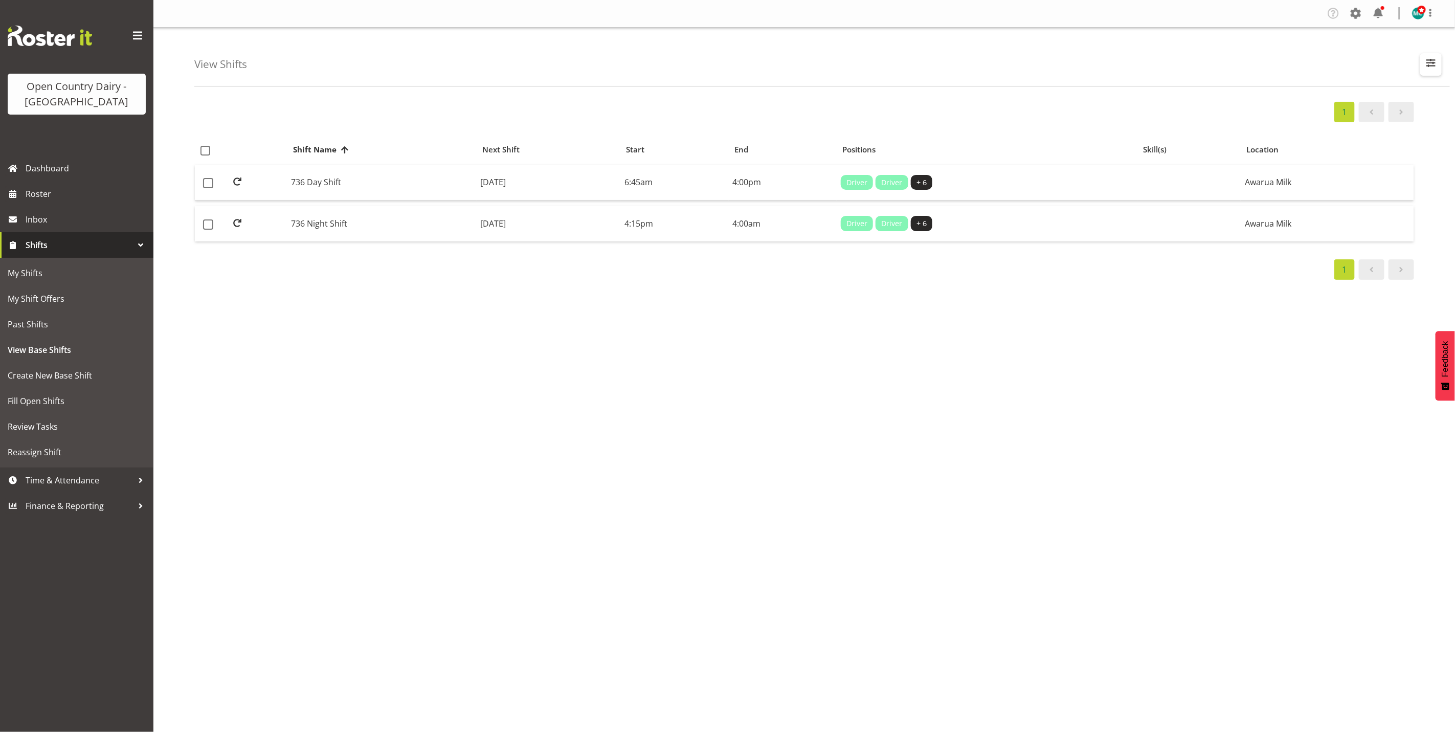
click at [1434, 65] on span "button" at bounding box center [1430, 62] width 13 height 13
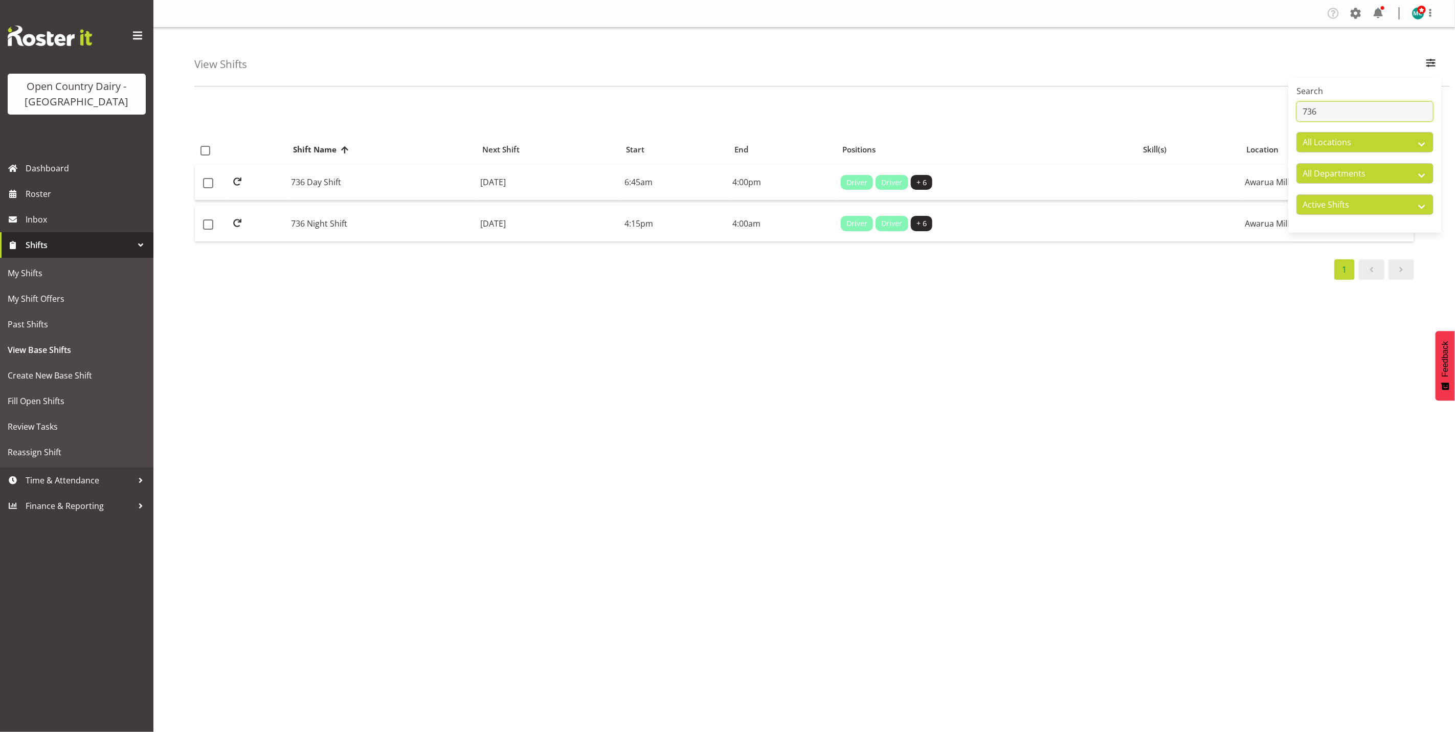
click at [1344, 105] on input "736" at bounding box center [1364, 111] width 137 height 20
type input "7"
type input "Powder"
click at [323, 231] on td "Powder PT 2" at bounding box center [382, 224] width 180 height 36
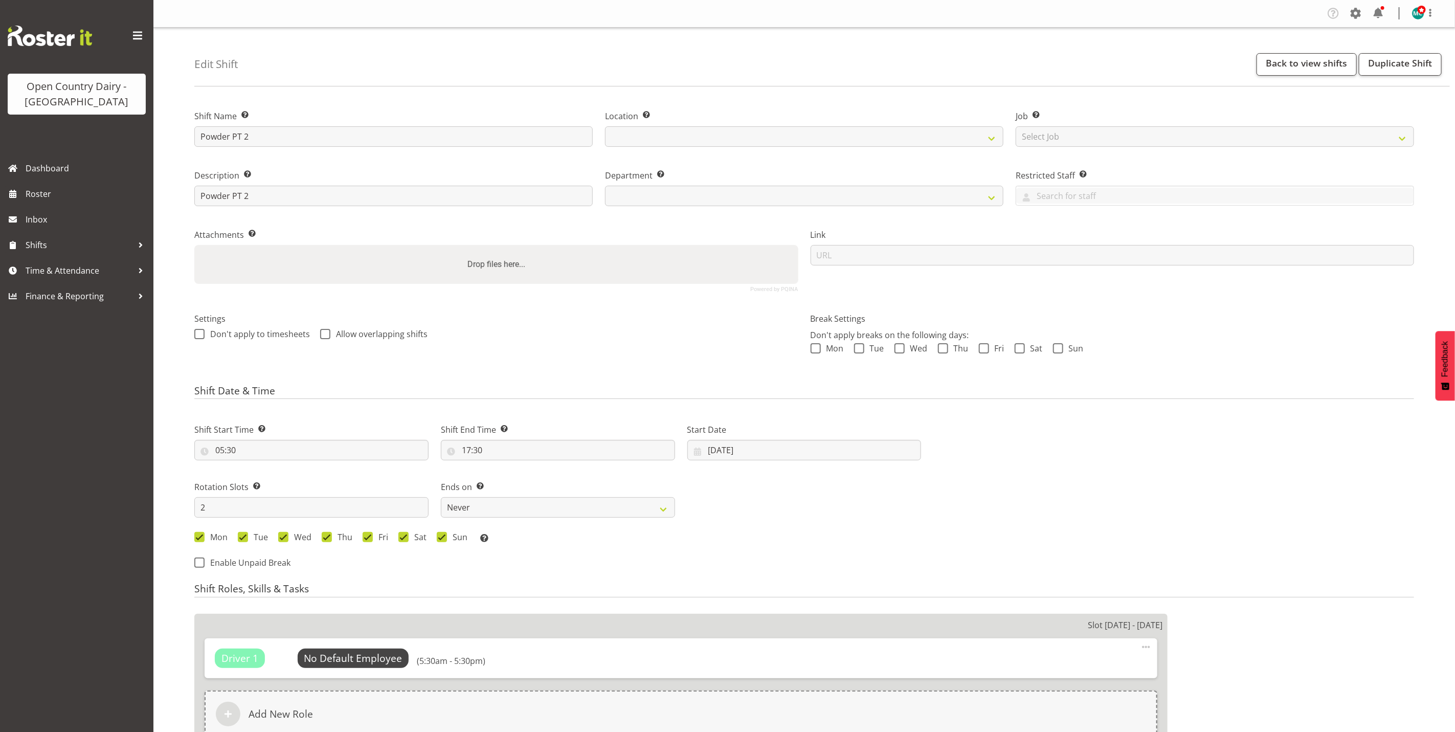
select select
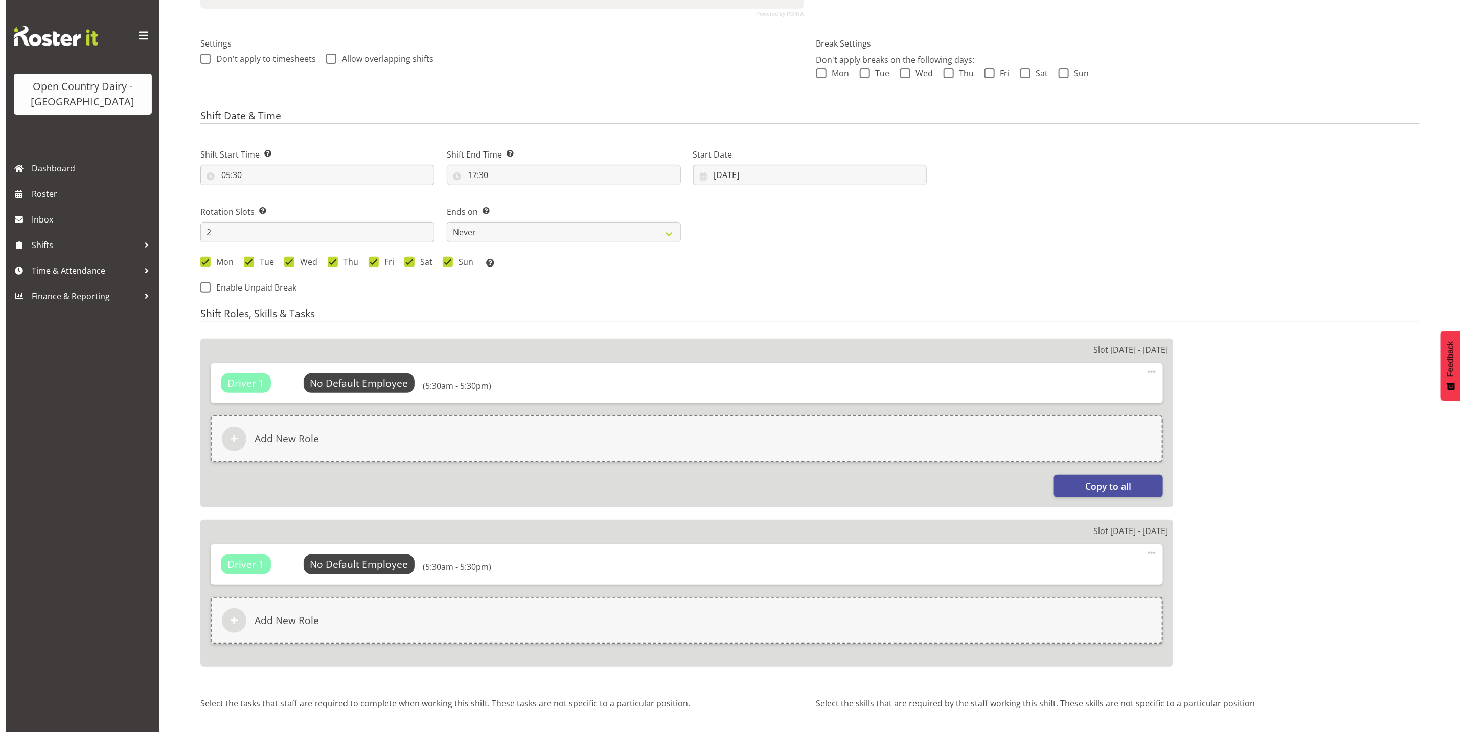
scroll to position [307, 0]
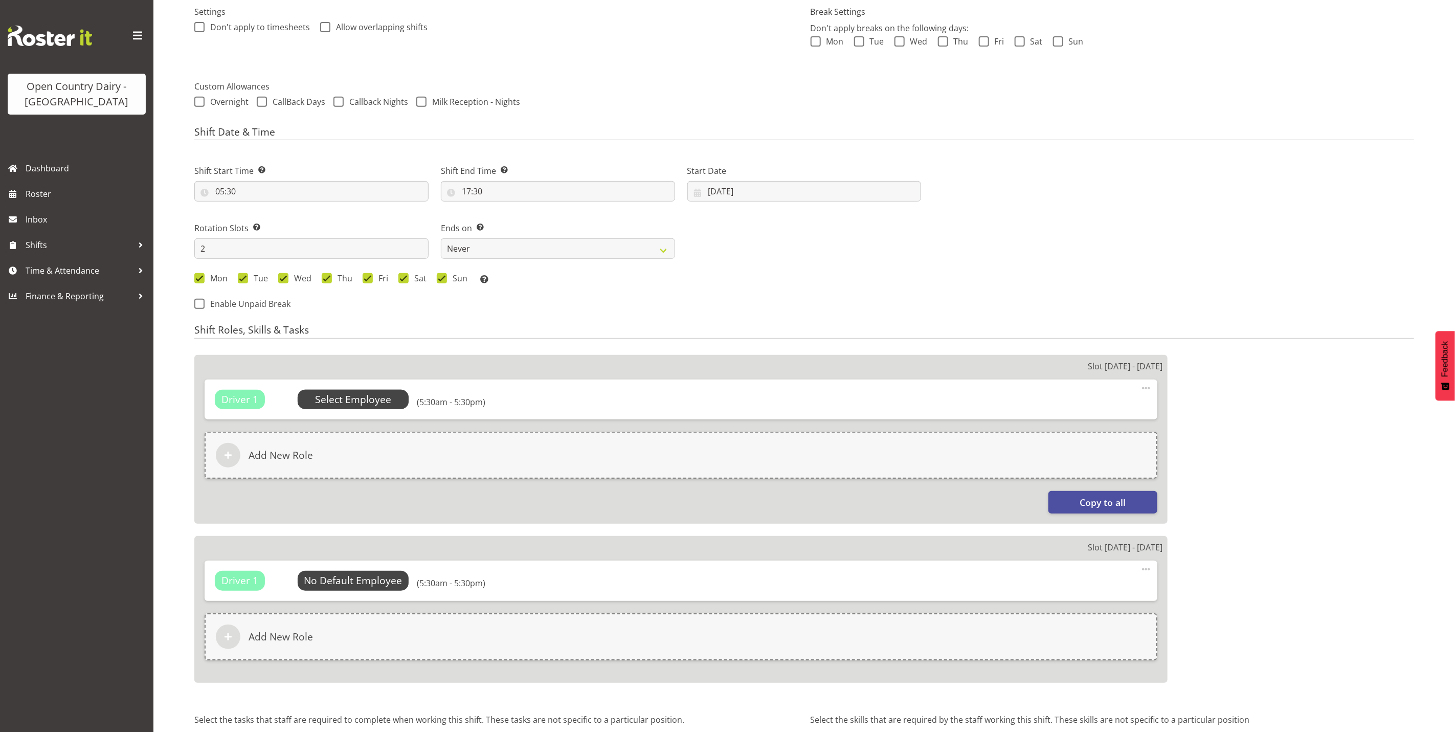
click at [347, 400] on span "Select Employee" at bounding box center [353, 399] width 76 height 15
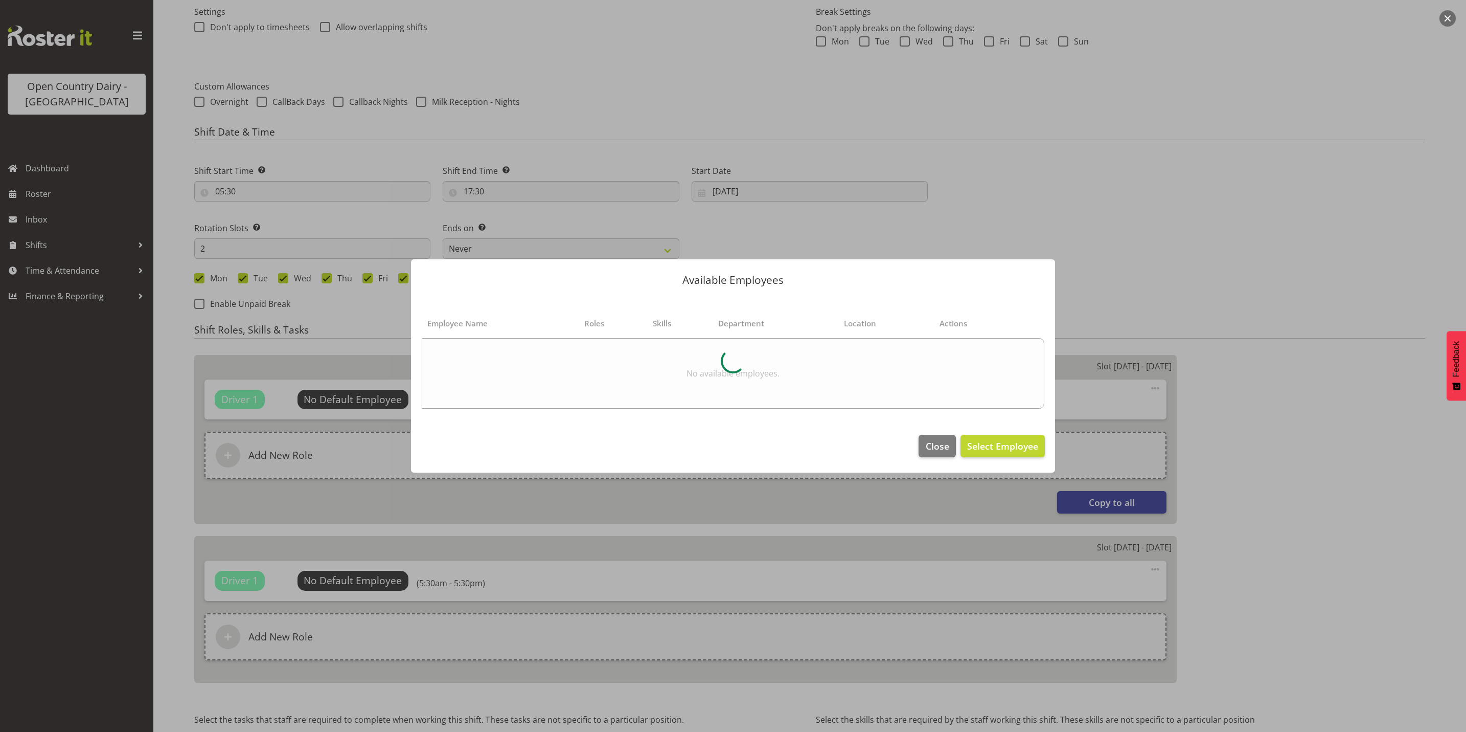
click at [1244, 294] on div at bounding box center [733, 366] width 1466 height 732
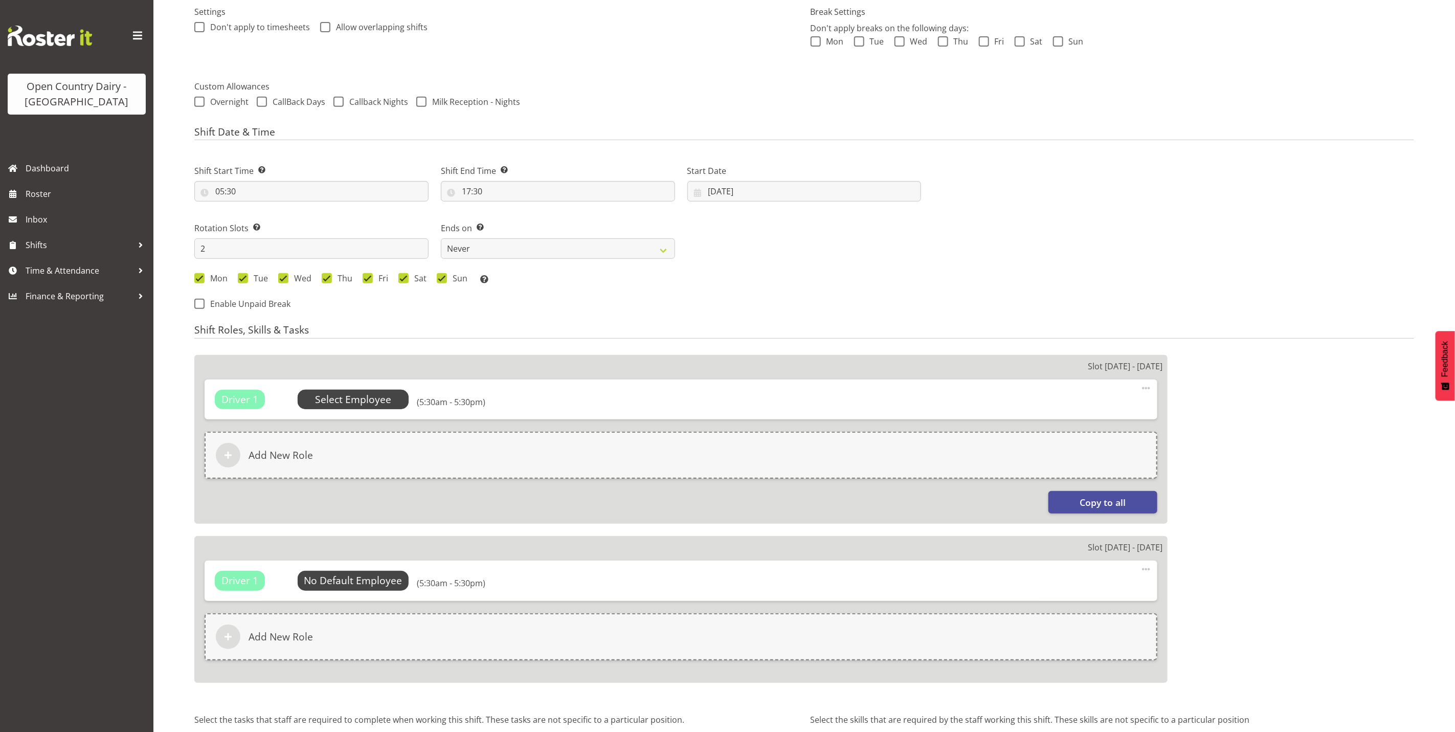
click at [348, 402] on span "Select Employee" at bounding box center [353, 399] width 76 height 15
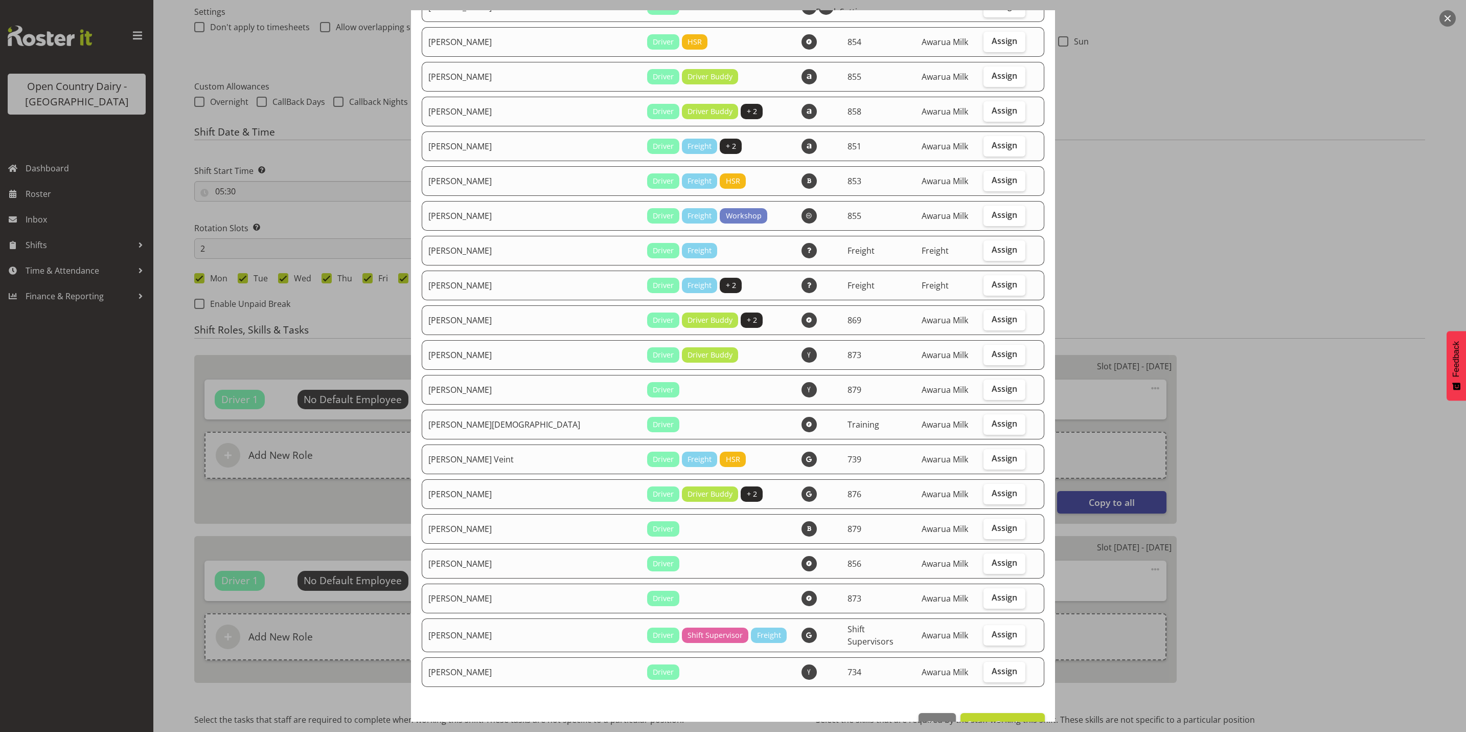
select select "702"
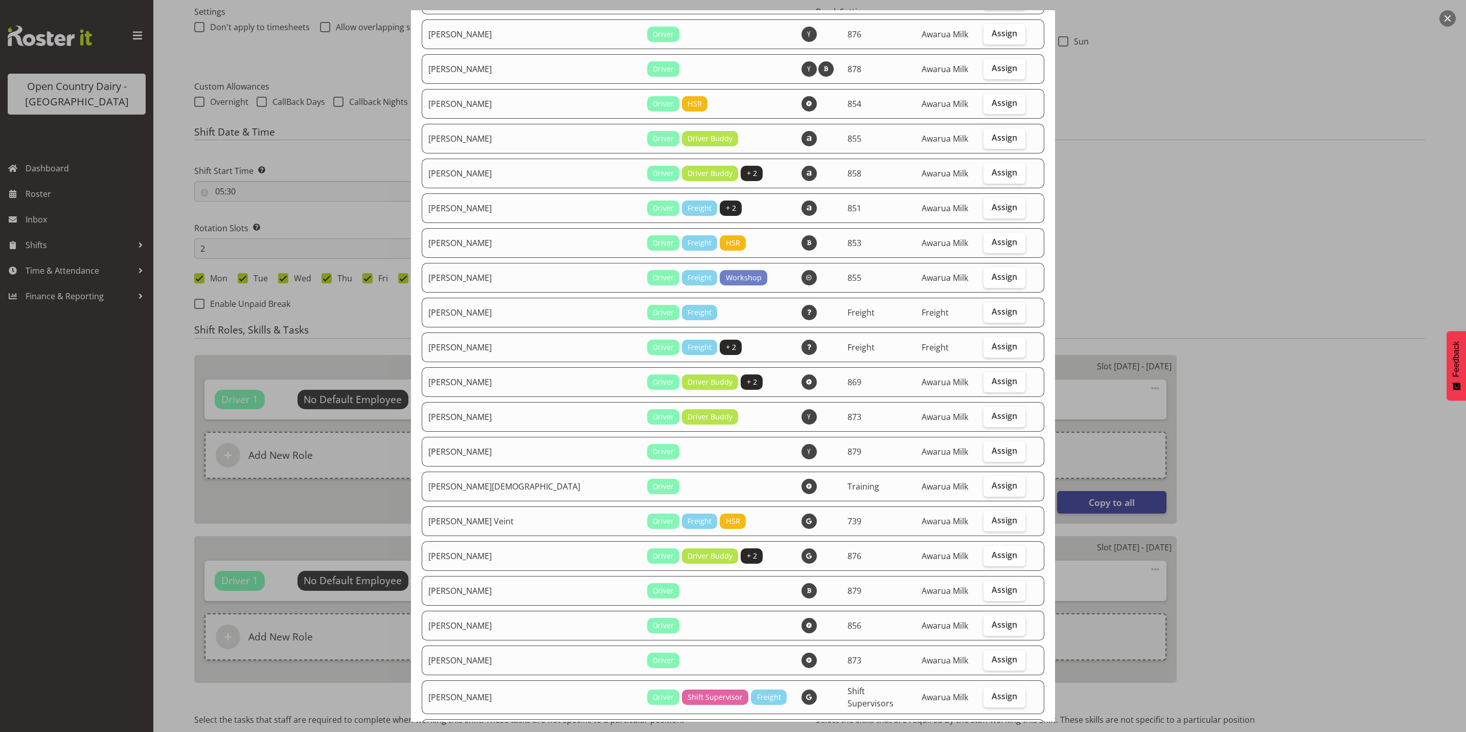
scroll to position [1104, 0]
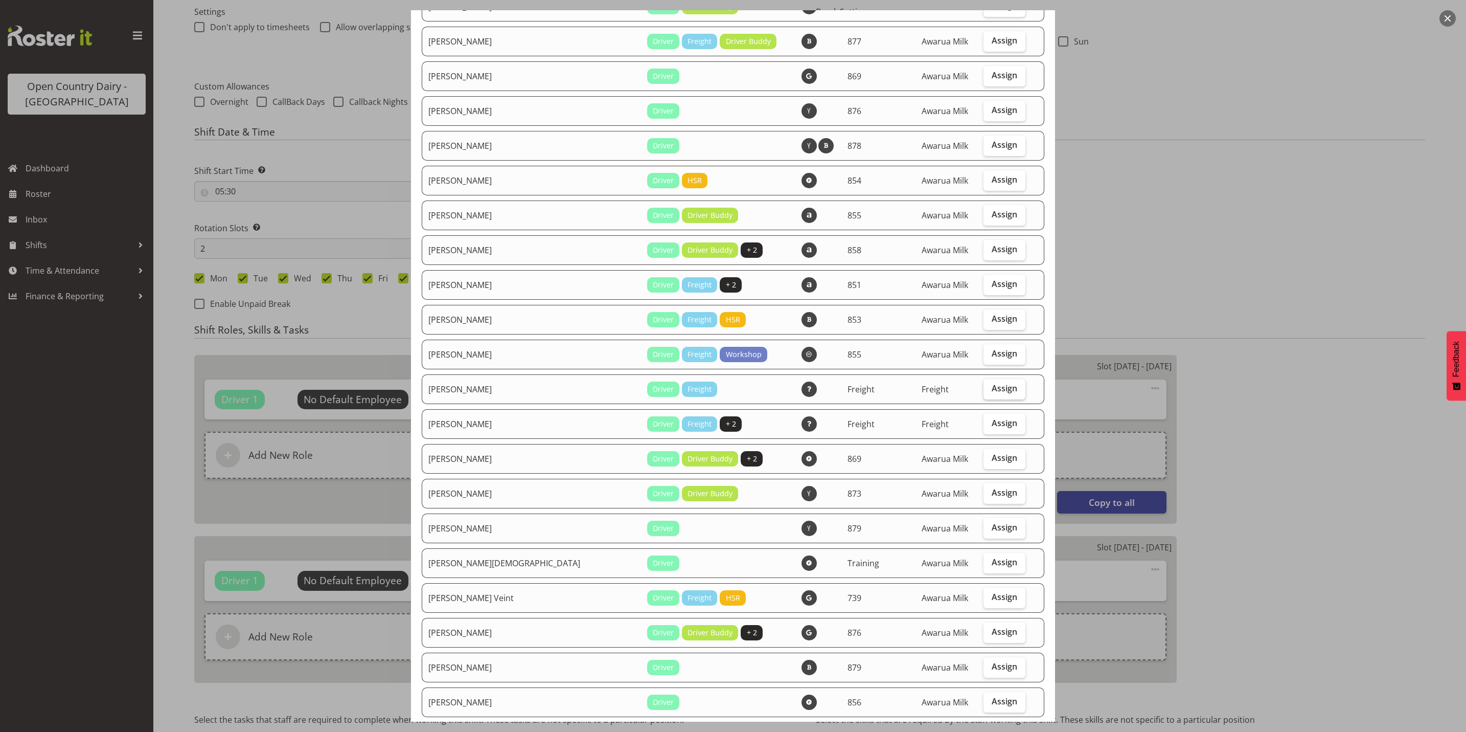
click at [992, 383] on span "Assign" at bounding box center [1005, 388] width 26 height 10
click at [990, 385] on input "Assign" at bounding box center [987, 388] width 7 height 7
checkbox input "true"
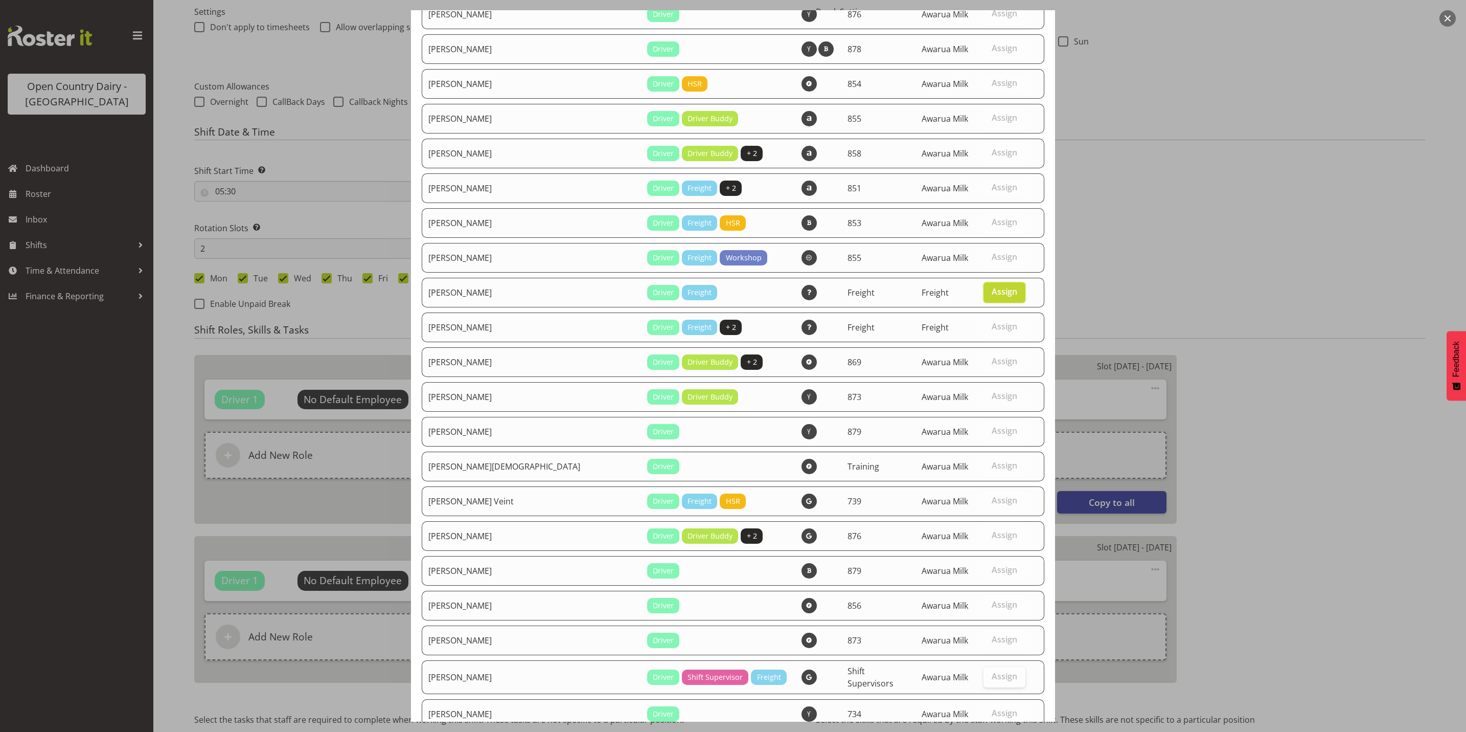
scroll to position [1258, 0]
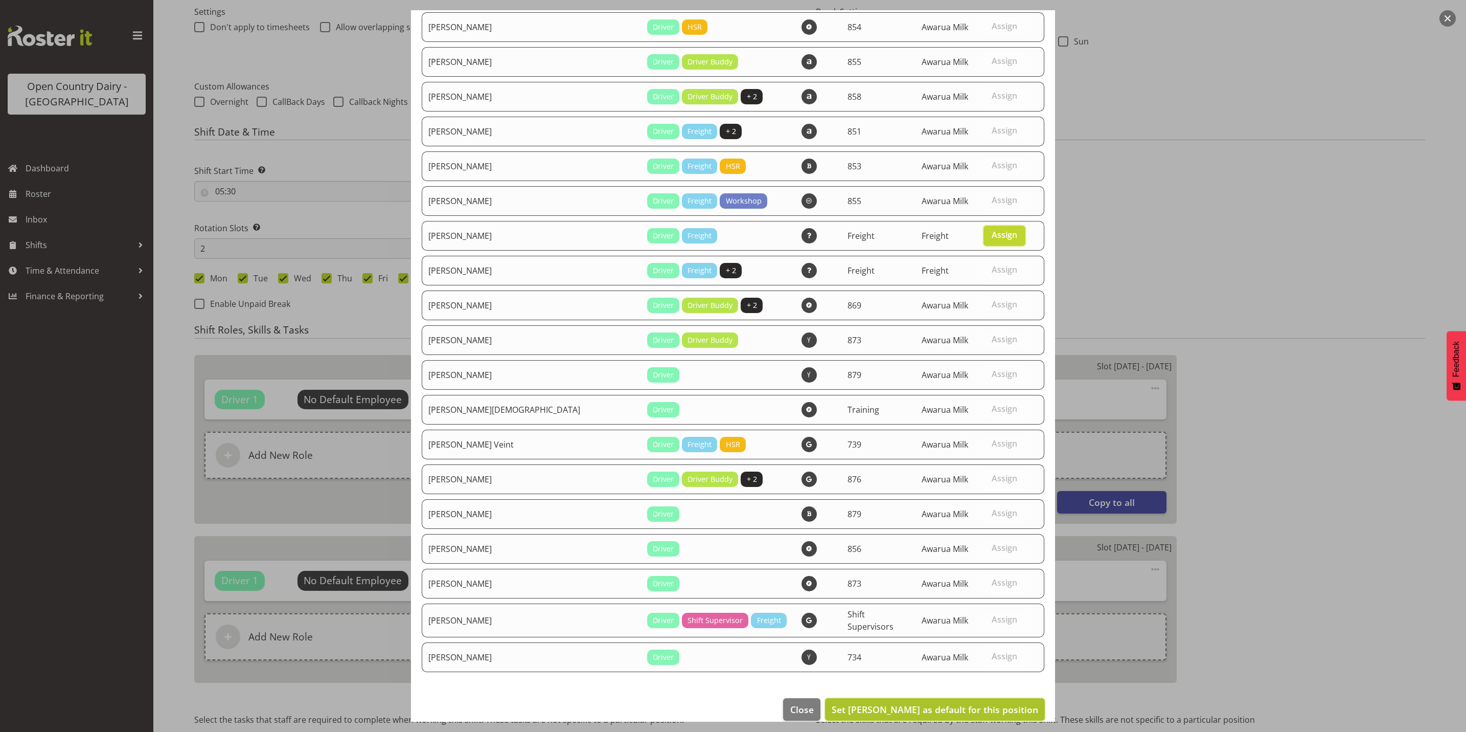
click at [956, 703] on span "Set Patrick O'Neill as default for this position" at bounding box center [935, 709] width 207 height 12
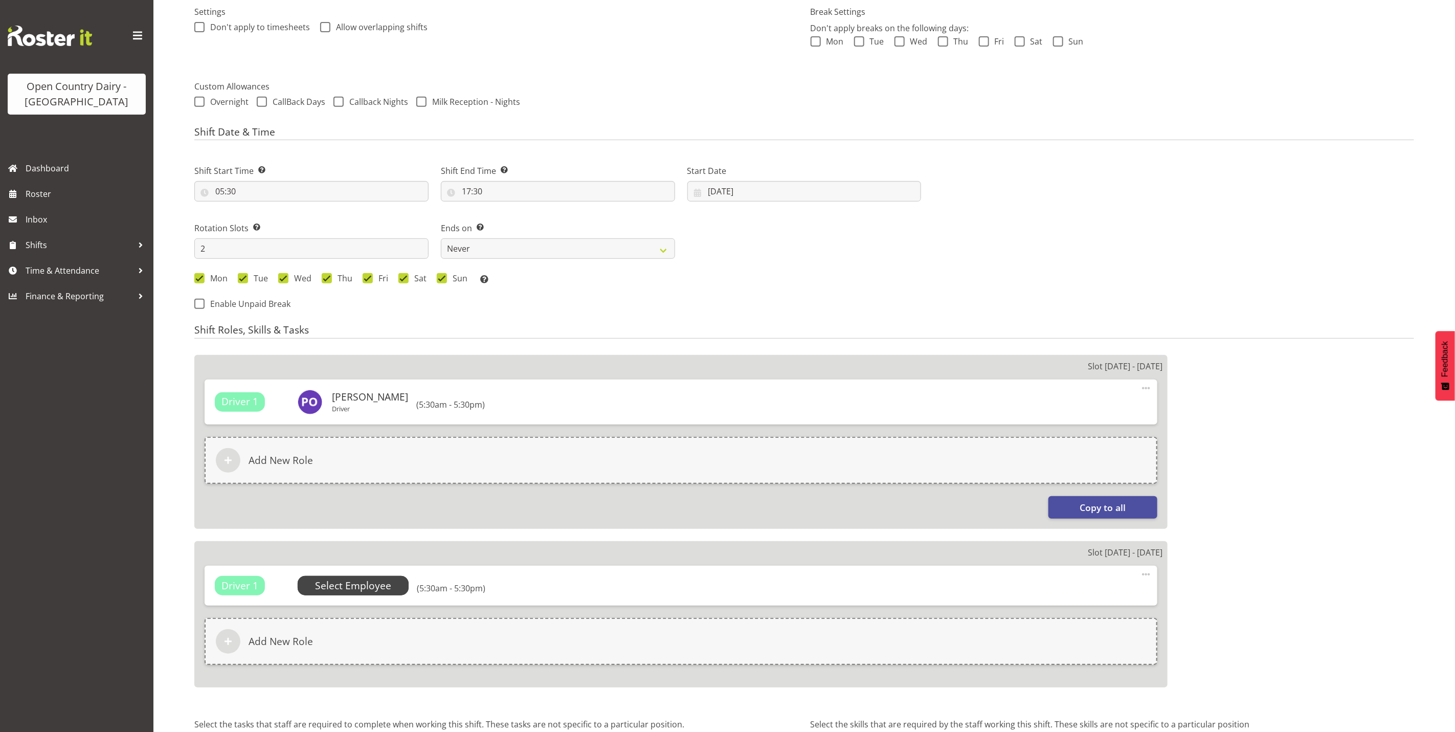
click at [364, 586] on span "Select Employee" at bounding box center [353, 585] width 76 height 15
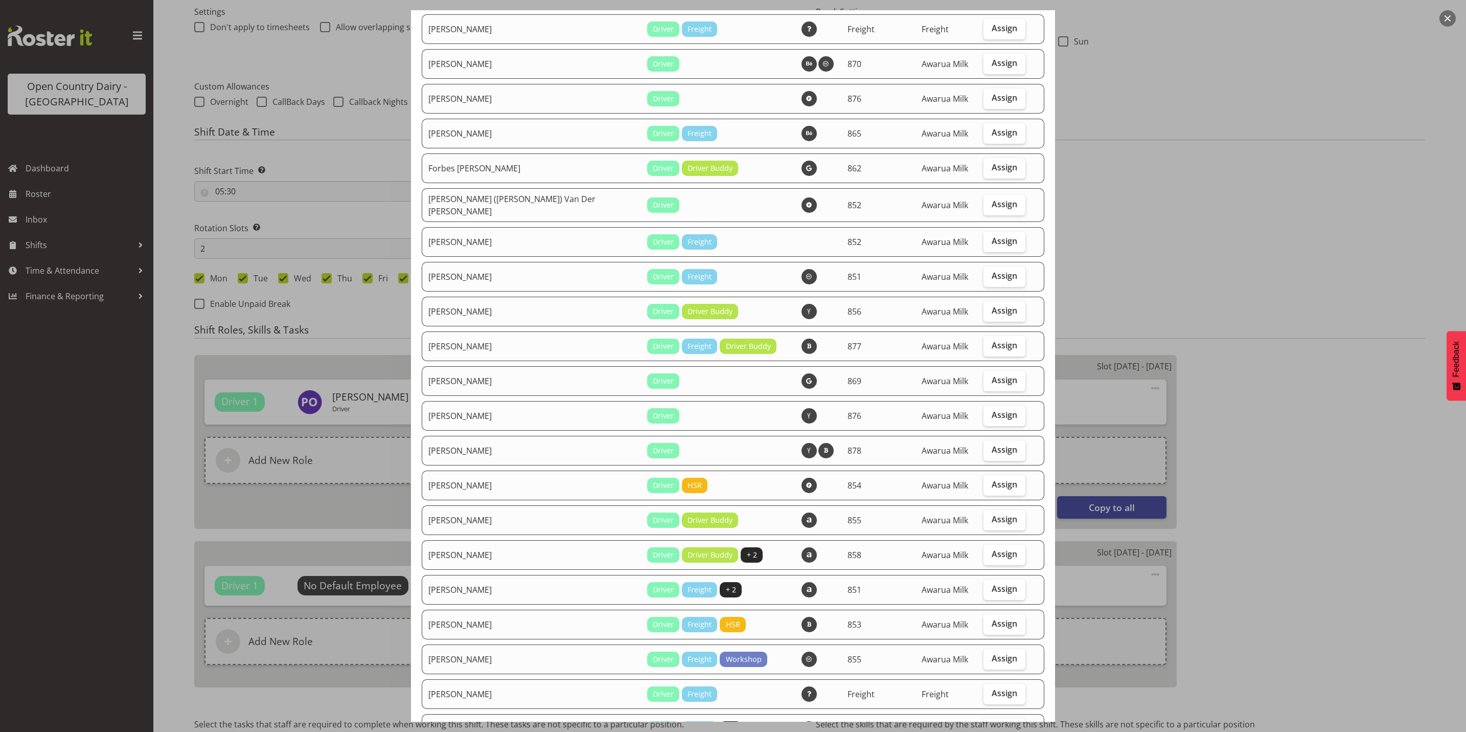
scroll to position [767, 0]
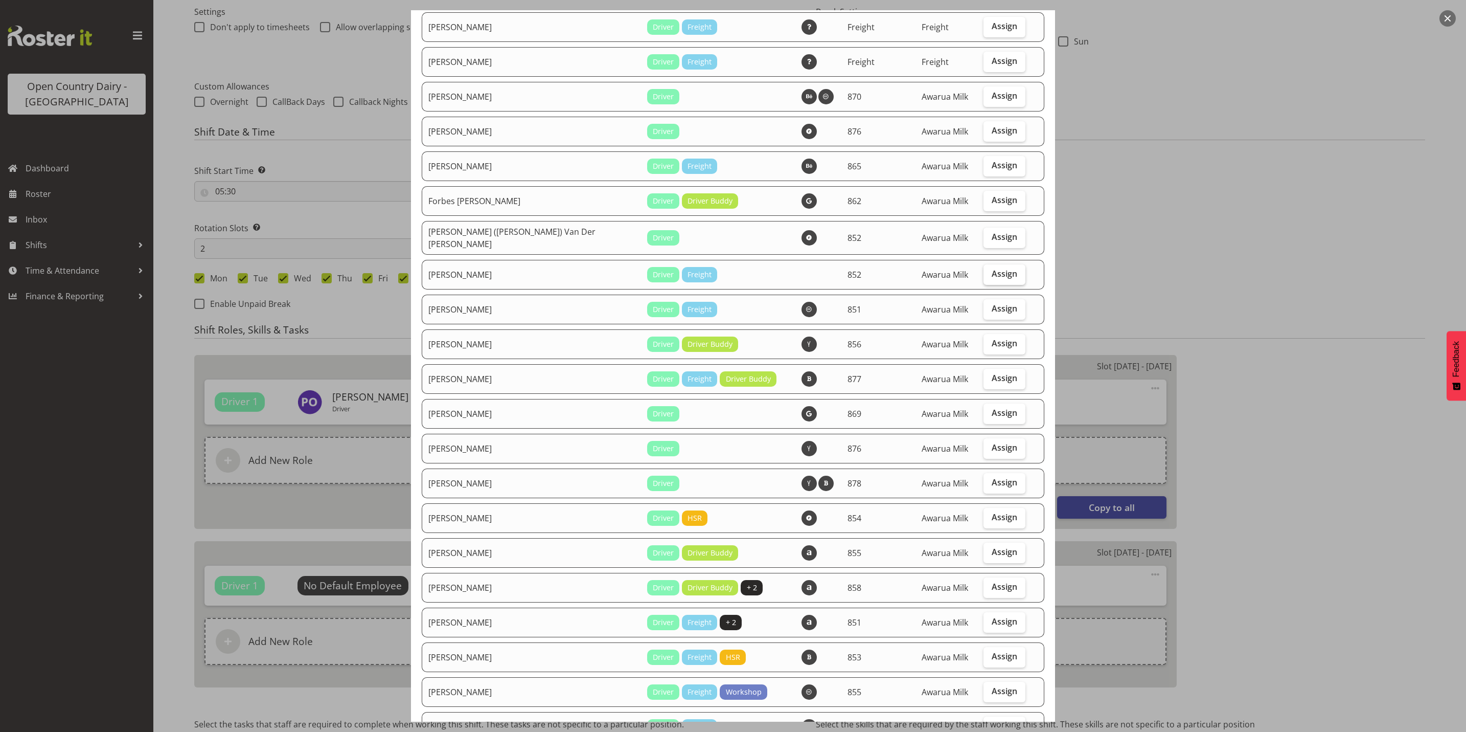
click at [992, 268] on span "Assign" at bounding box center [1005, 273] width 26 height 10
click at [986, 270] on input "Assign" at bounding box center [987, 273] width 7 height 7
checkbox input "true"
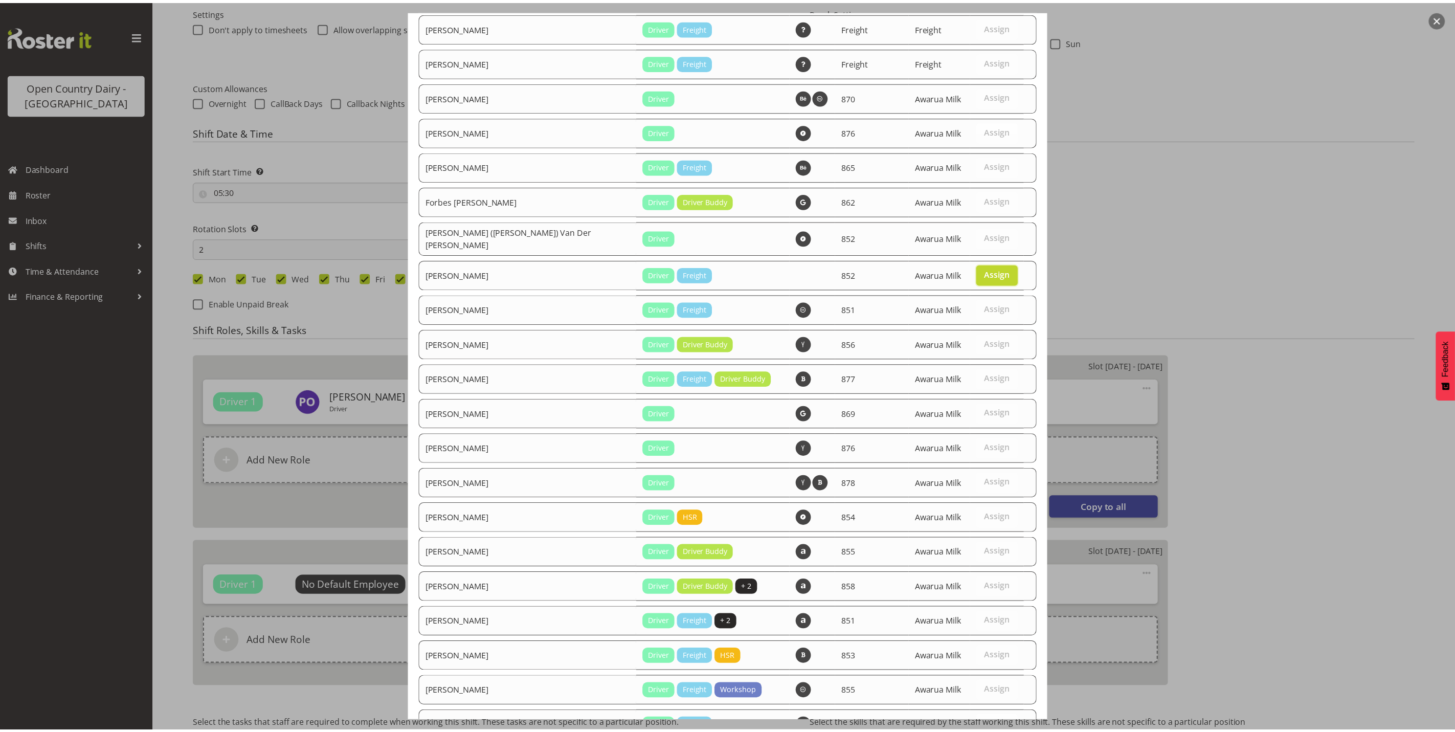
scroll to position [1258, 0]
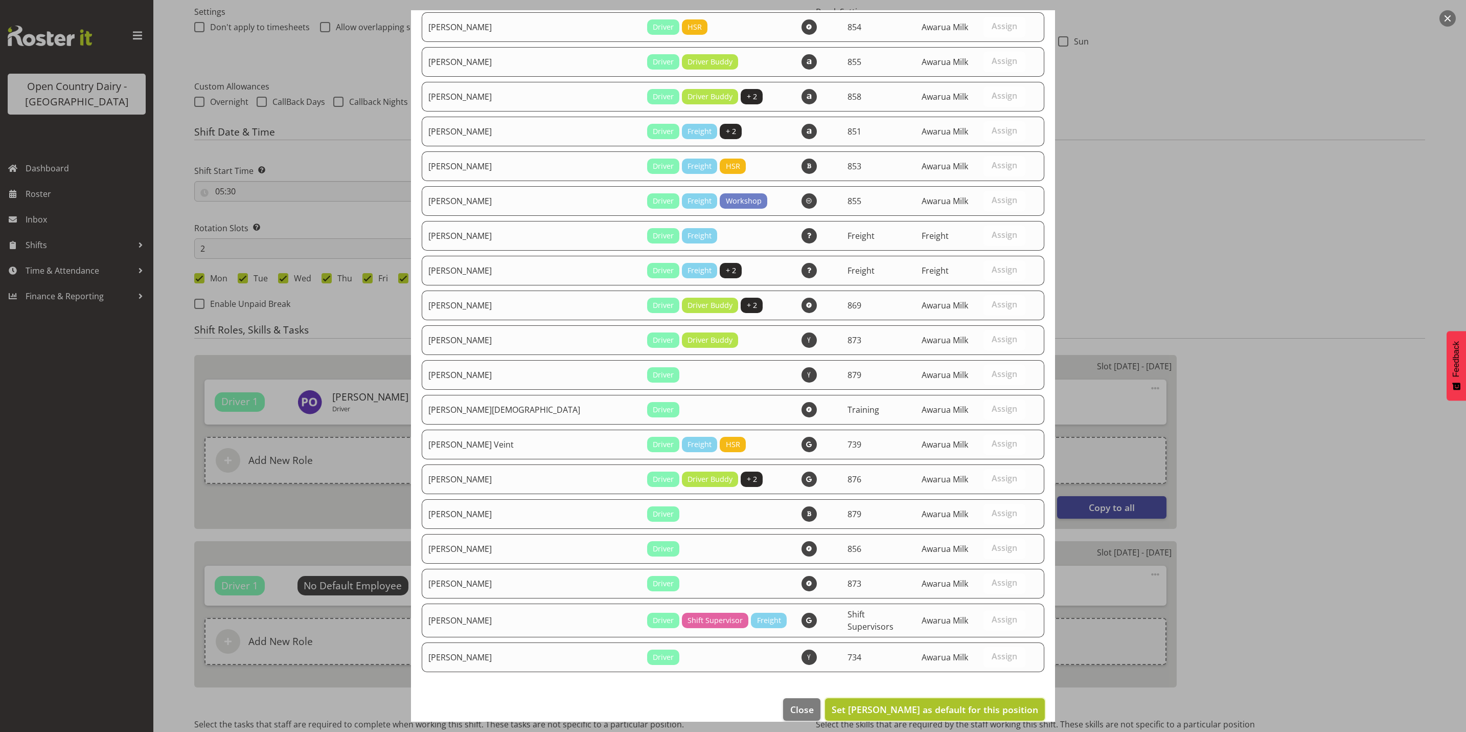
click at [888, 703] on span "Set Glenn Tither as default for this position" at bounding box center [935, 709] width 207 height 12
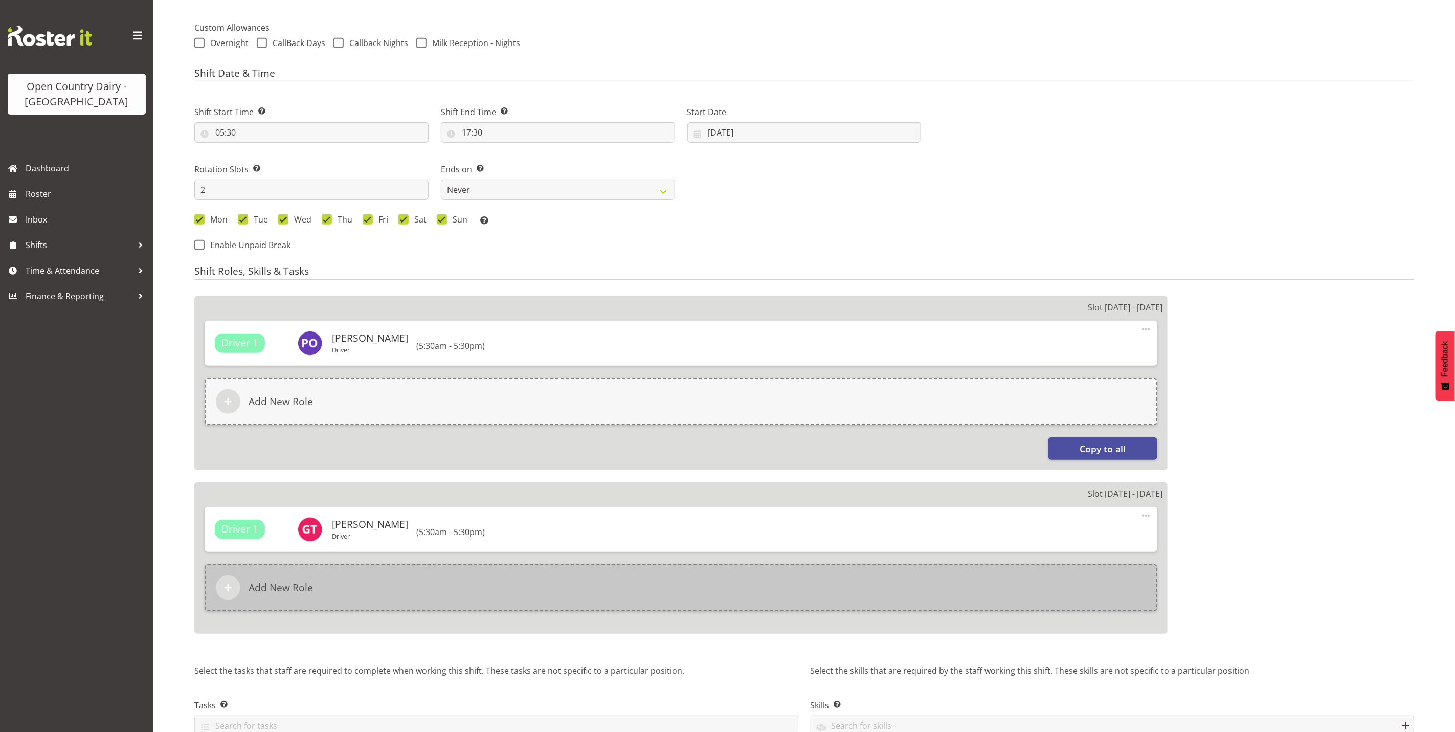
scroll to position [424, 0]
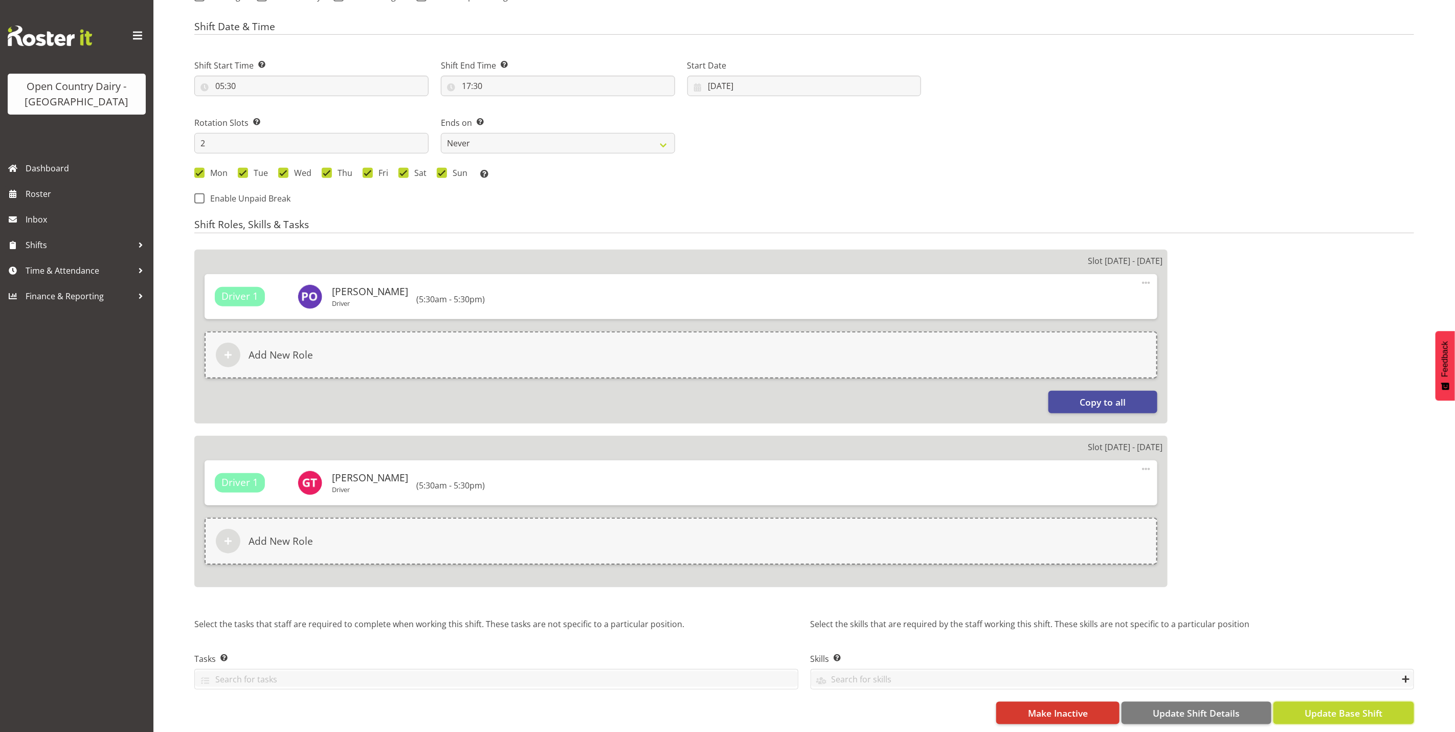
click at [1365, 706] on span "Update Base Shift" at bounding box center [1343, 712] width 78 height 13
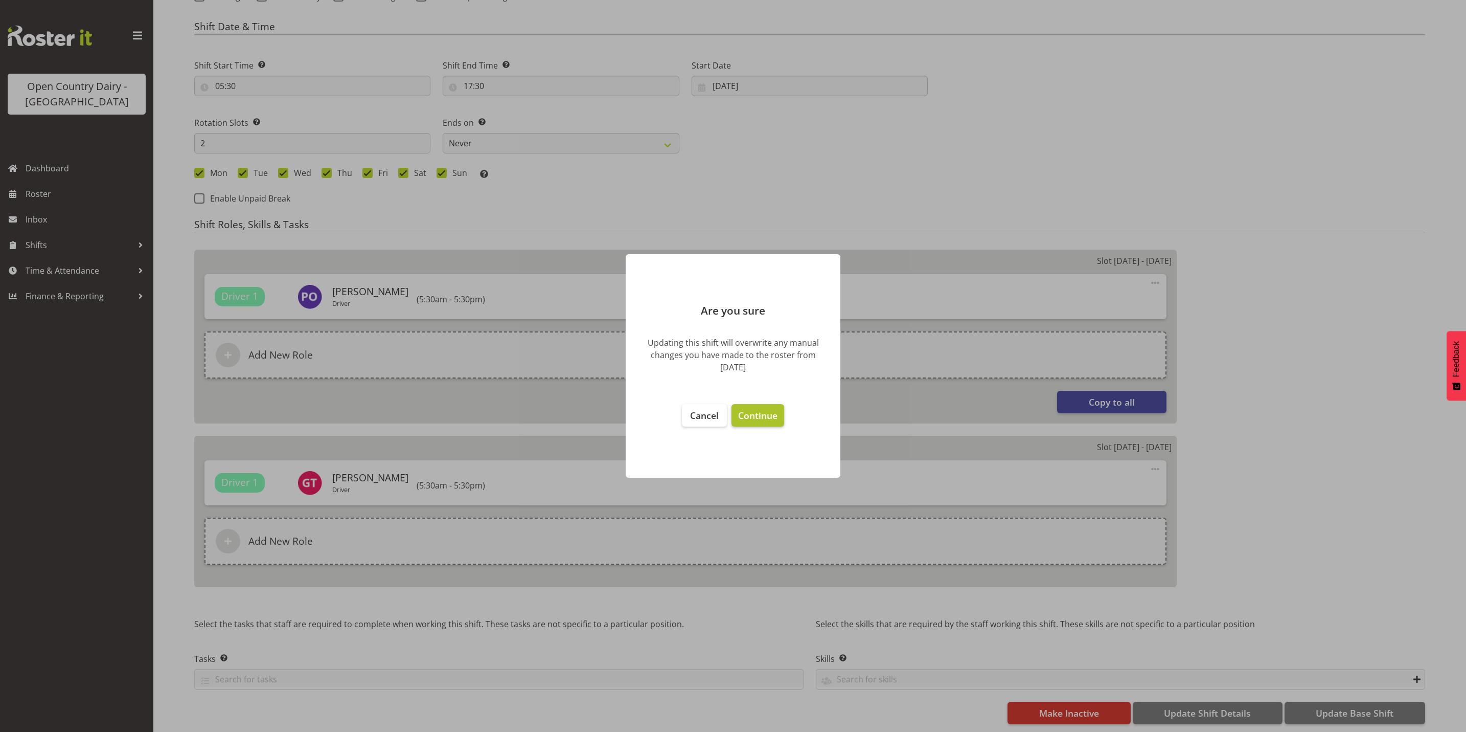
click at [762, 416] on span "Continue" at bounding box center [757, 415] width 39 height 12
